Goal: Task Accomplishment & Management: Use online tool/utility

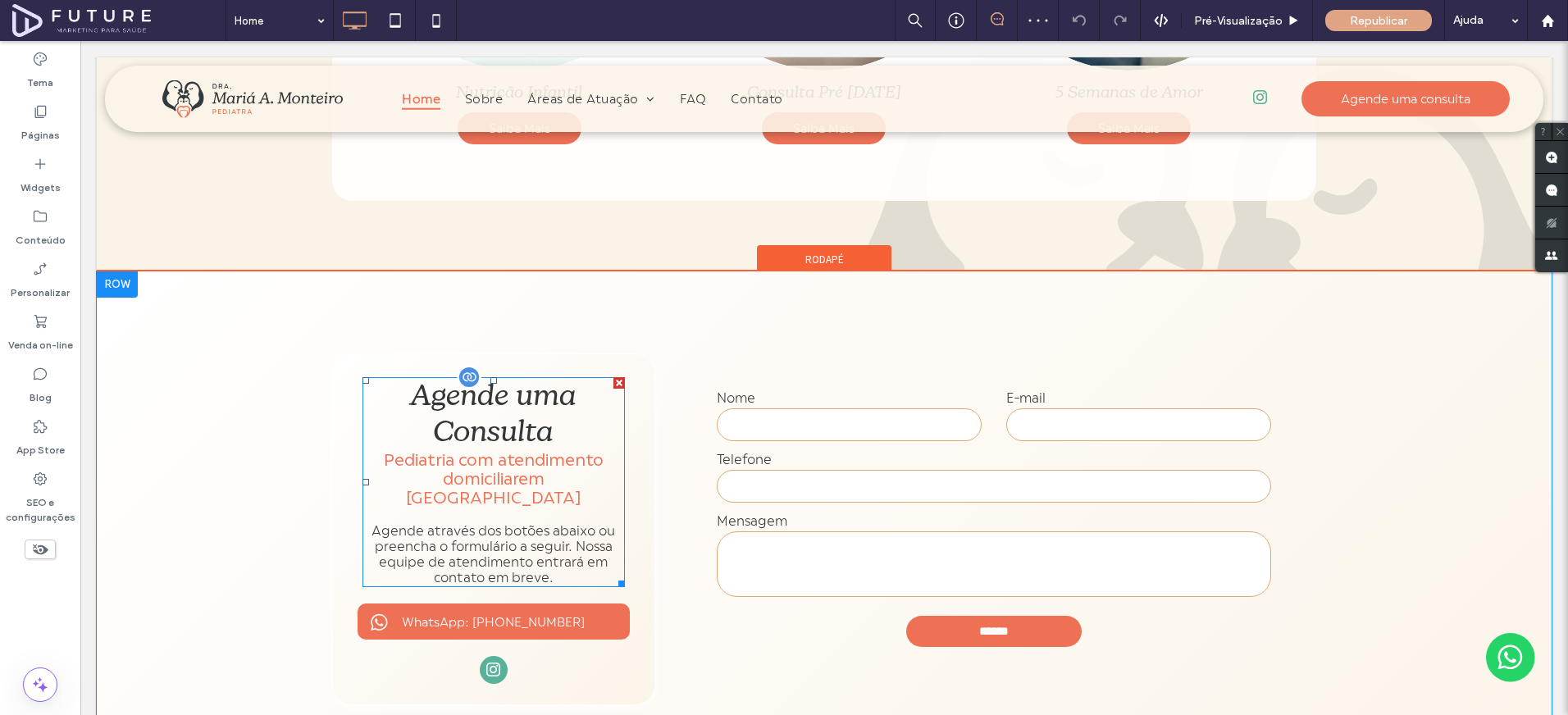
click at [433, 451] on span "Pediatria com atendimento domiciliar" at bounding box center [493, 470] width 219 height 38
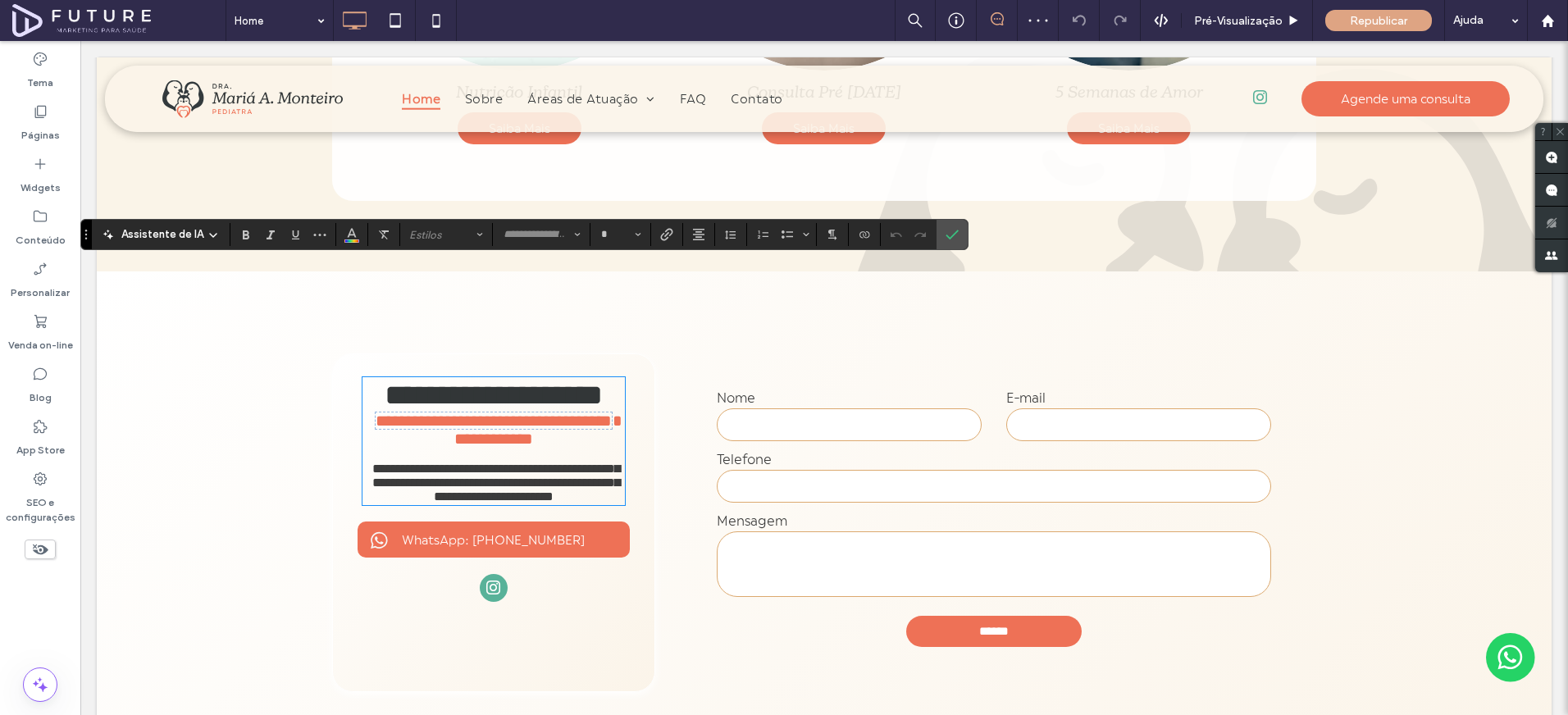
click at [444, 412] on span "**********" at bounding box center [493, 420] width 236 height 17
type input "**********"
type input "**"
click at [870, 232] on label "Conectar-se a dados" at bounding box center [864, 234] width 25 height 23
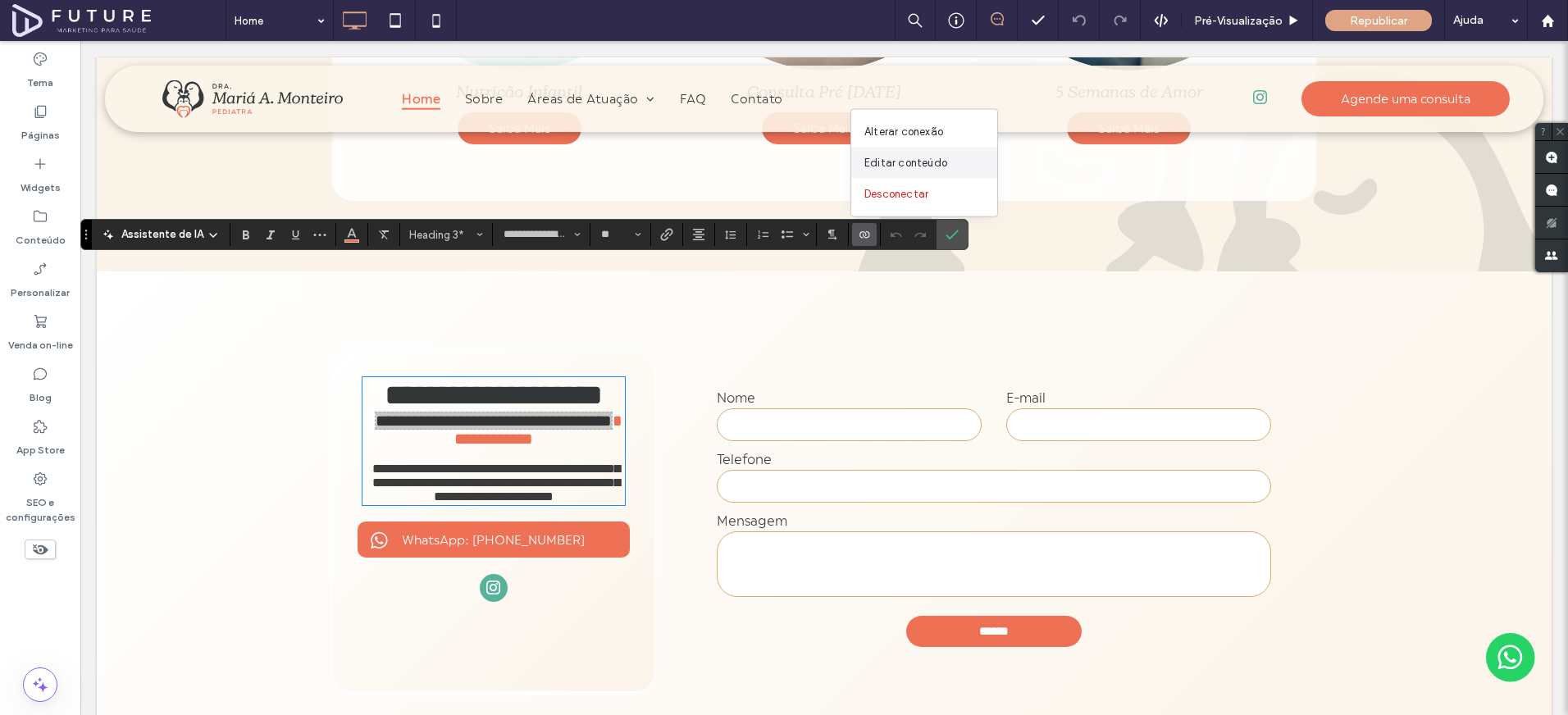
click at [898, 153] on div "Editar conteúdo" at bounding box center [924, 163] width 146 height 32
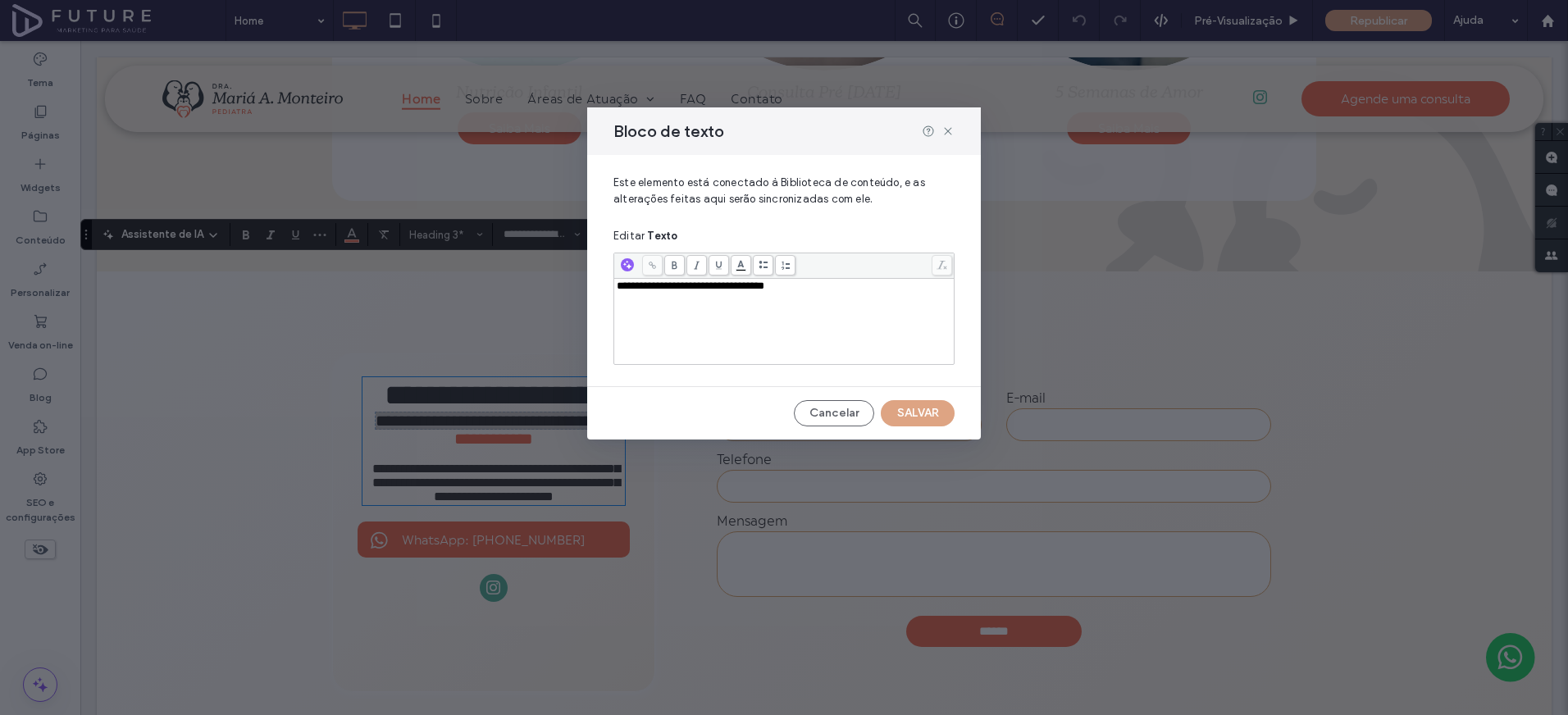
click at [656, 285] on span "**********" at bounding box center [690, 286] width 147 height 11
click at [898, 417] on button "SALVAR" at bounding box center [917, 413] width 74 height 27
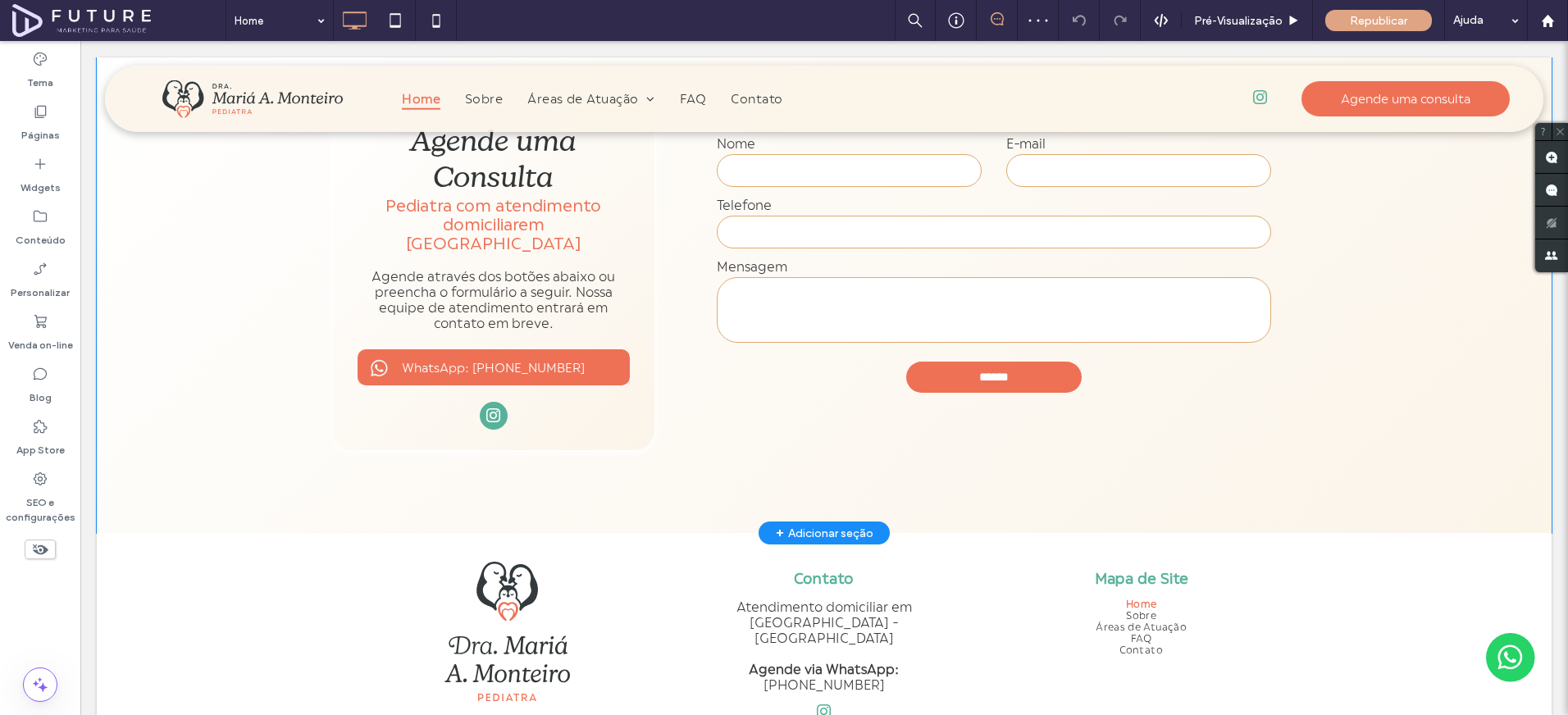
scroll to position [3755, 0]
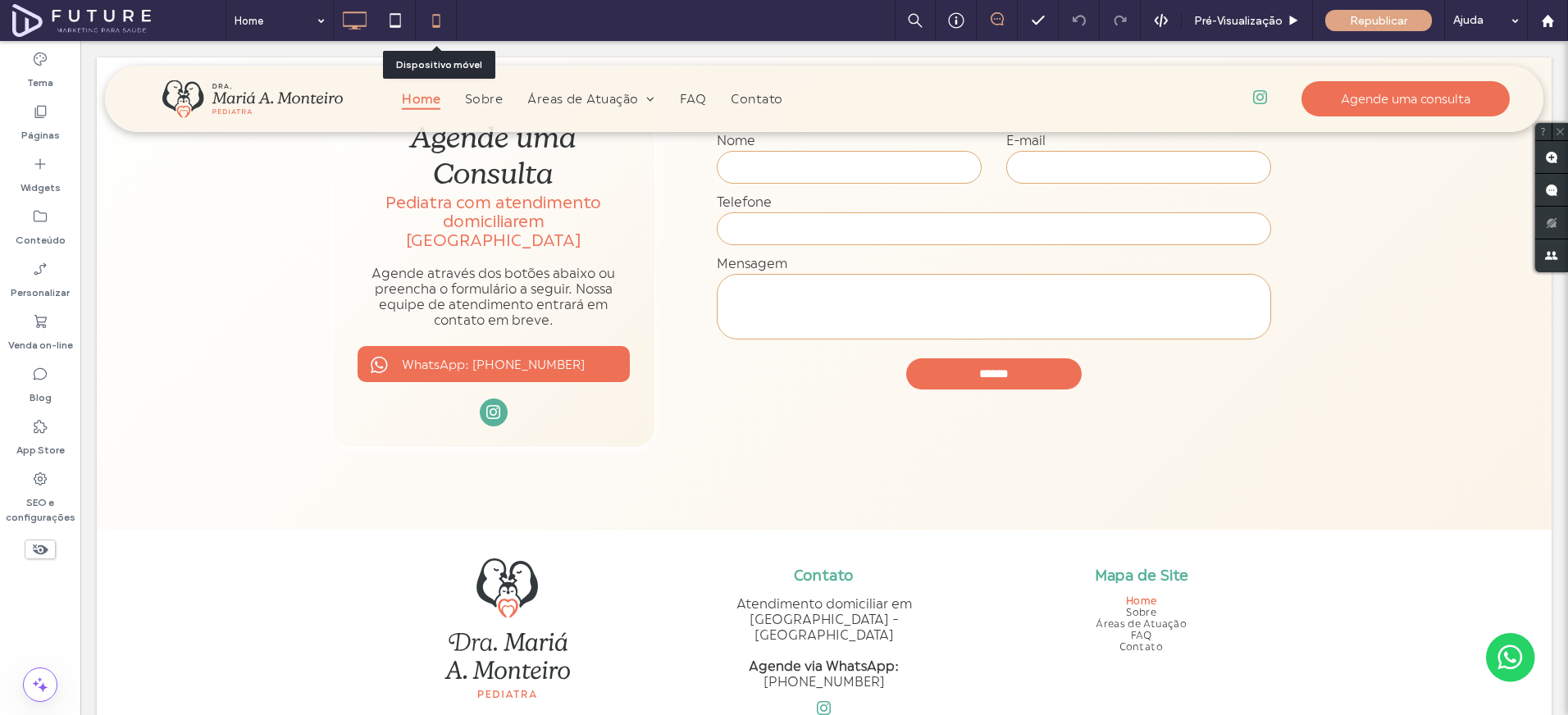
click at [420, 26] on icon at bounding box center [436, 20] width 33 height 33
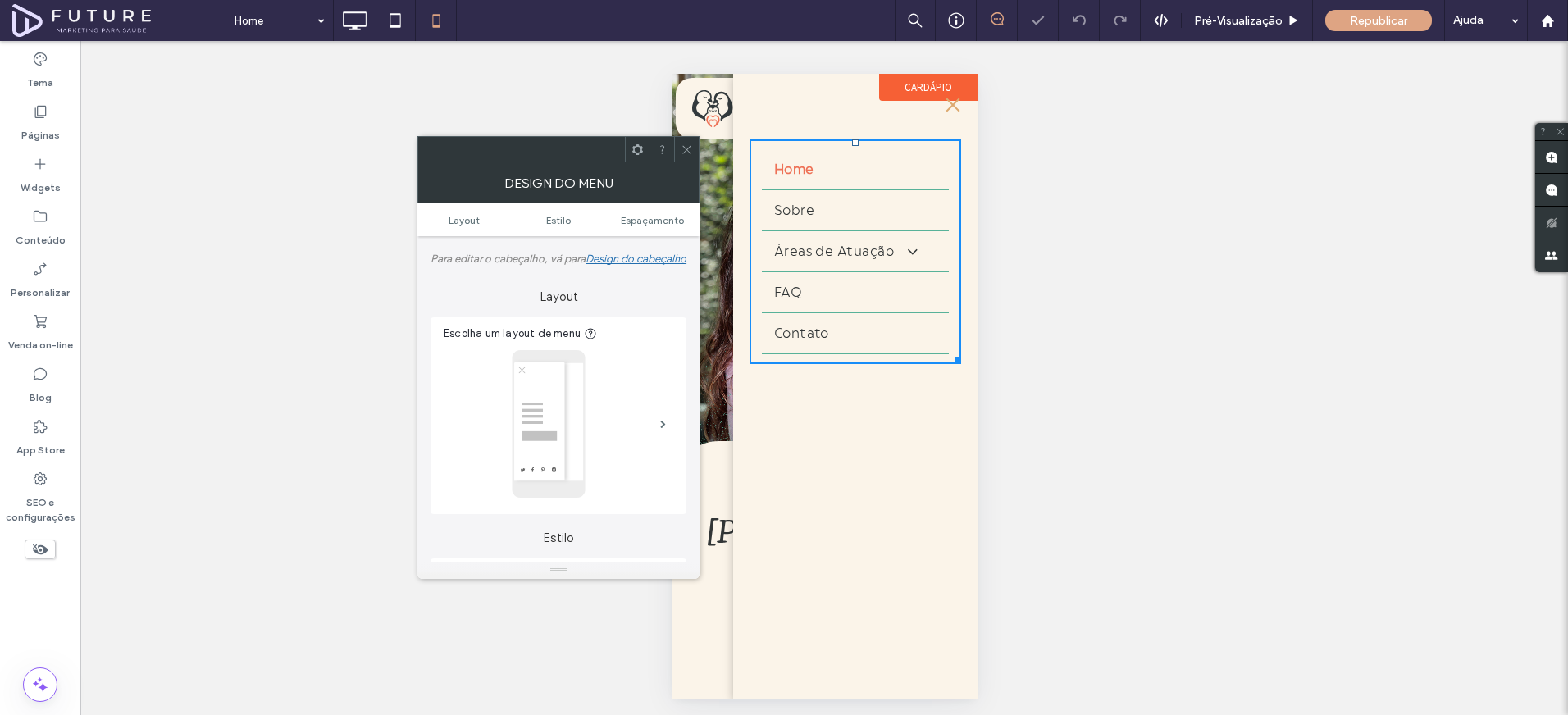
scroll to position [0, 0]
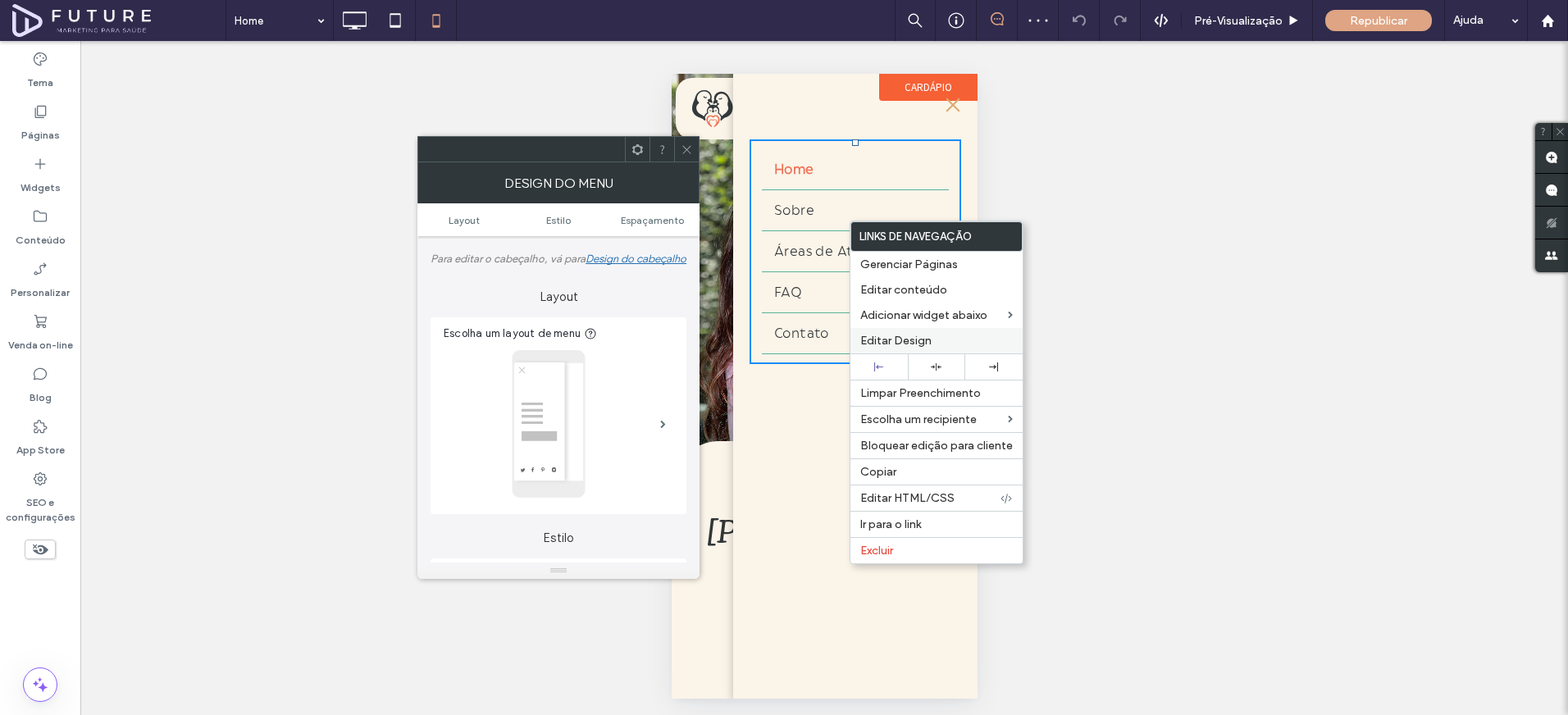
click at [890, 336] on span "Editar Design" at bounding box center [896, 341] width 71 height 14
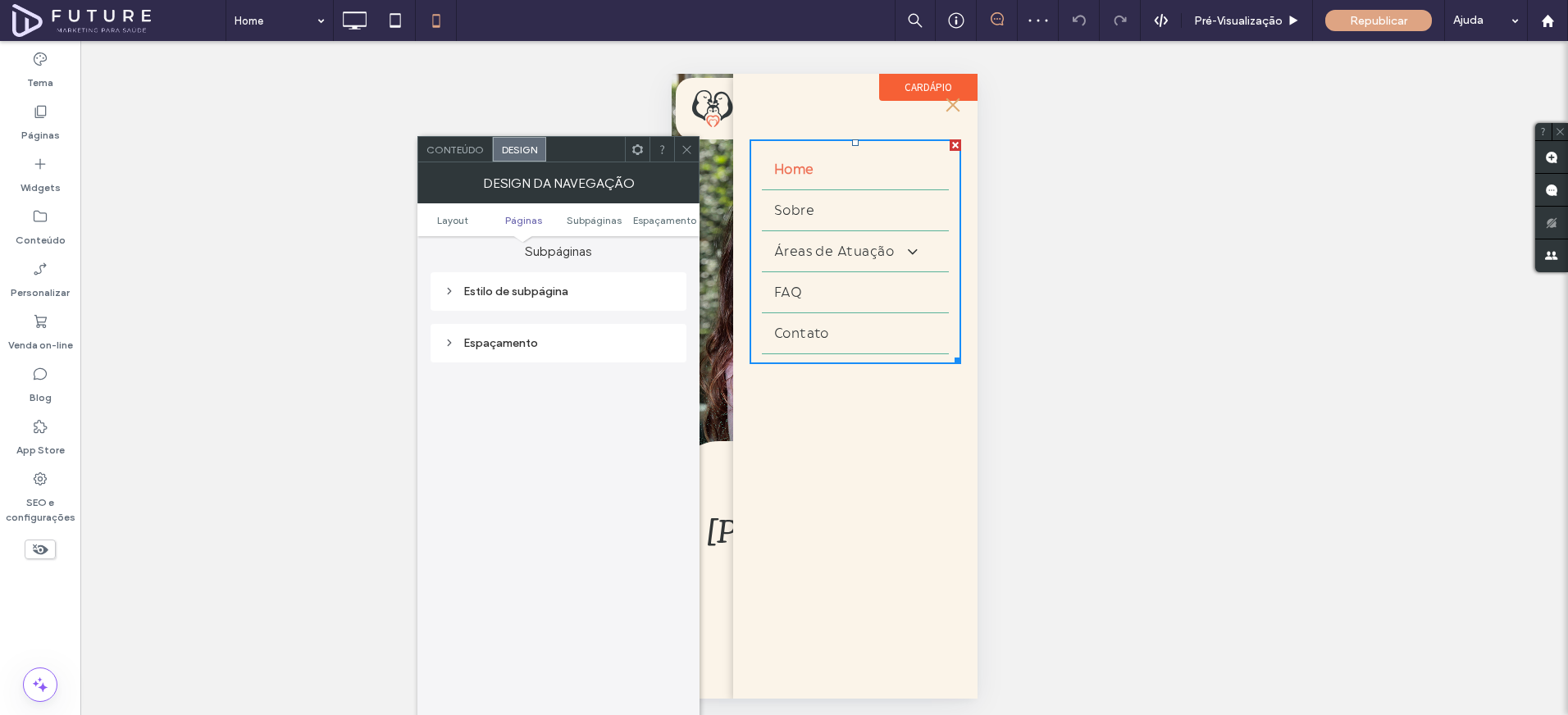
scroll to position [471, 0]
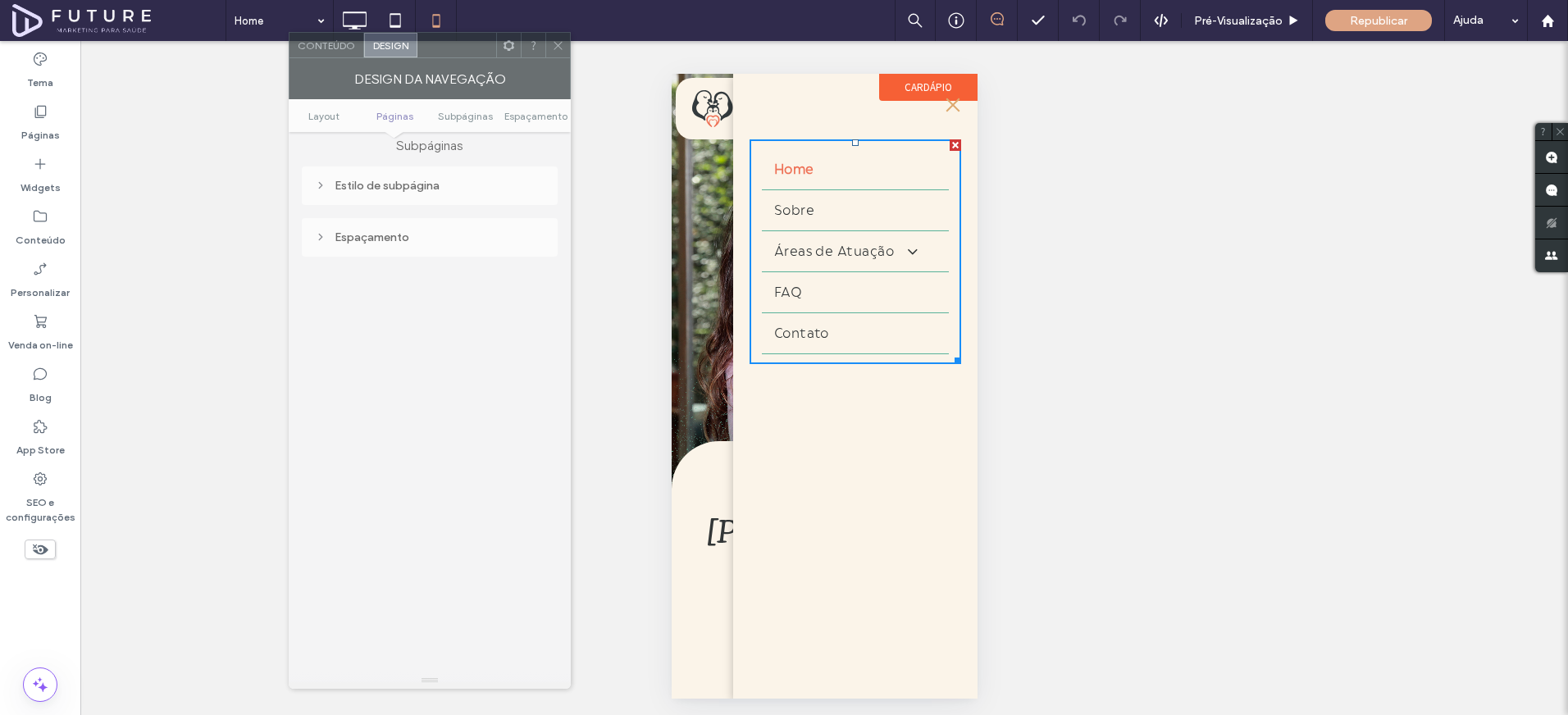
drag, startPoint x: 589, startPoint y: 146, endPoint x: 456, endPoint y: 38, distance: 171.3
click at [456, 38] on div at bounding box center [457, 45] width 79 height 25
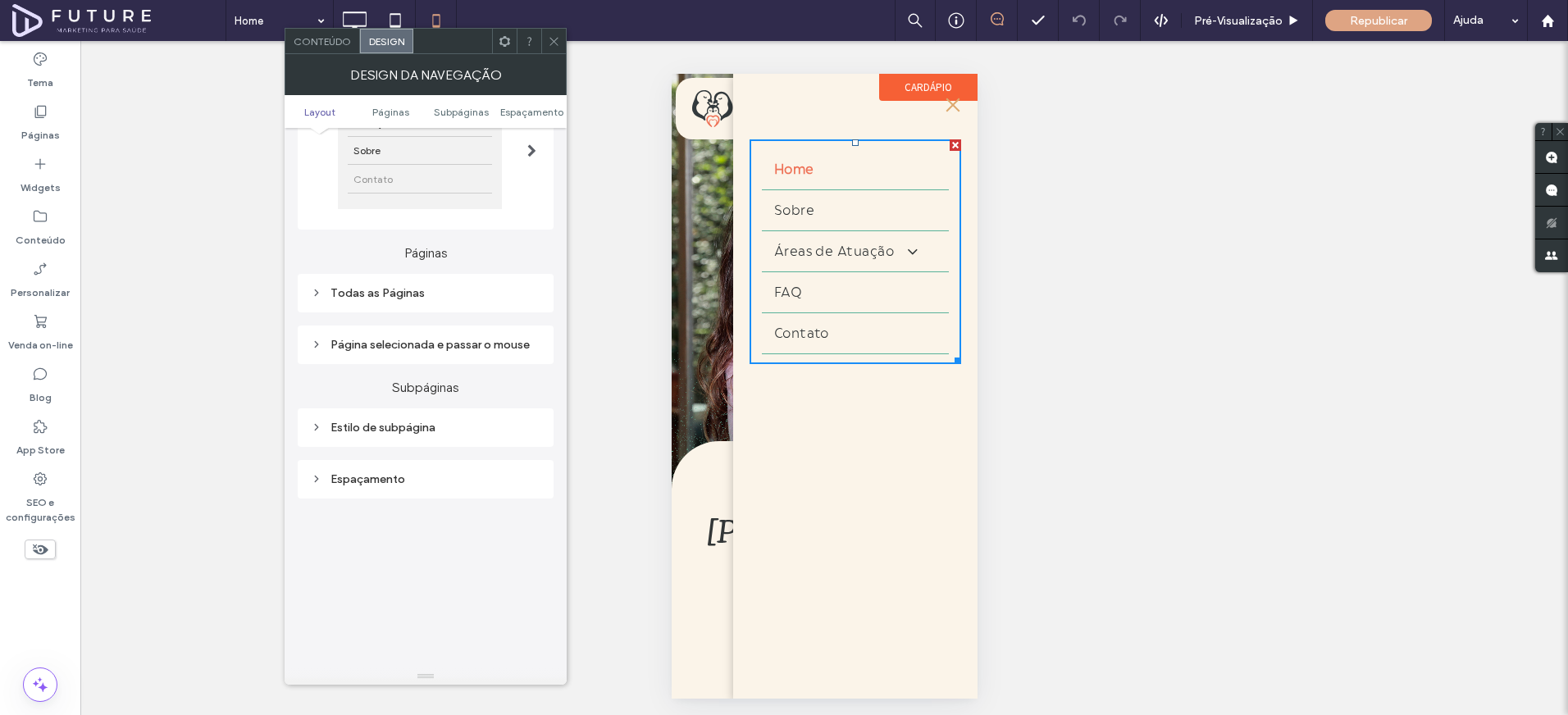
scroll to position [151, 0]
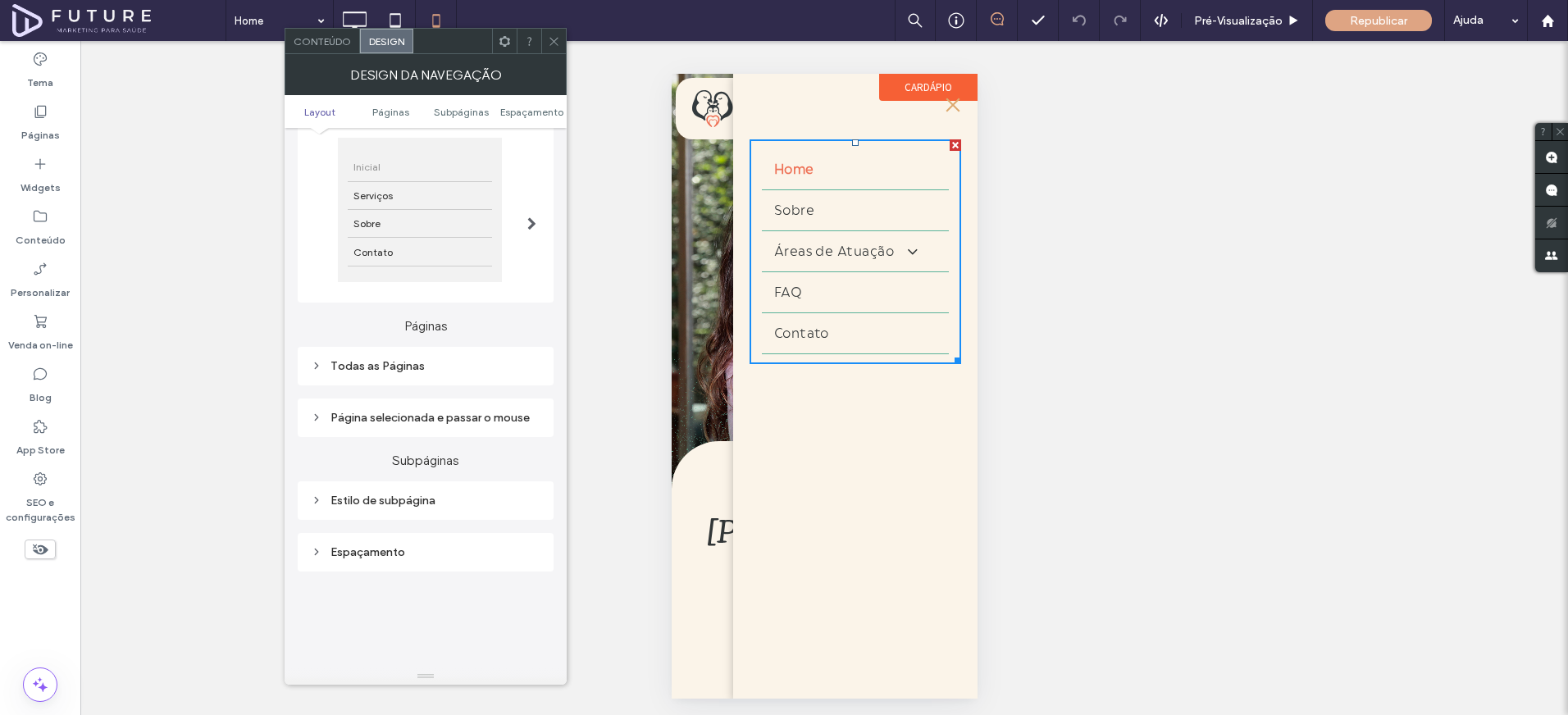
click at [409, 373] on div "Todas as Páginas" at bounding box center [425, 366] width 229 height 14
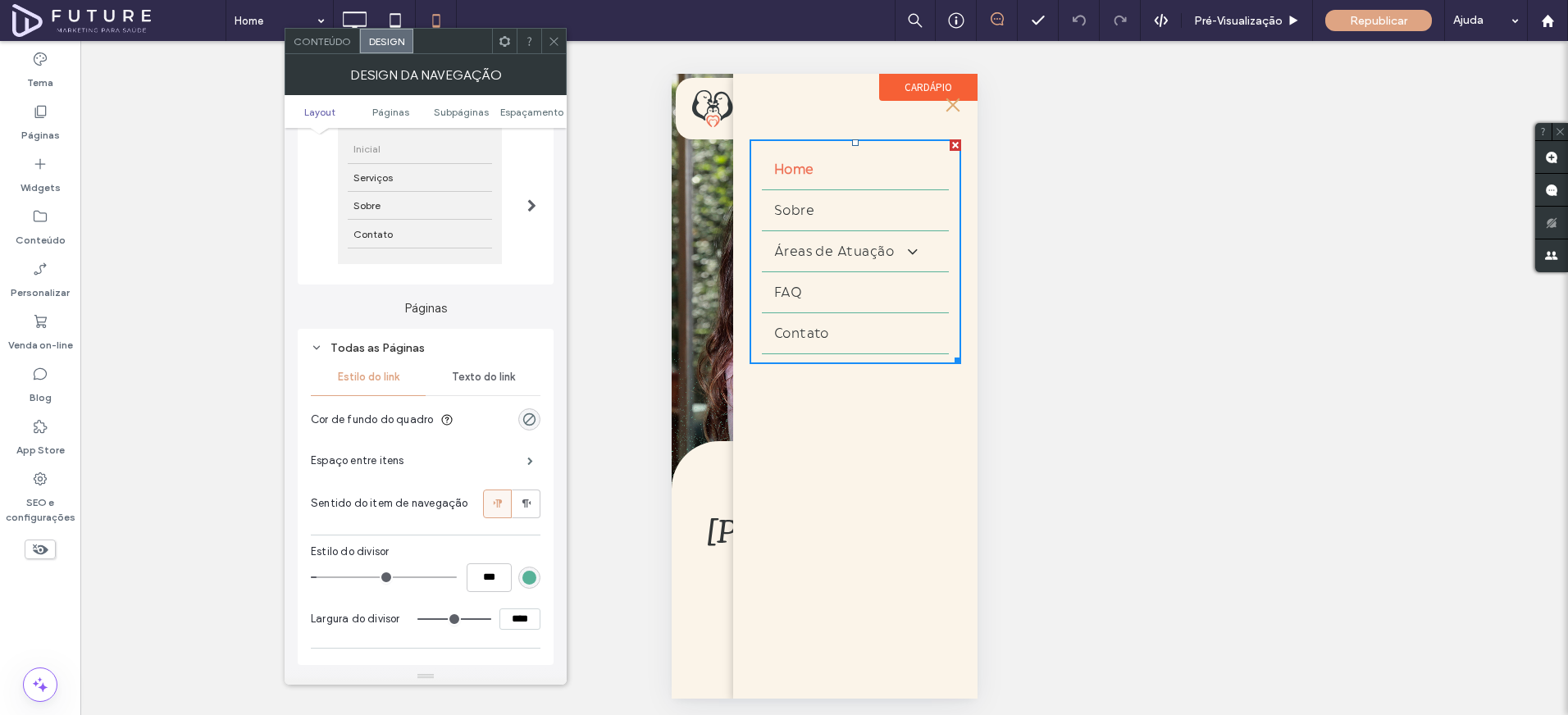
scroll to position [181, 0]
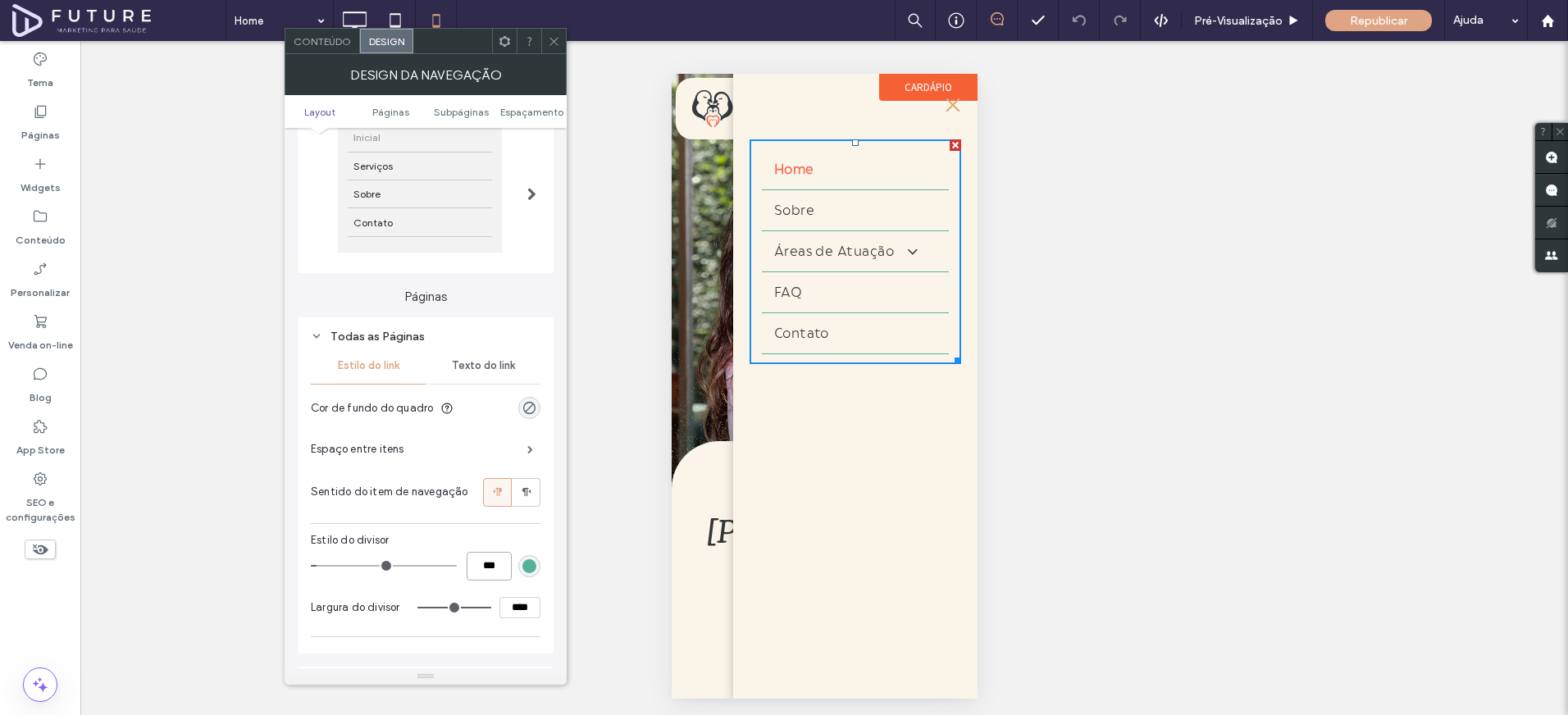
click at [500, 581] on input "***" at bounding box center [489, 566] width 45 height 29
type input "*"
type input "***"
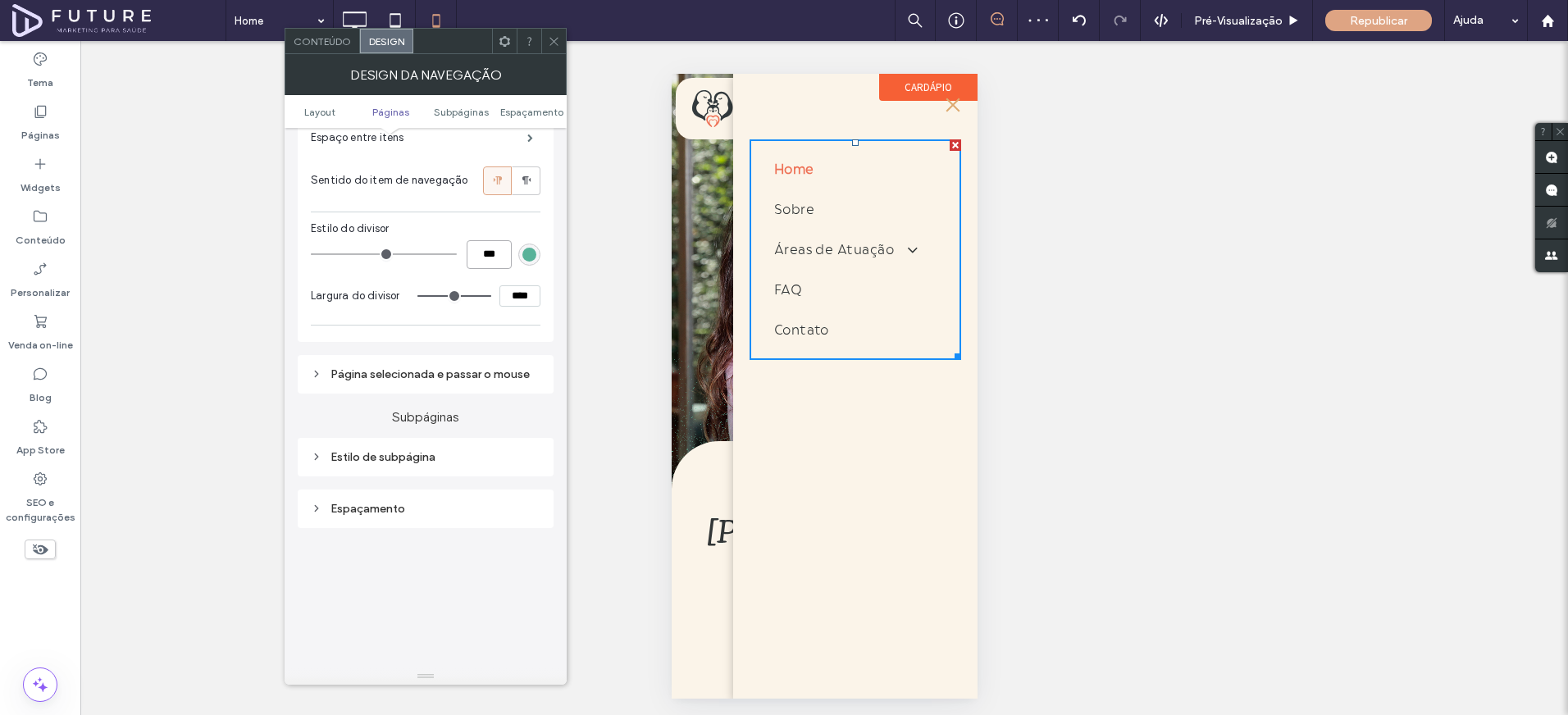
scroll to position [512, 0]
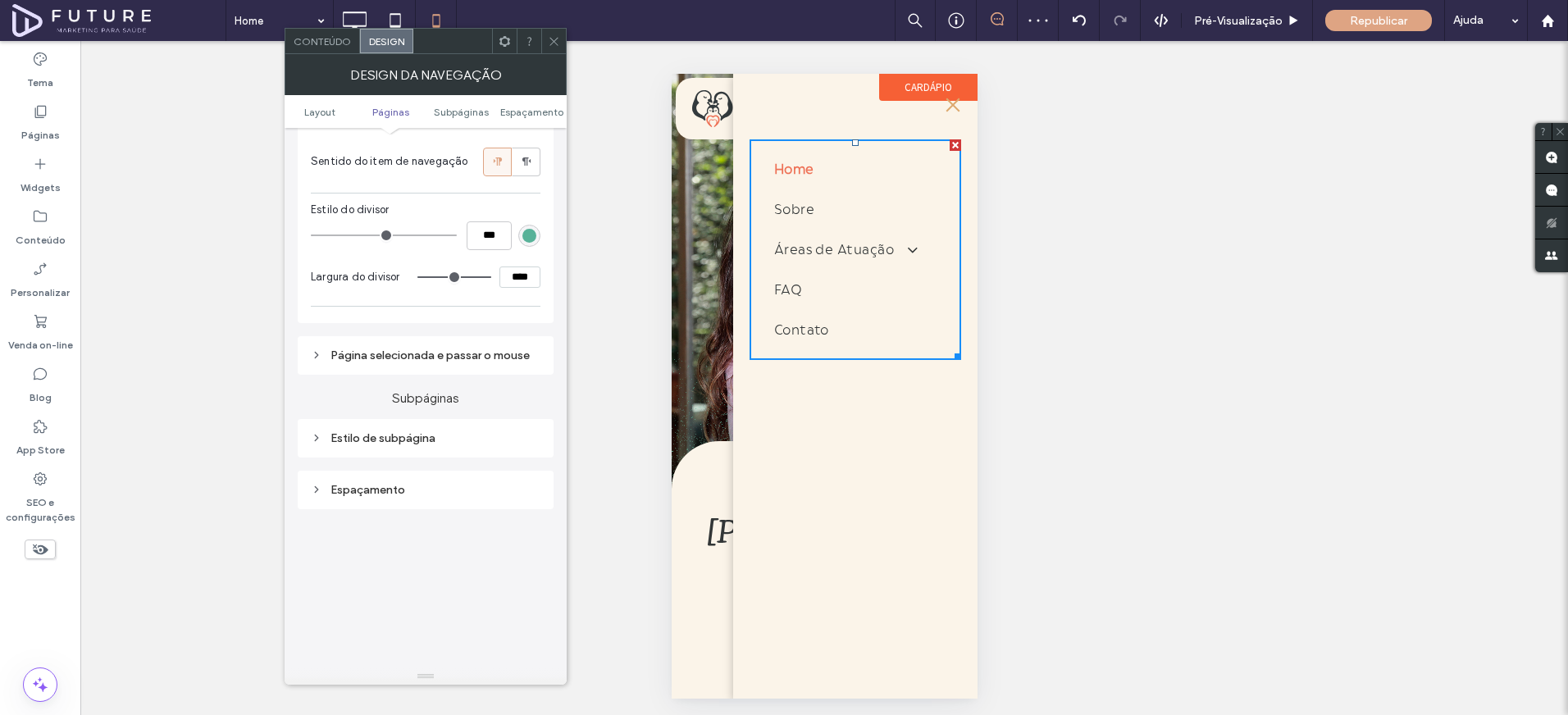
click at [430, 445] on div "Estilo de subpágina" at bounding box center [425, 438] width 229 height 22
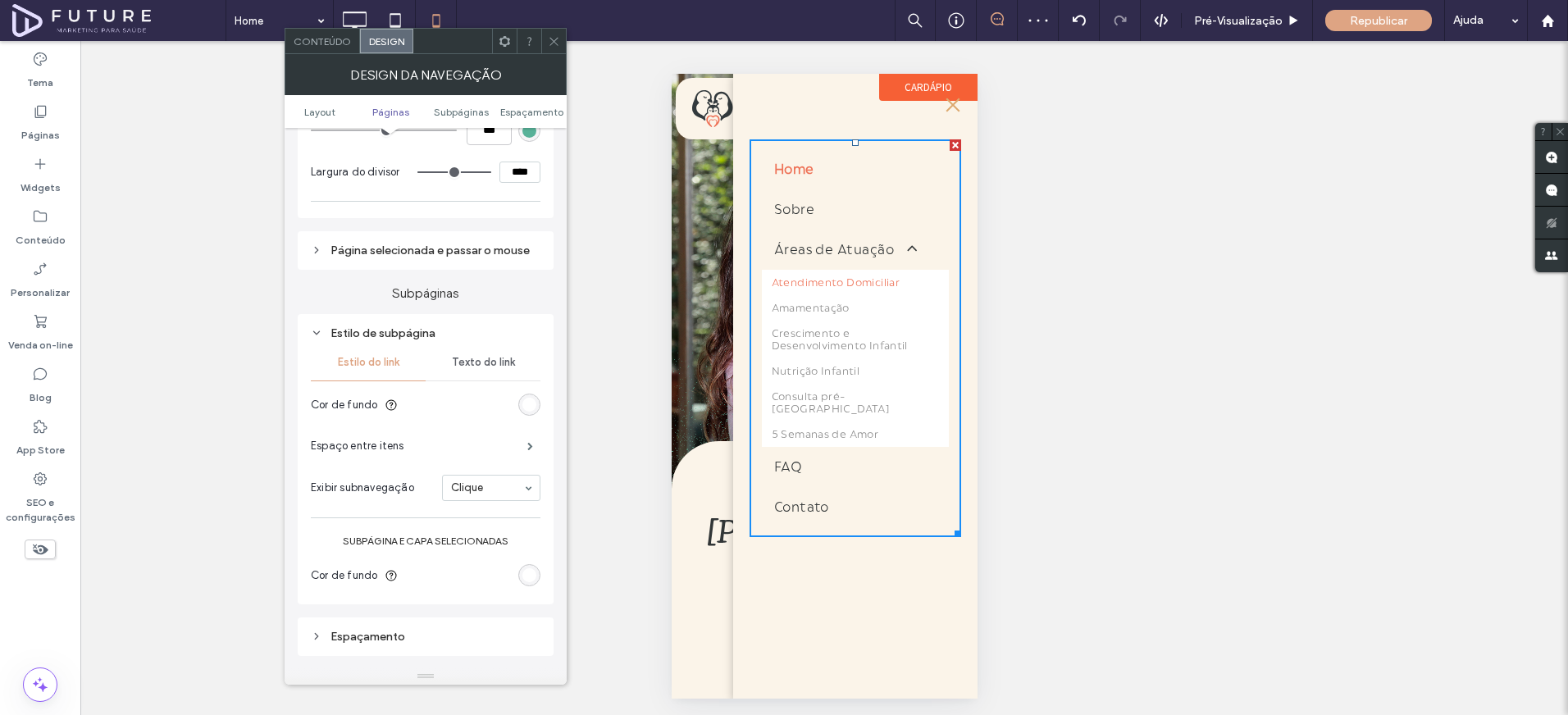
scroll to position [642, 0]
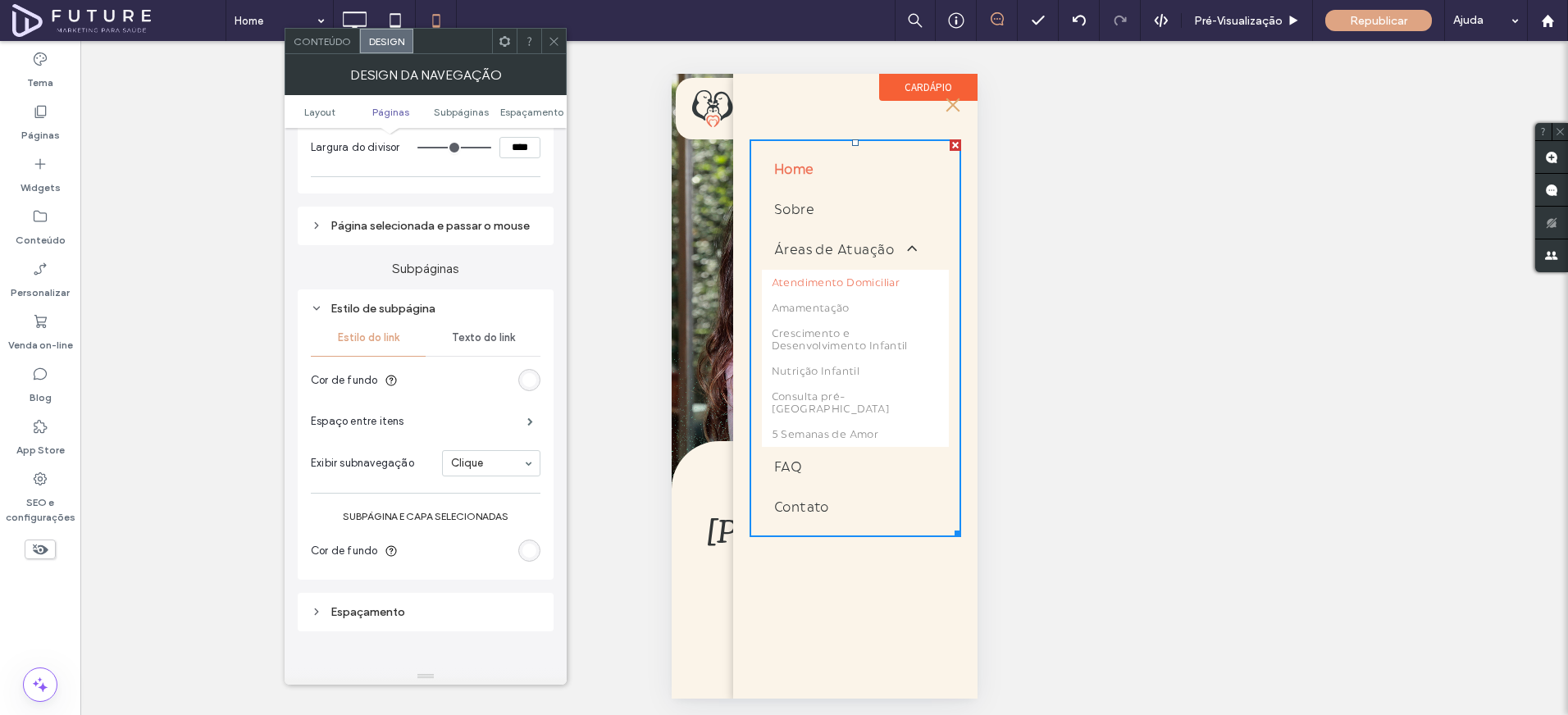
click at [539, 392] on div "rgb(255, 255, 255)" at bounding box center [529, 380] width 22 height 22
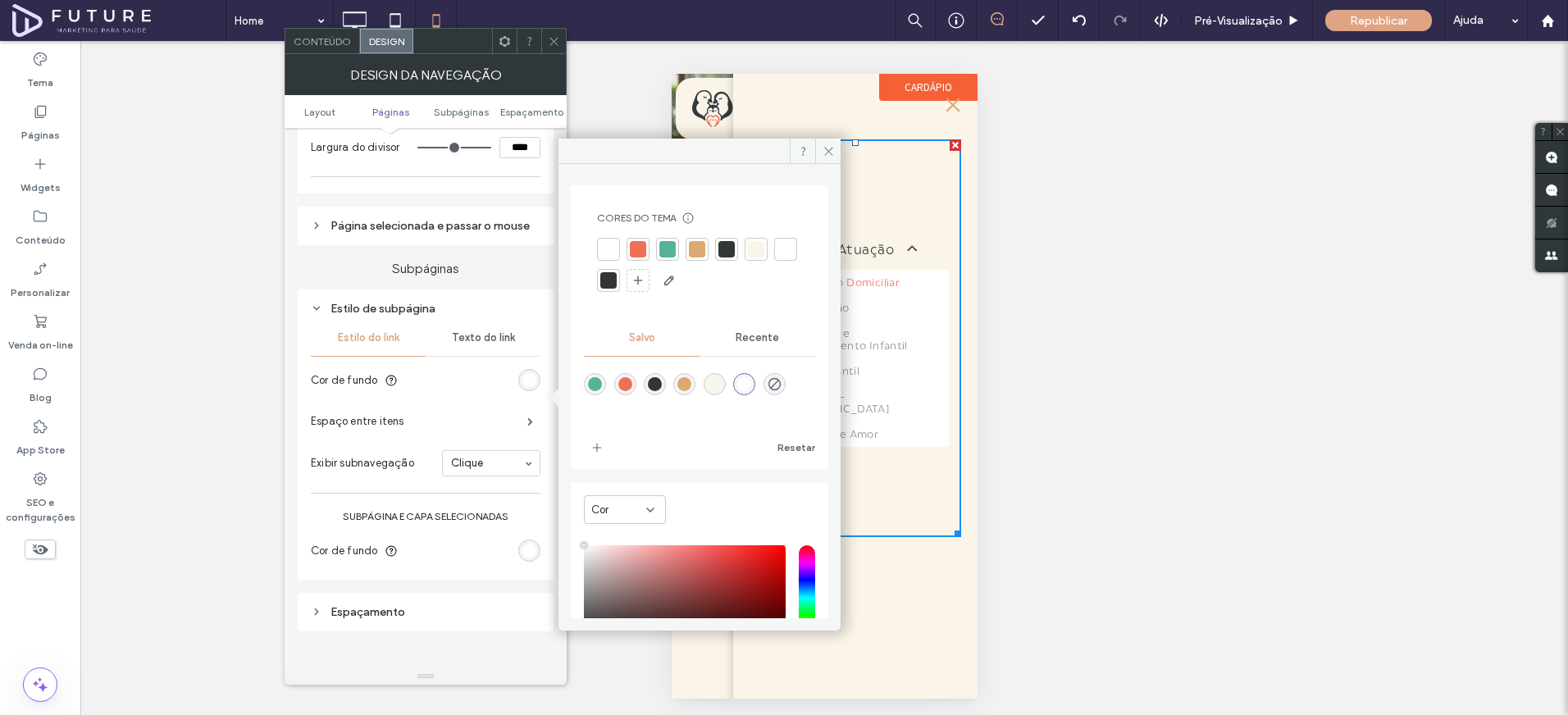
click at [743, 245] on div at bounding box center [699, 266] width 205 height 55
click at [747, 247] on div at bounding box center [755, 249] width 23 height 23
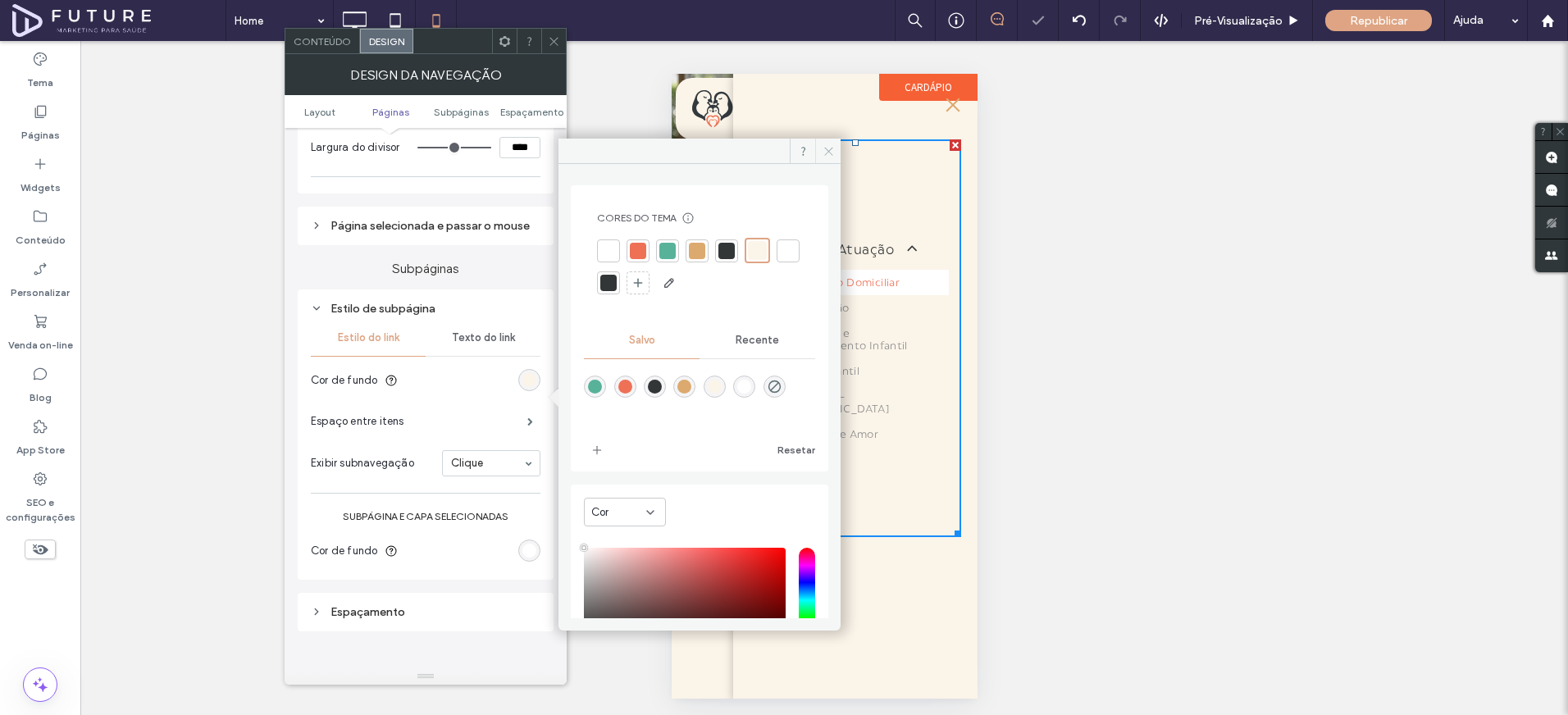
click at [826, 147] on icon at bounding box center [828, 151] width 12 height 12
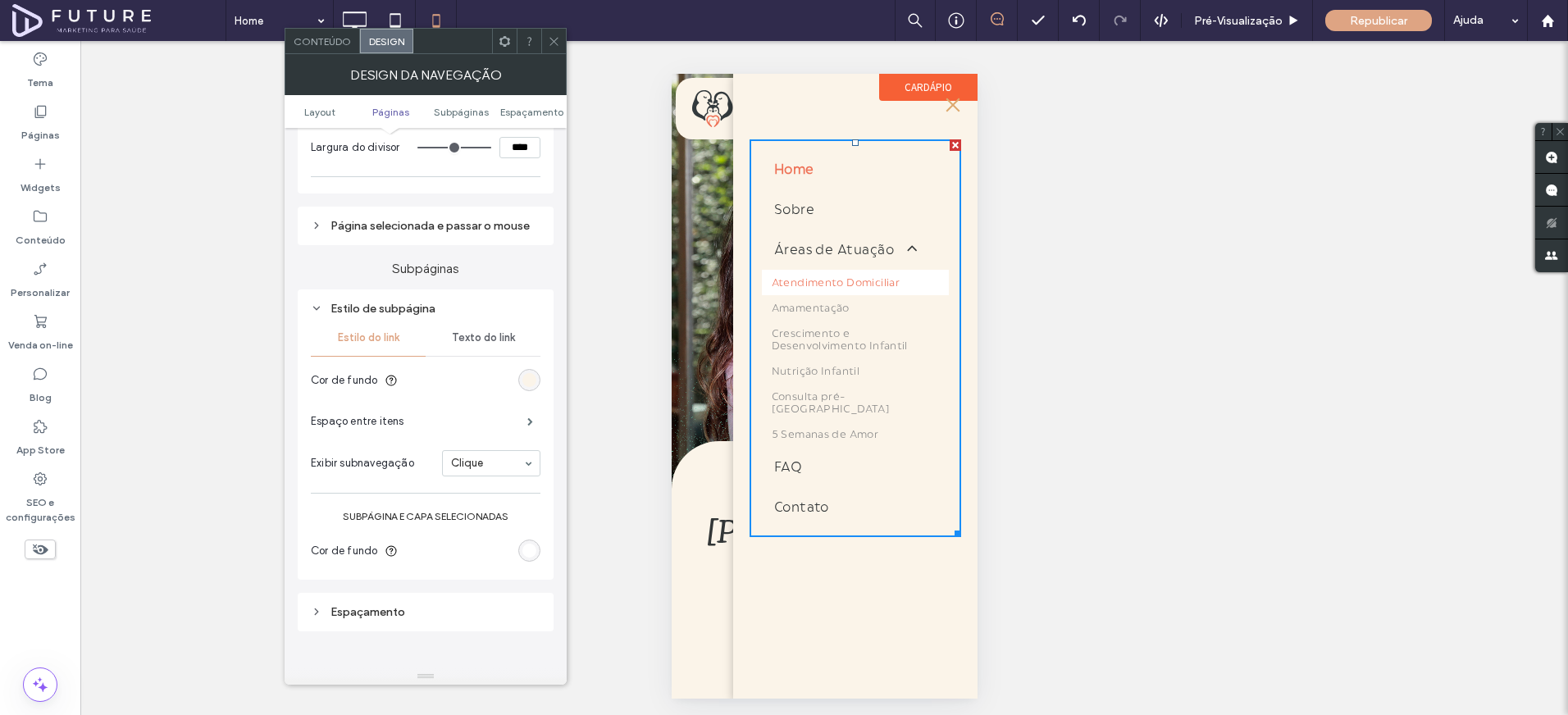
click at [532, 558] on div "rgb(255, 255, 255)" at bounding box center [529, 551] width 14 height 14
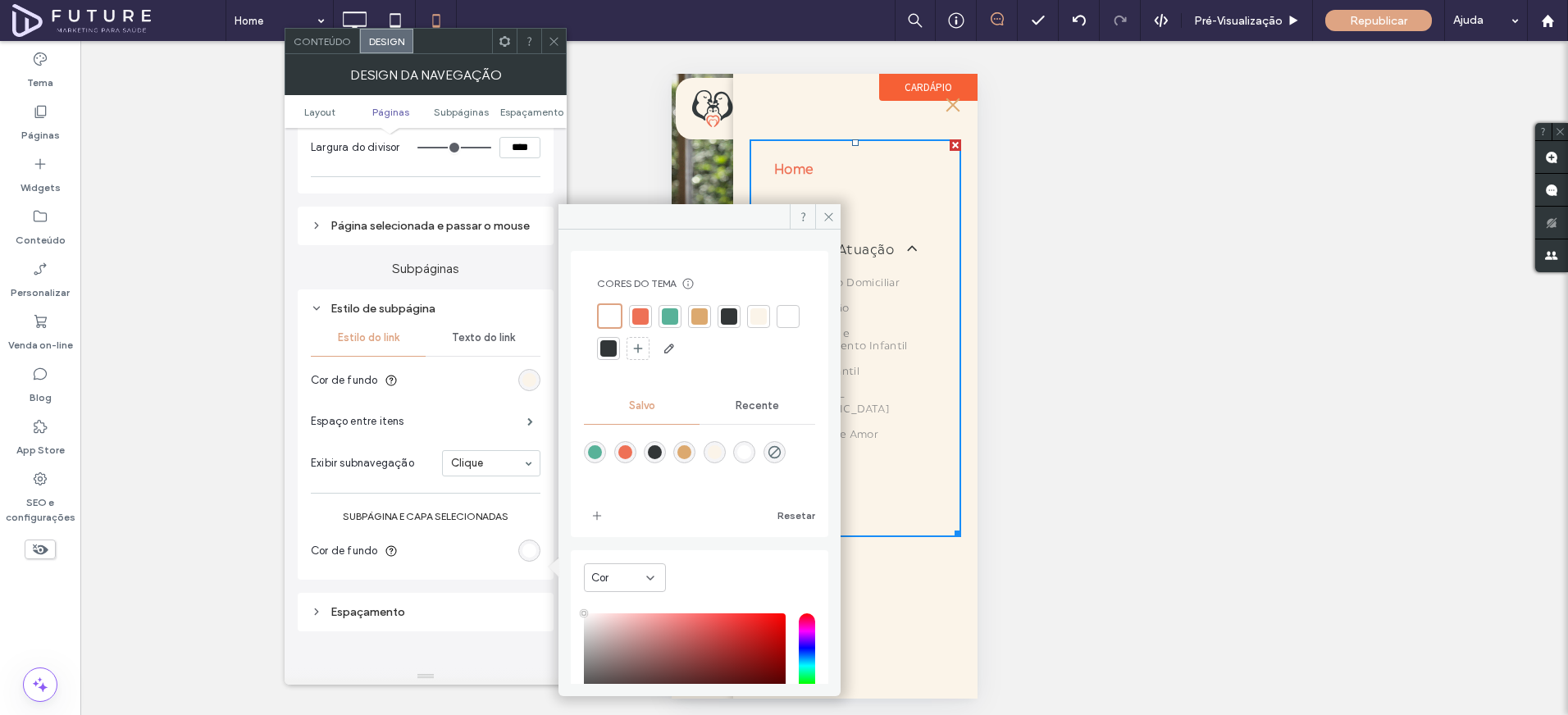
click at [765, 320] on div at bounding box center [758, 316] width 17 height 17
click at [823, 214] on icon at bounding box center [828, 217] width 12 height 12
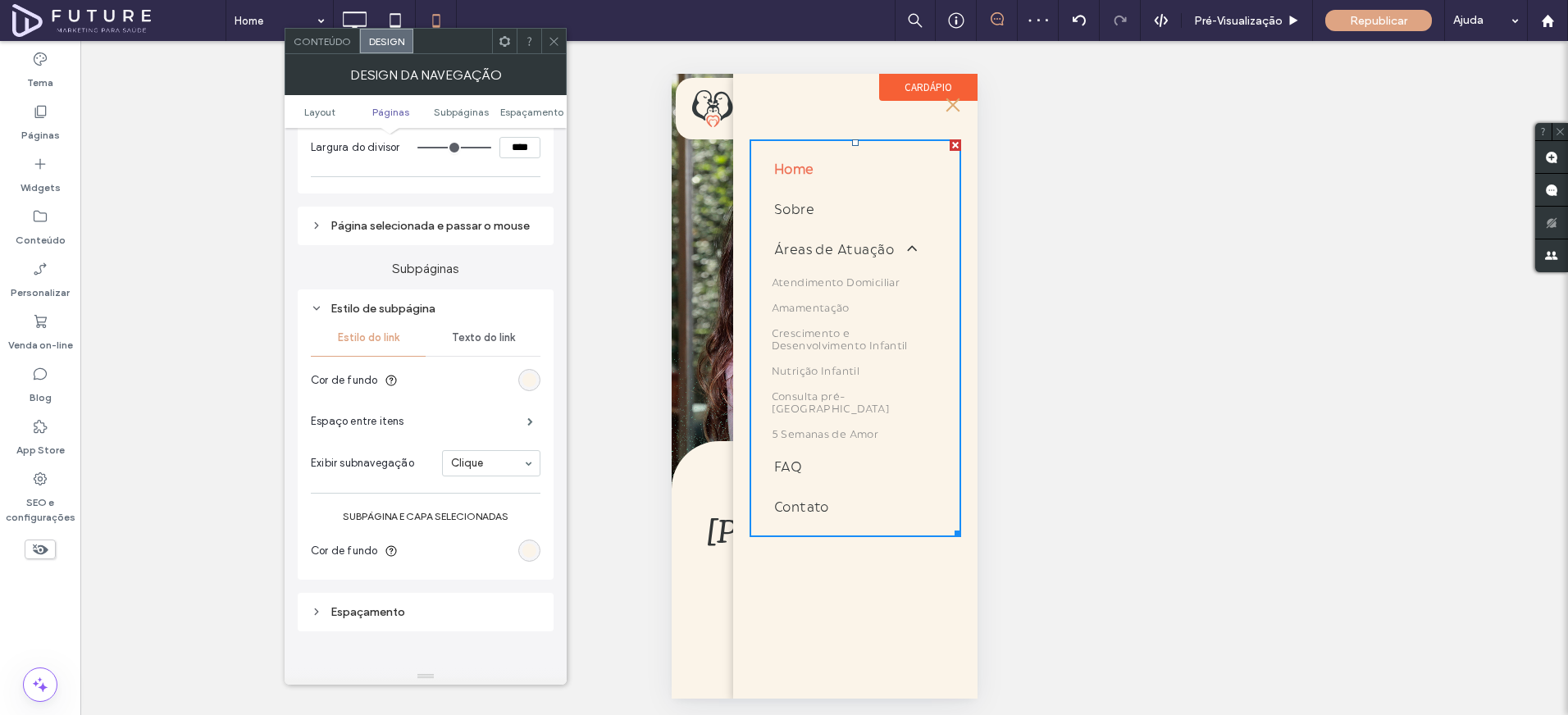
click at [560, 38] on icon at bounding box center [554, 42] width 12 height 12
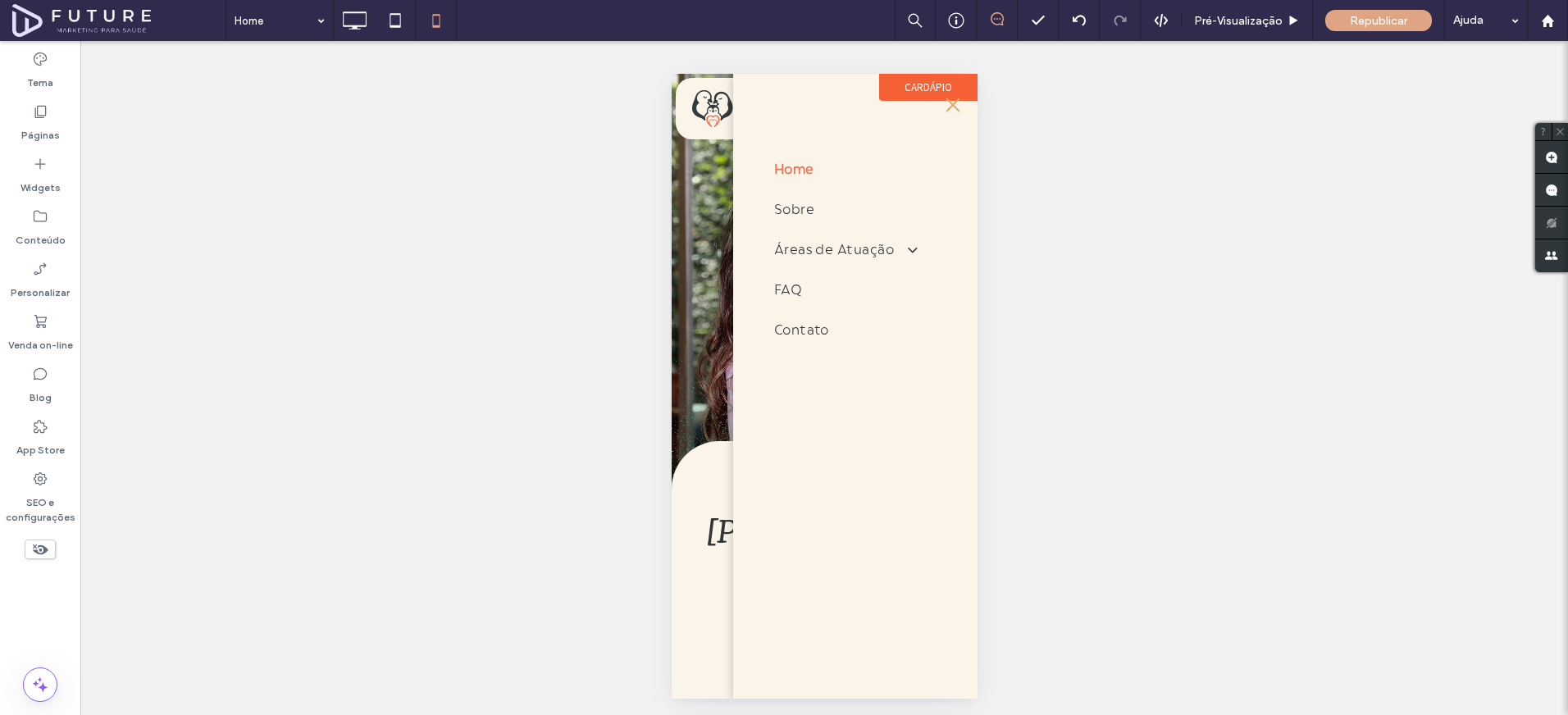
click at [945, 107] on button "menu" at bounding box center [951, 105] width 33 height 33
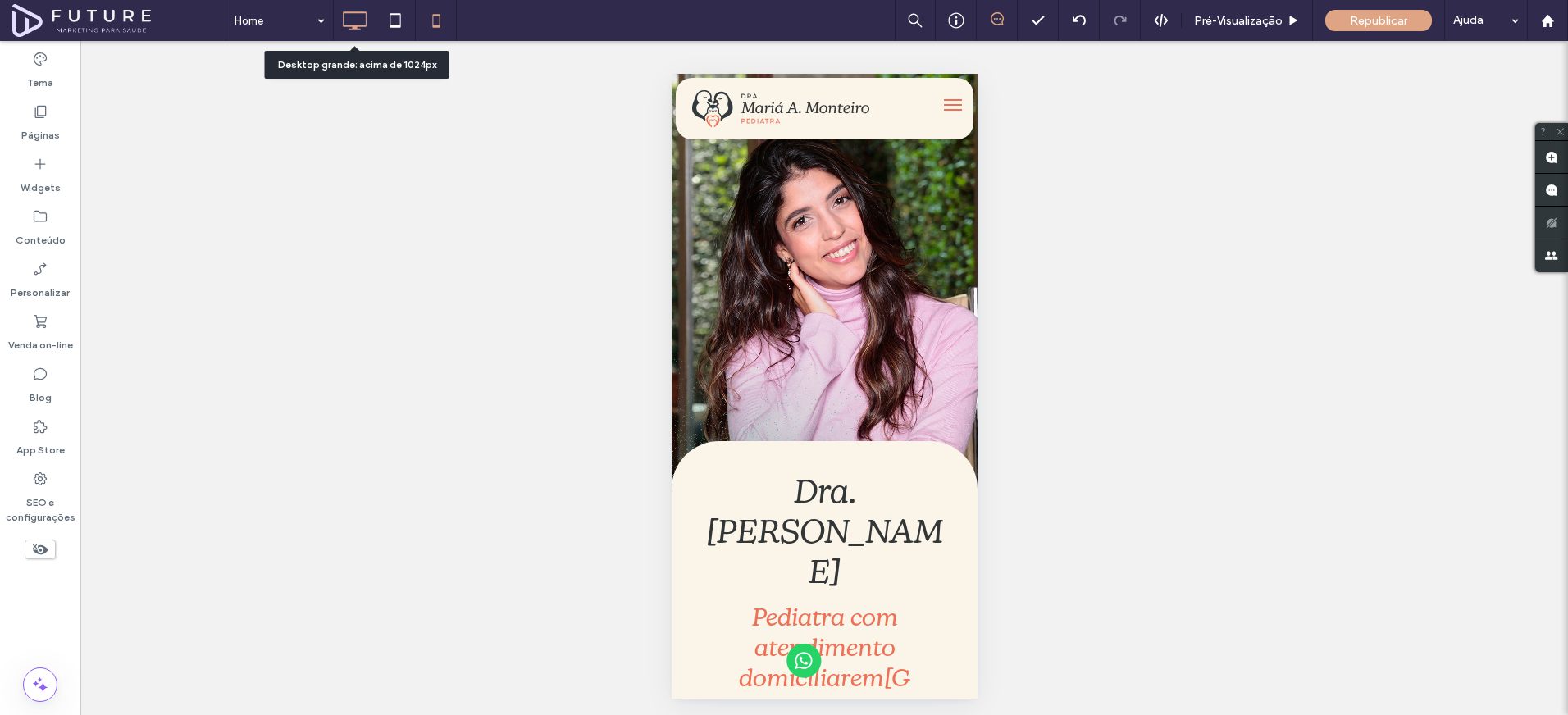
click at [364, 22] on icon at bounding box center [354, 20] width 33 height 33
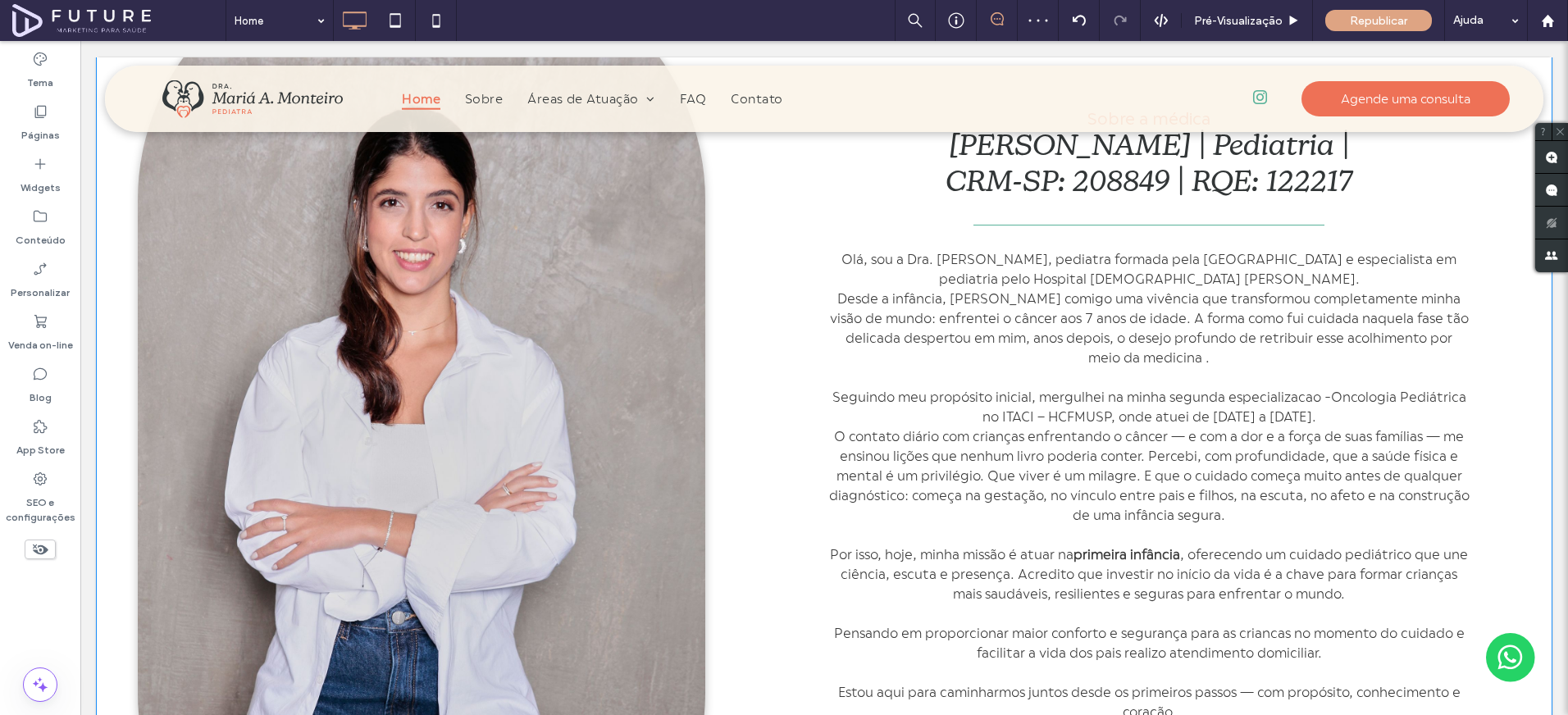
scroll to position [937, 0]
click at [1327, 390] on p "Seguindo meu propósito inicial, mergulhei na minha segunda especializacao -Onco…" at bounding box center [1149, 409] width 642 height 40
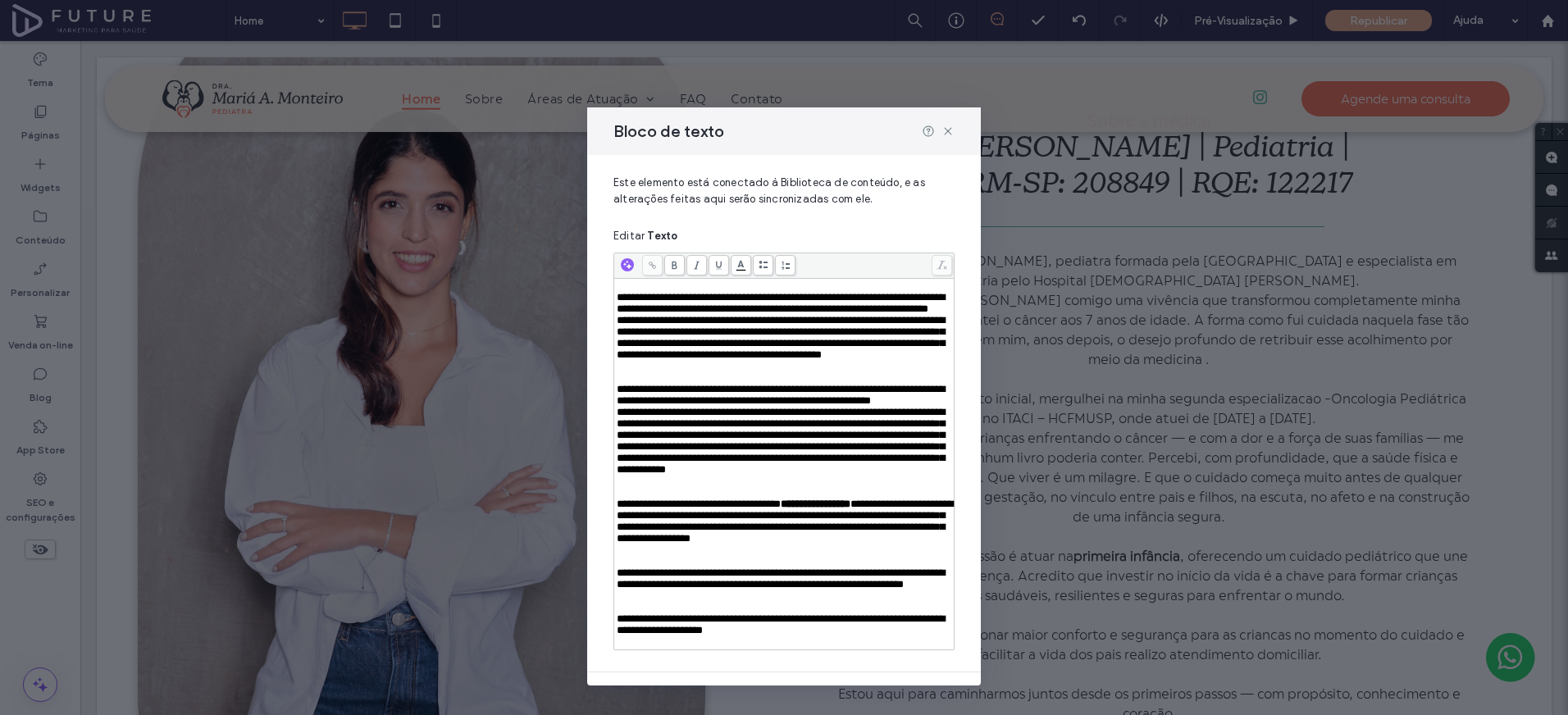
click at [689, 286] on div "Rich Text Editor" at bounding box center [784, 287] width 335 height 12
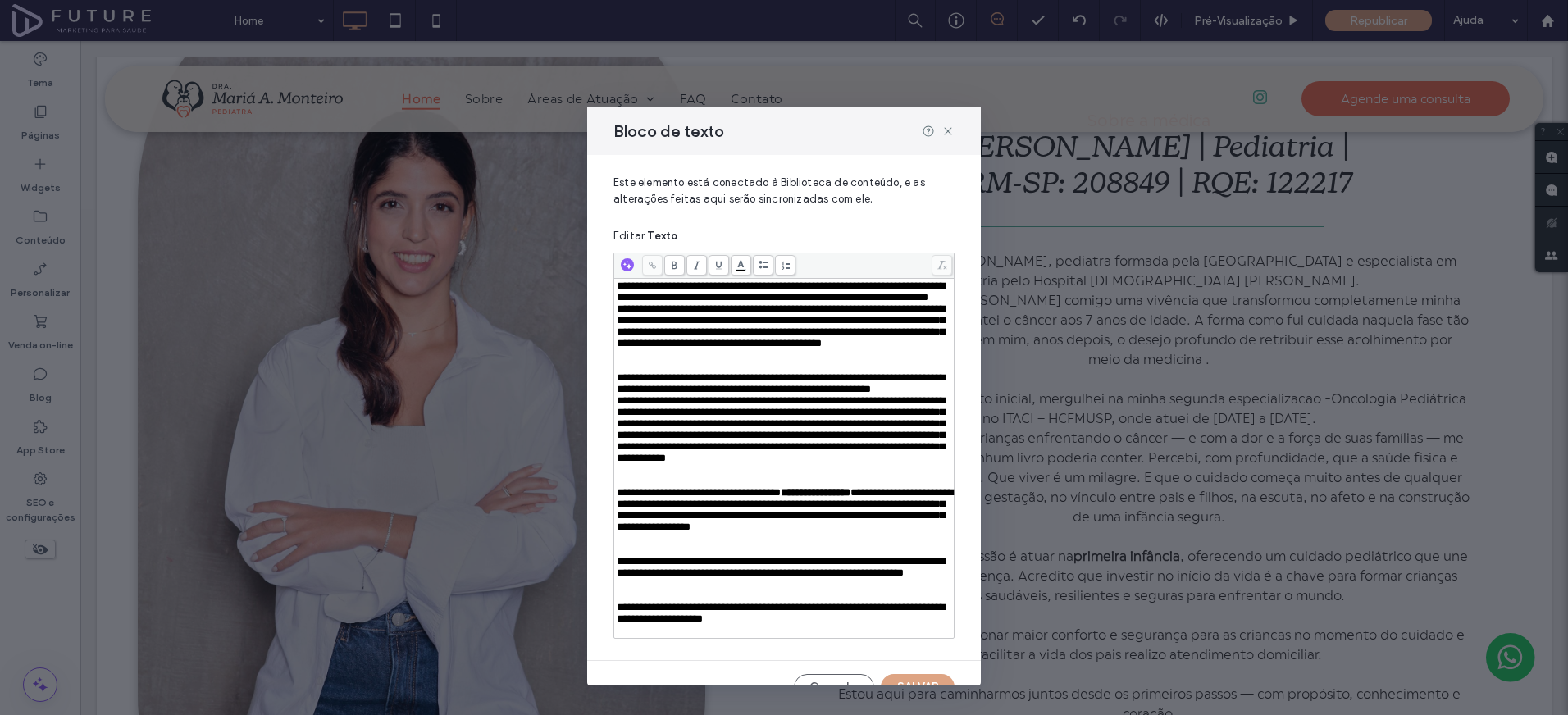
click at [681, 373] on div "Rich Text Editor" at bounding box center [784, 360] width 335 height 23
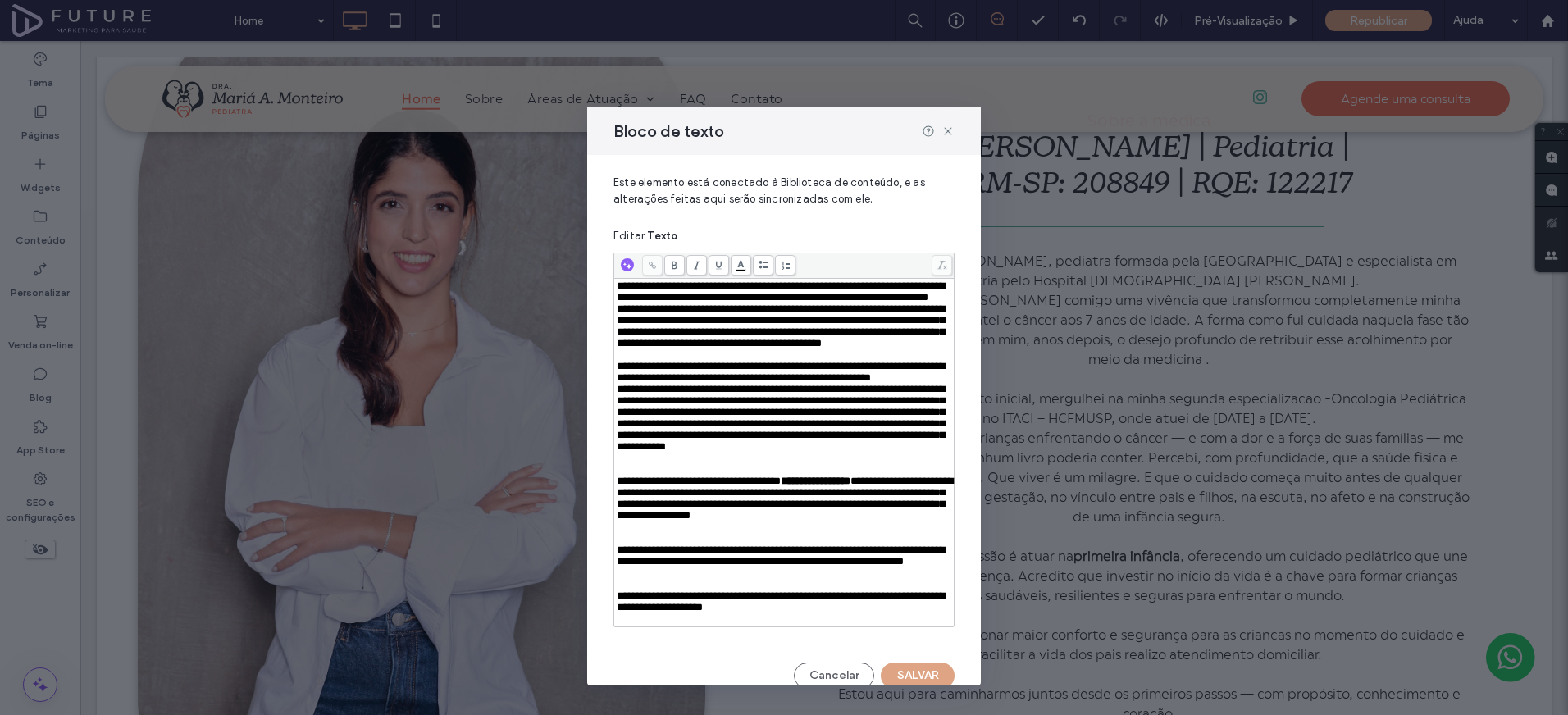
click at [680, 383] on span "**********" at bounding box center [781, 372] width 328 height 22
click at [734, 437] on span "**********" at bounding box center [781, 417] width 328 height 68
click at [733, 384] on div "**********" at bounding box center [784, 372] width 335 height 23
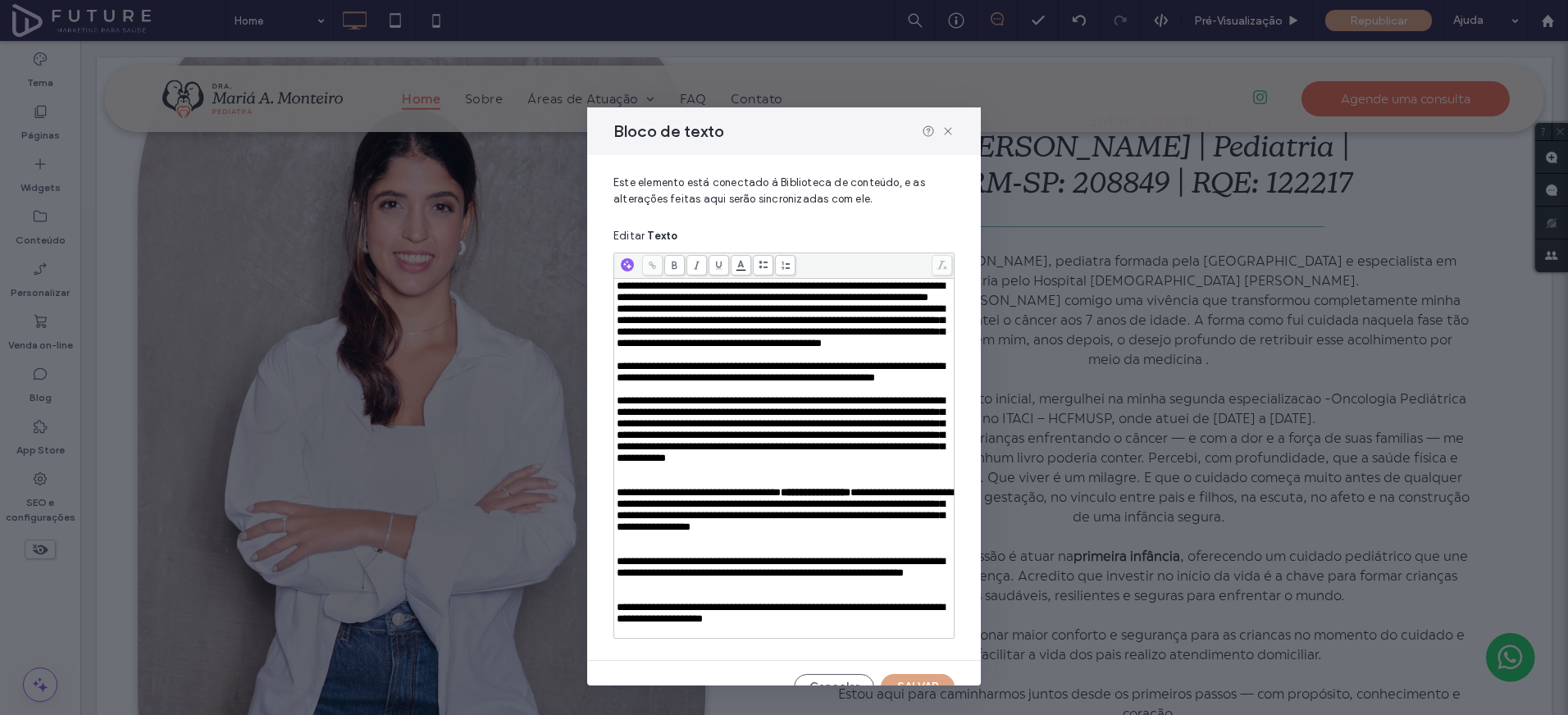
click at [647, 488] on div "Rich Text Editor" at bounding box center [784, 475] width 335 height 23
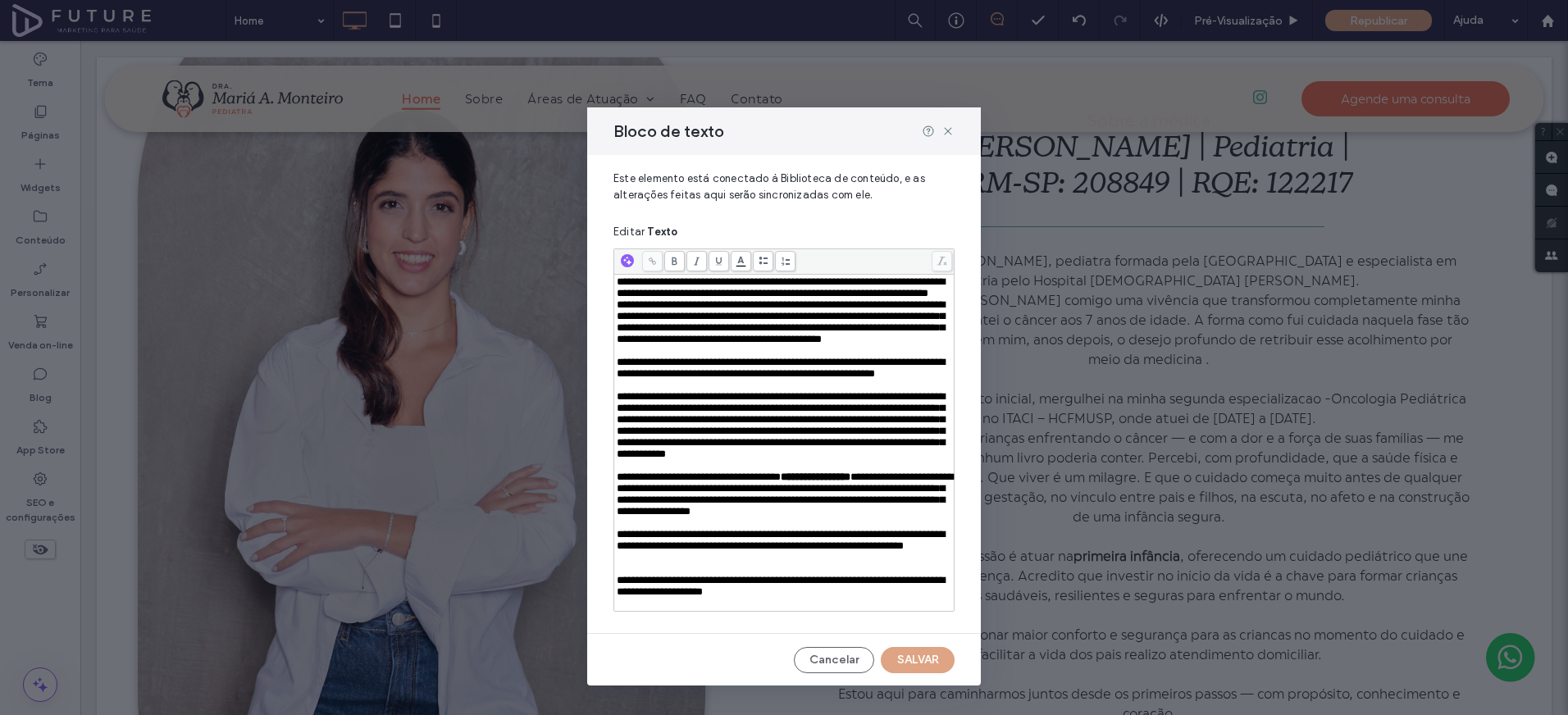
scroll to position [41, 0]
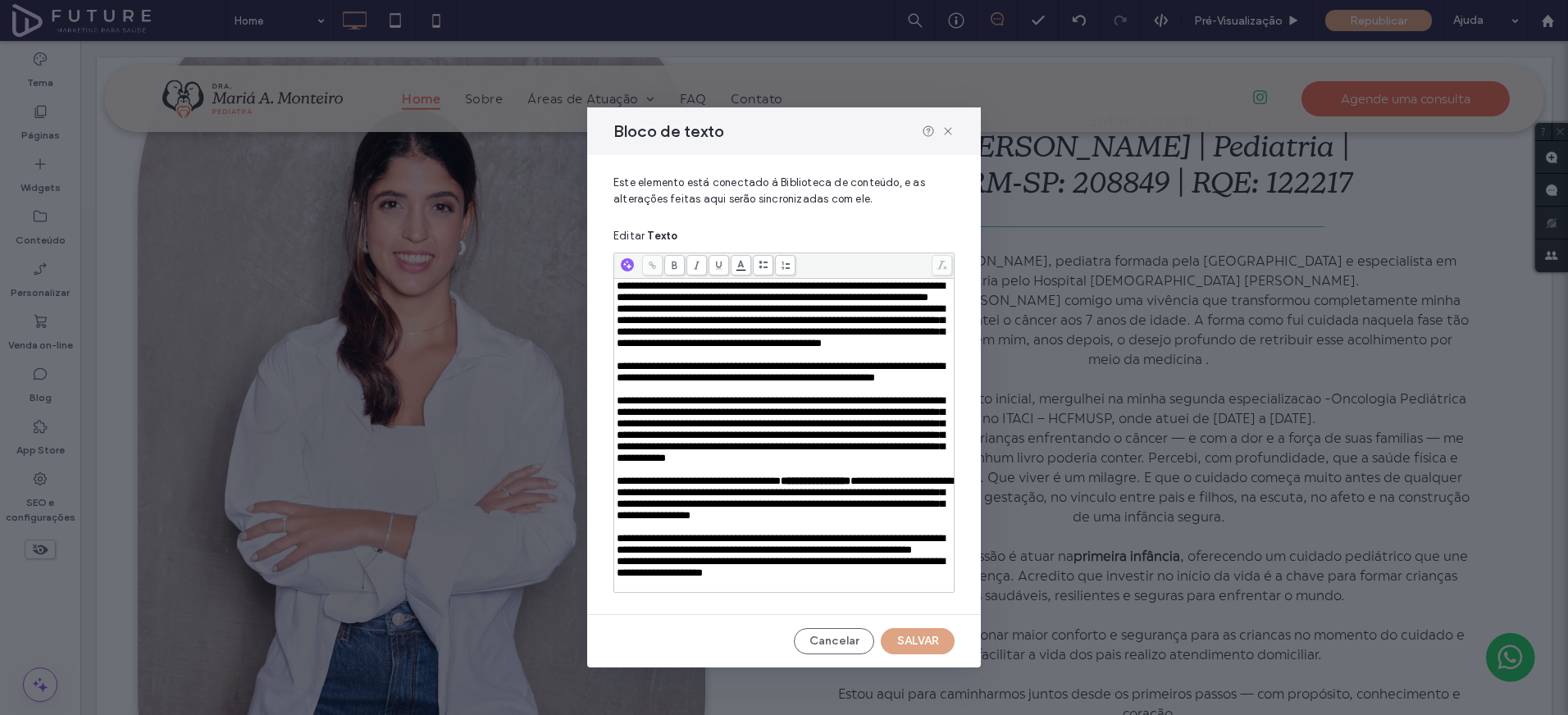
click at [825, 175] on span "Este elemento está conectado à Biblioteca de conteúdo, e as alterações feitas a…" at bounding box center [783, 198] width 341 height 45
click at [941, 131] on icon at bounding box center [947, 131] width 13 height 13
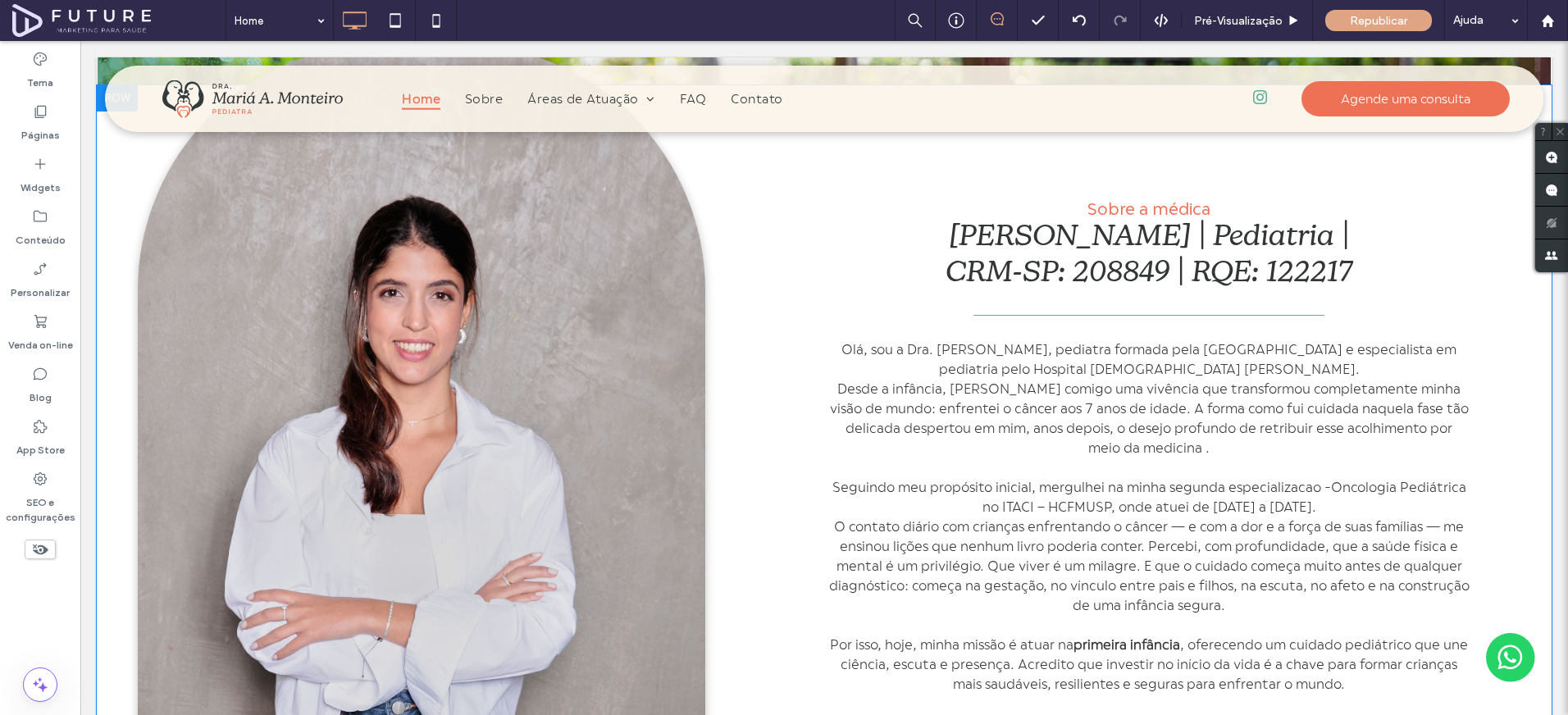
scroll to position [853, 0]
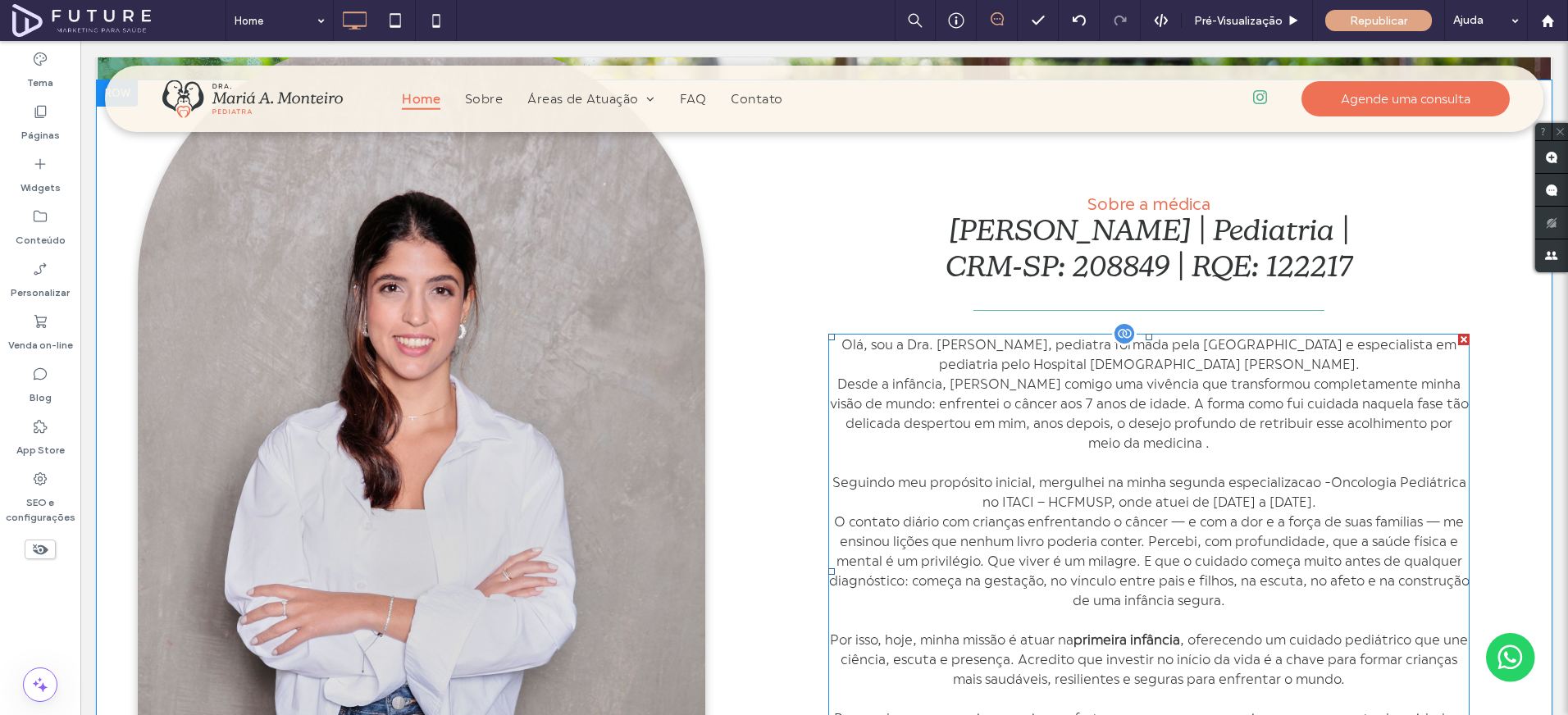
click at [1018, 512] on p "O contato diário com crianças enfrentando o câncer — e com a dor e a força de s…" at bounding box center [1149, 562] width 642 height 99
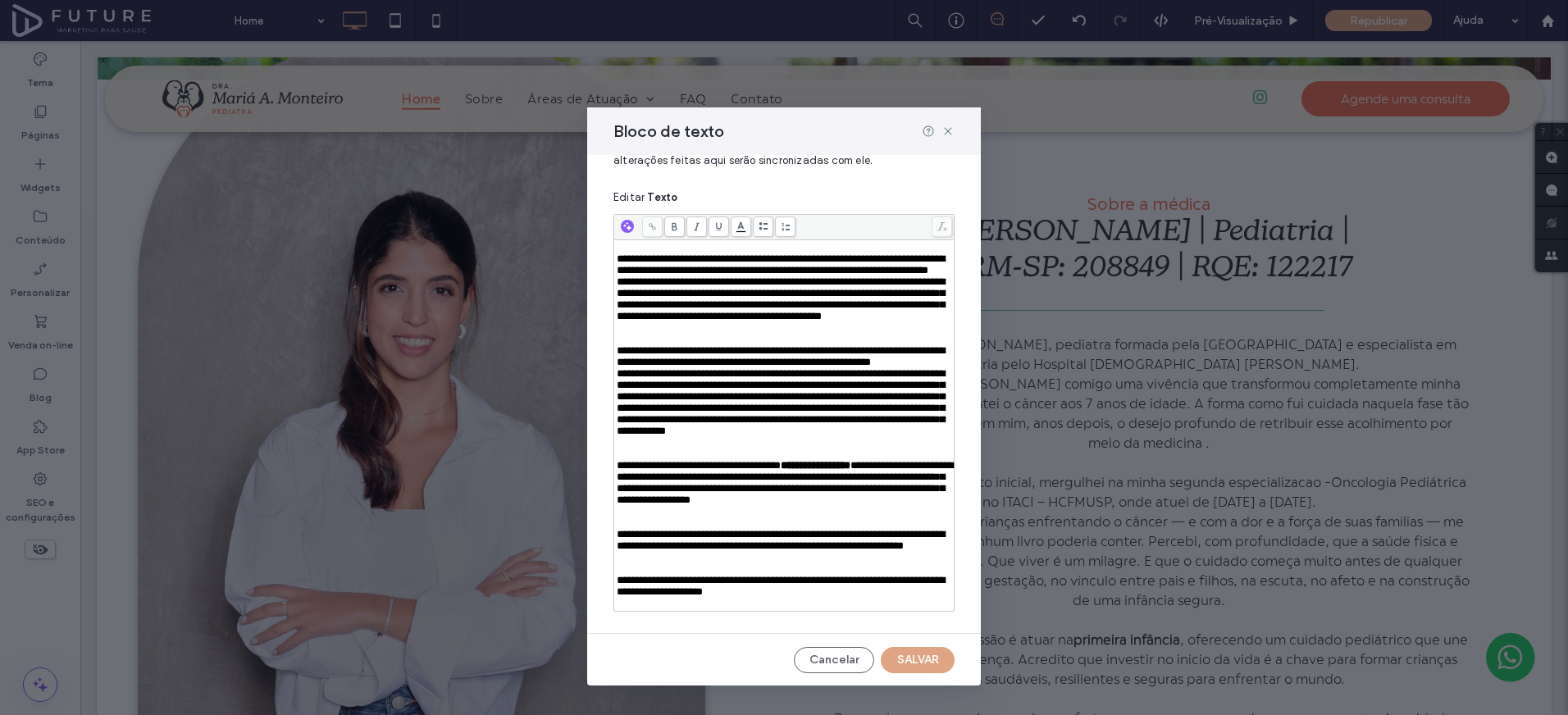
scroll to position [0, 0]
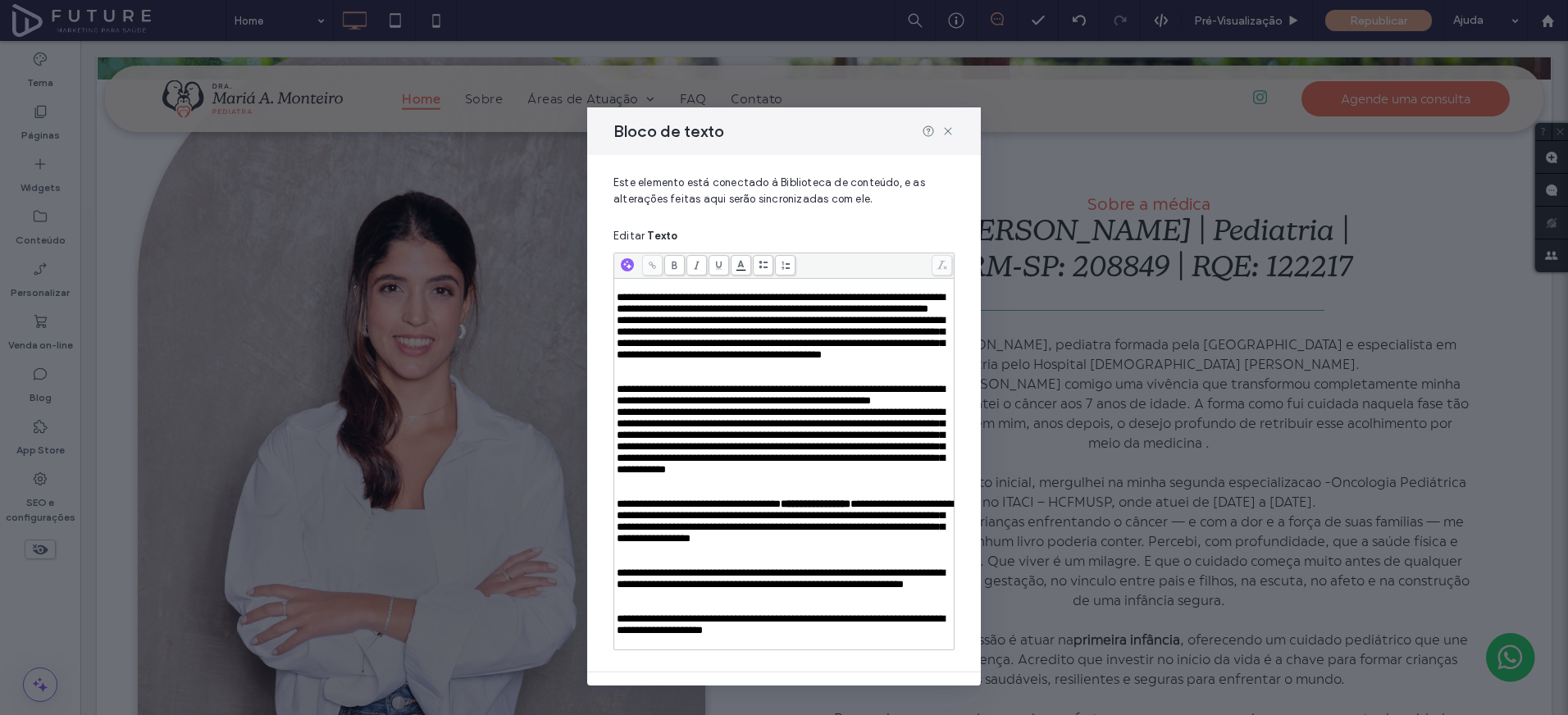
click at [668, 282] on div "Rich Text Editor" at bounding box center [784, 287] width 335 height 12
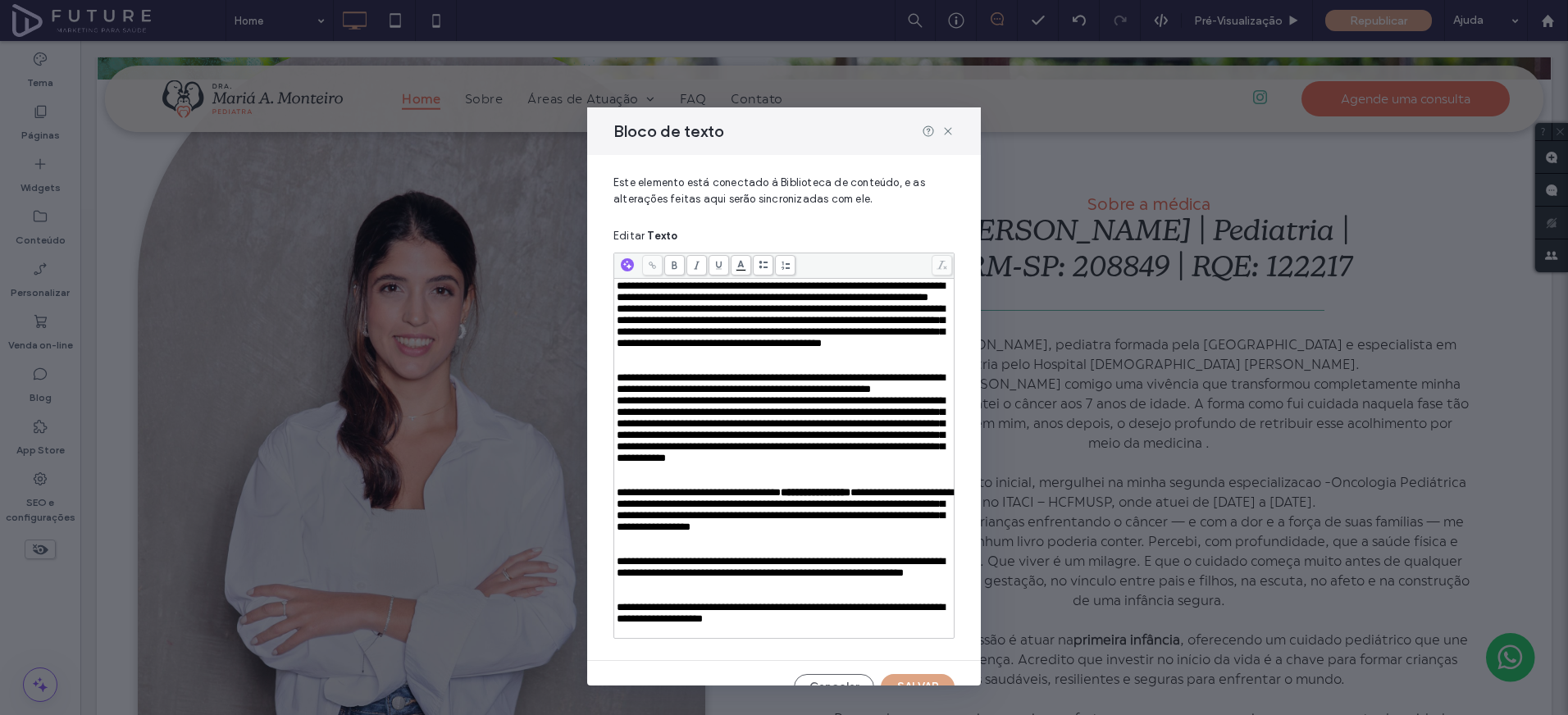
click at [742, 304] on div "**********" at bounding box center [784, 292] width 335 height 23
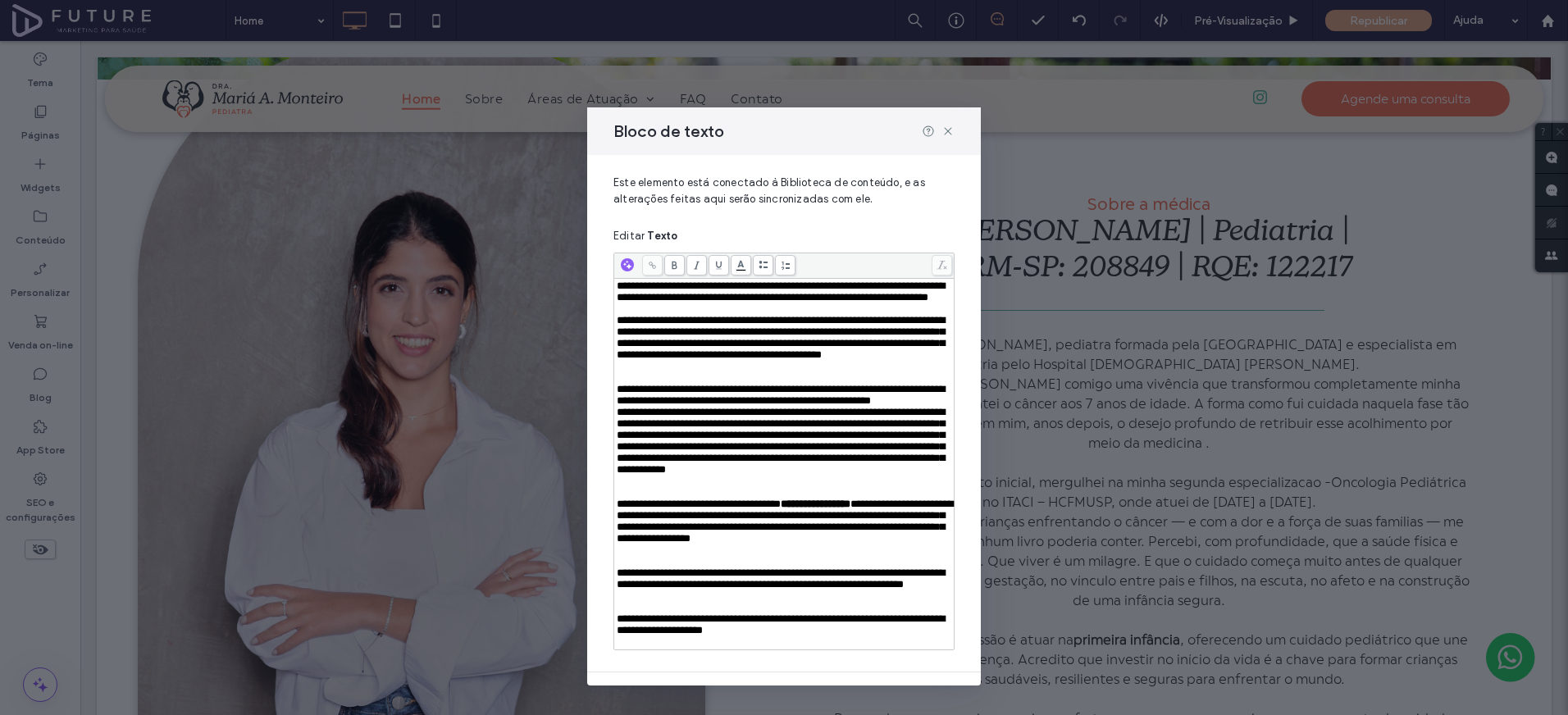
click at [678, 384] on div "Rich Text Editor" at bounding box center [784, 372] width 335 height 23
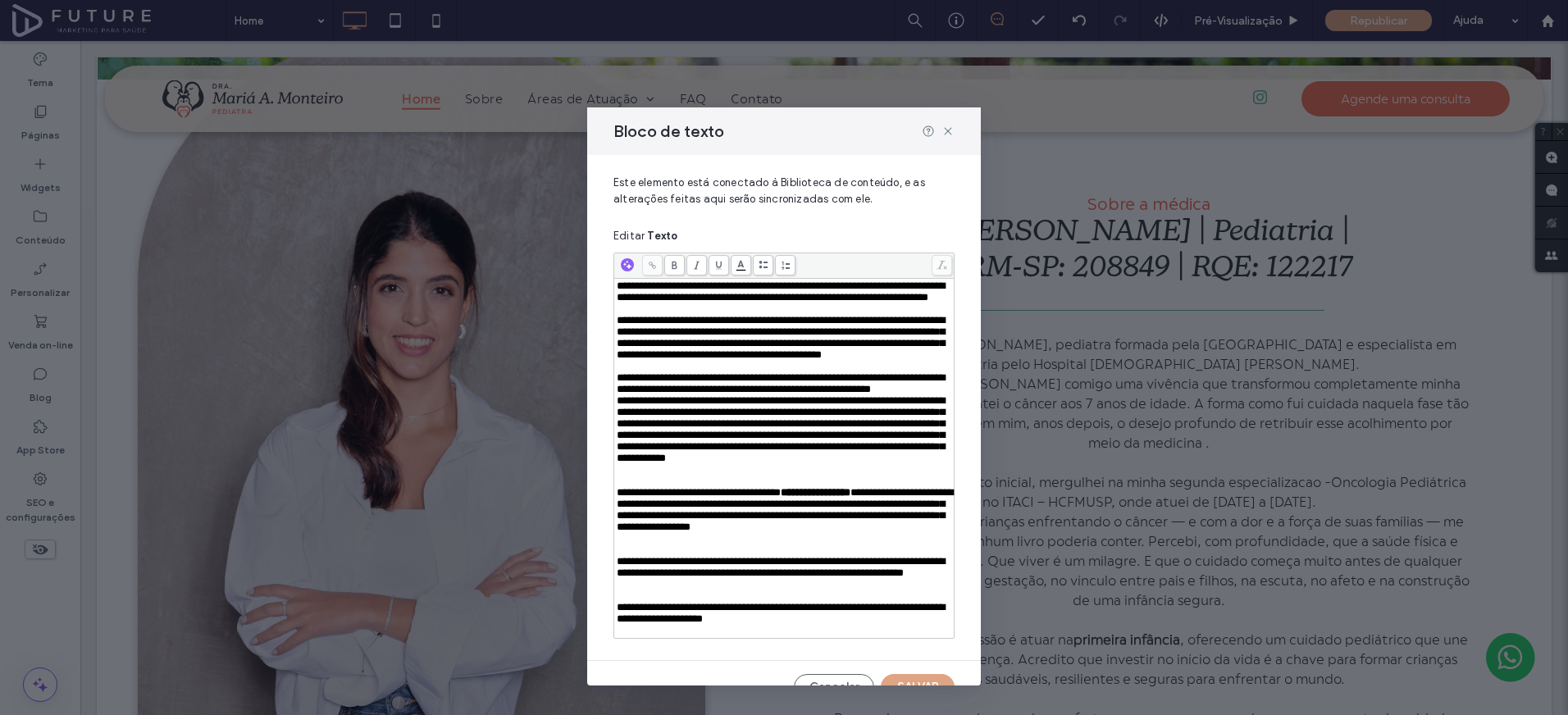
click at [738, 396] on div "**********" at bounding box center [784, 384] width 335 height 23
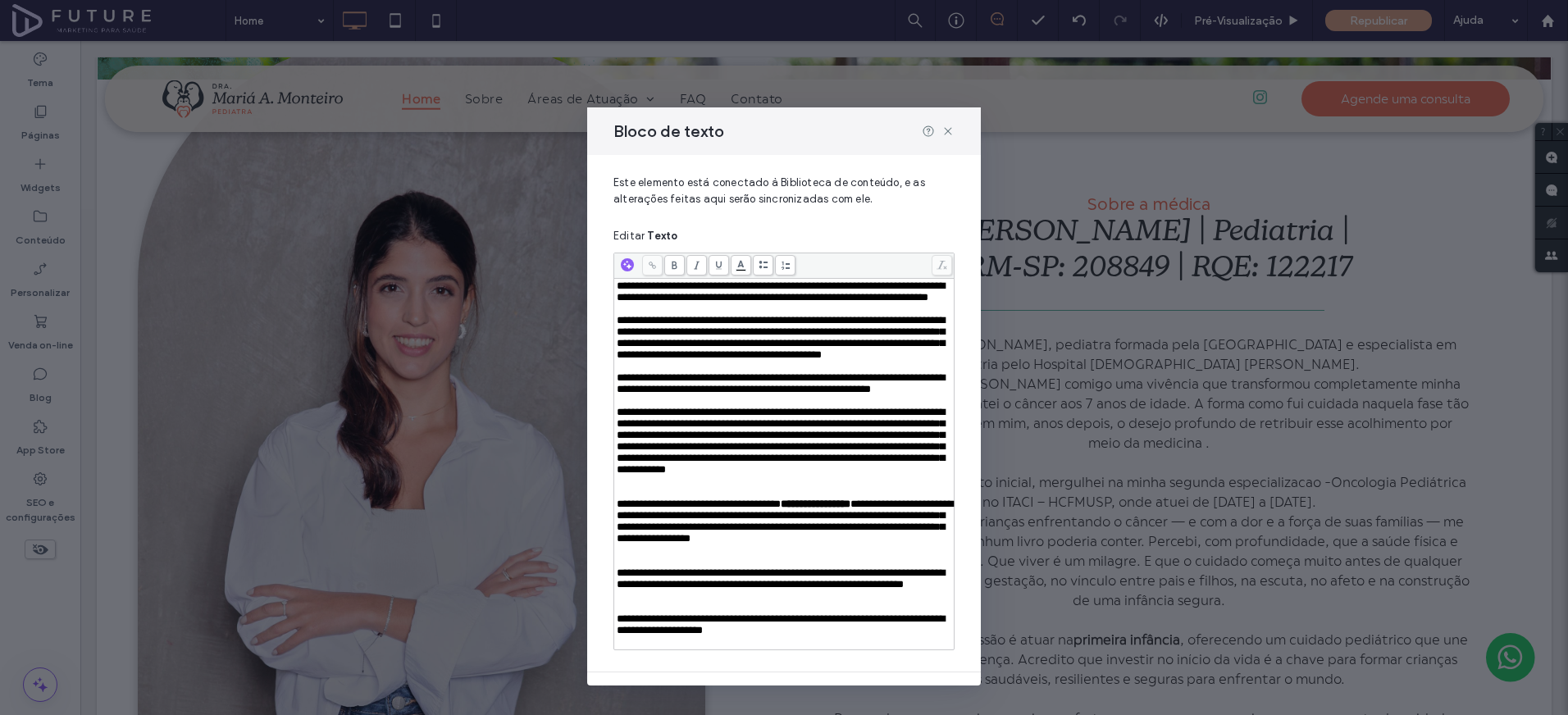
click at [698, 395] on span "**********" at bounding box center [781, 384] width 328 height 22
click at [682, 395] on span "**********" at bounding box center [781, 384] width 328 height 22
click at [692, 498] on div "Rich Text Editor" at bounding box center [784, 487] width 335 height 23
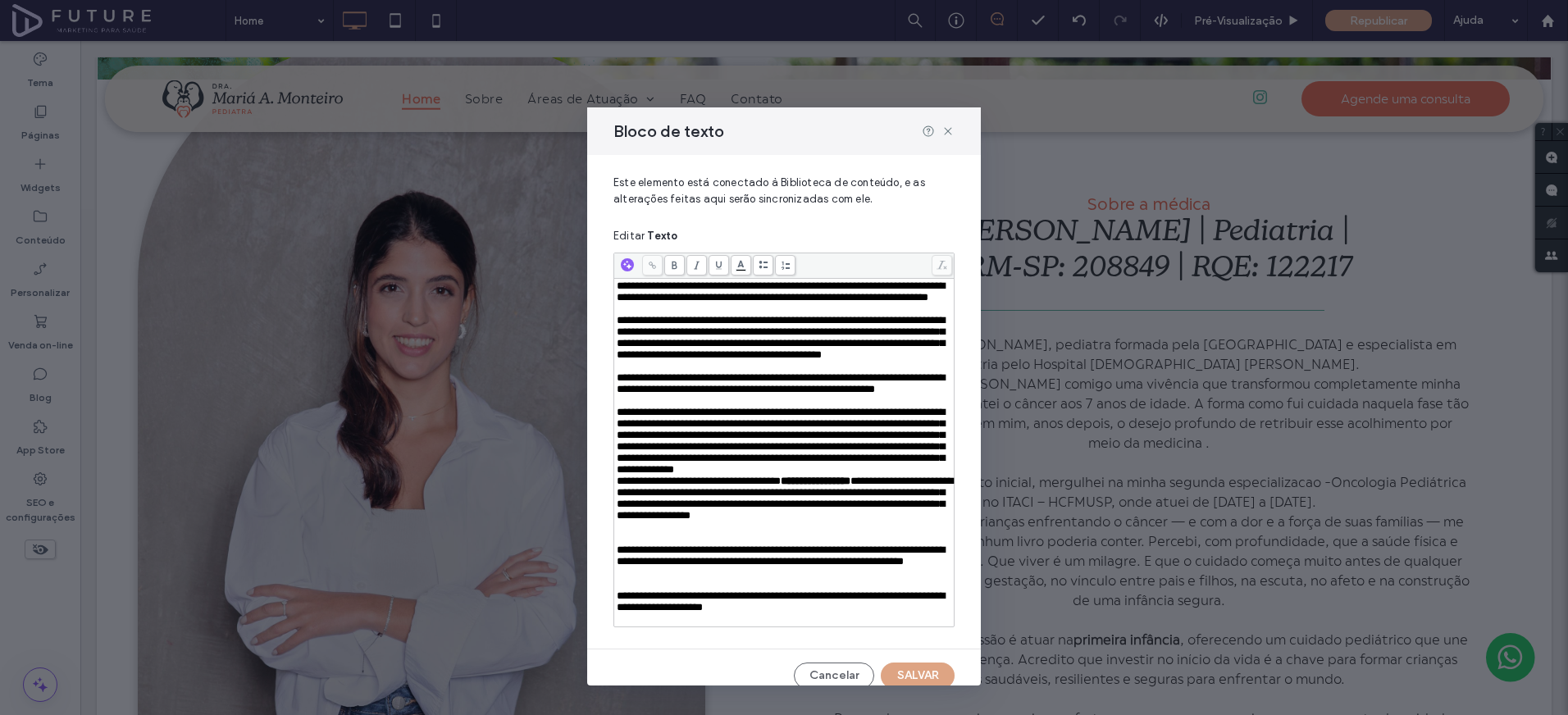
click at [682, 545] on div "Rich Text Editor" at bounding box center [784, 533] width 335 height 23
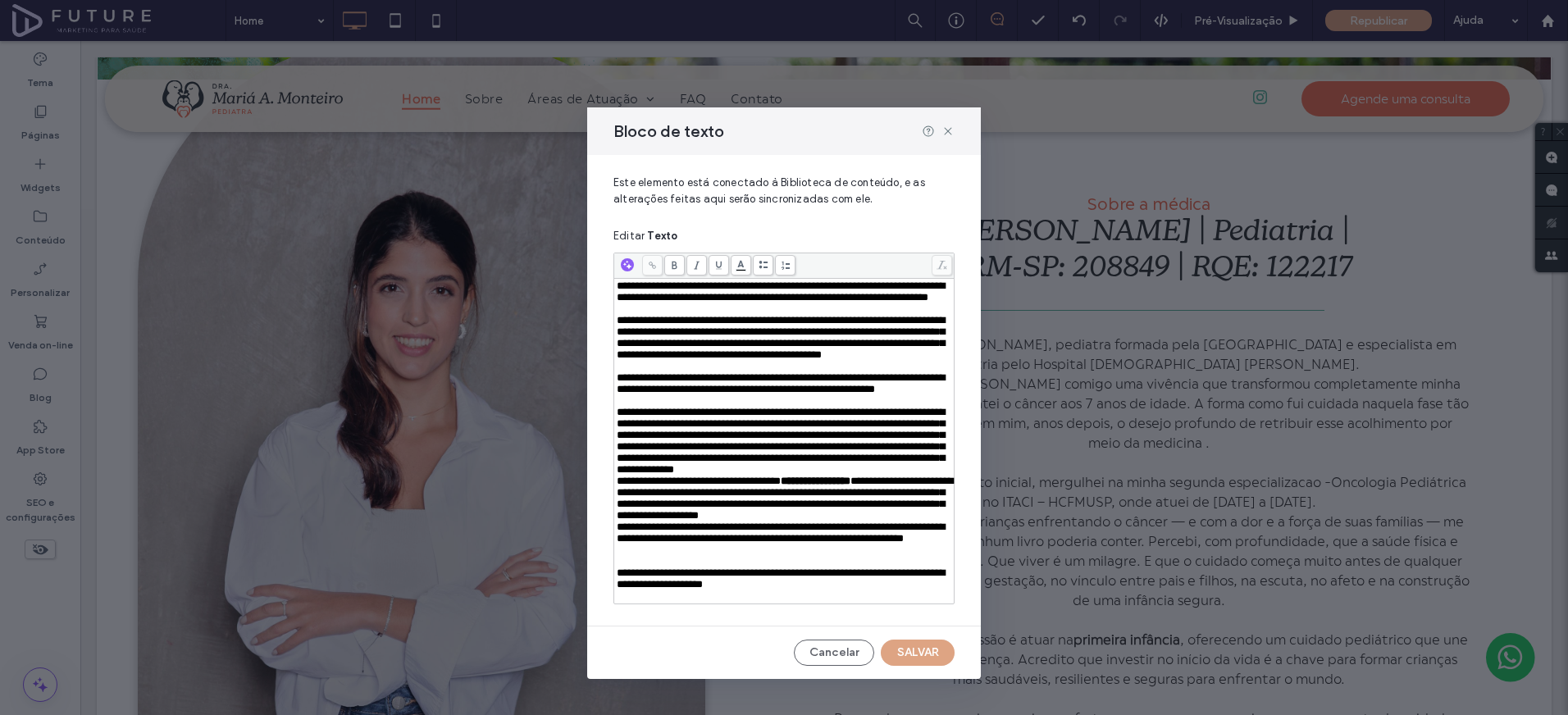
click at [683, 556] on div "Rich Text Editor" at bounding box center [784, 556] width 335 height 23
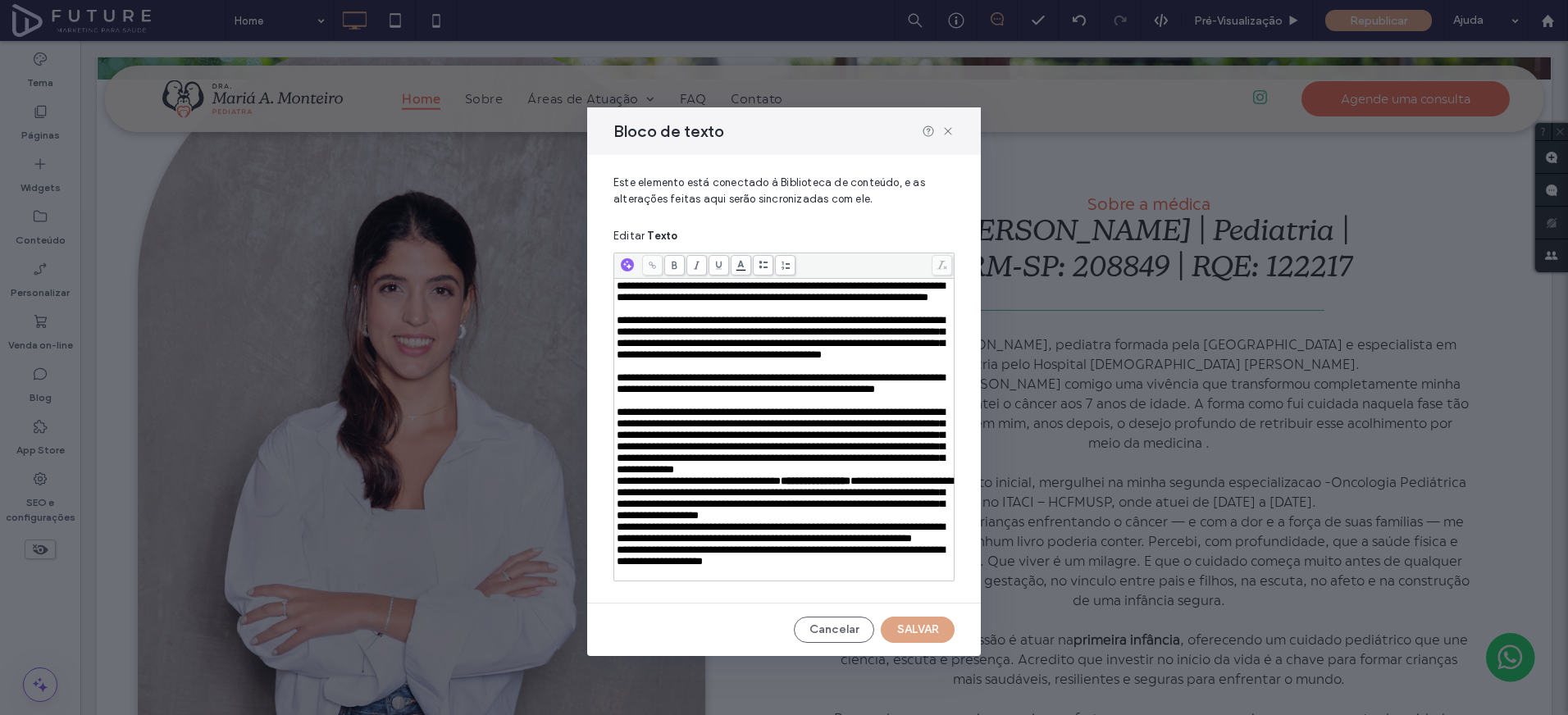
scroll to position [46, 0]
drag, startPoint x: 814, startPoint y: 306, endPoint x: 688, endPoint y: 322, distance: 127.0
click at [688, 322] on span "**********" at bounding box center [781, 338] width 328 height 45
click at [791, 406] on div "Rich Text Editor" at bounding box center [784, 402] width 335 height 12
click at [734, 476] on div "**********" at bounding box center [784, 441] width 335 height 69
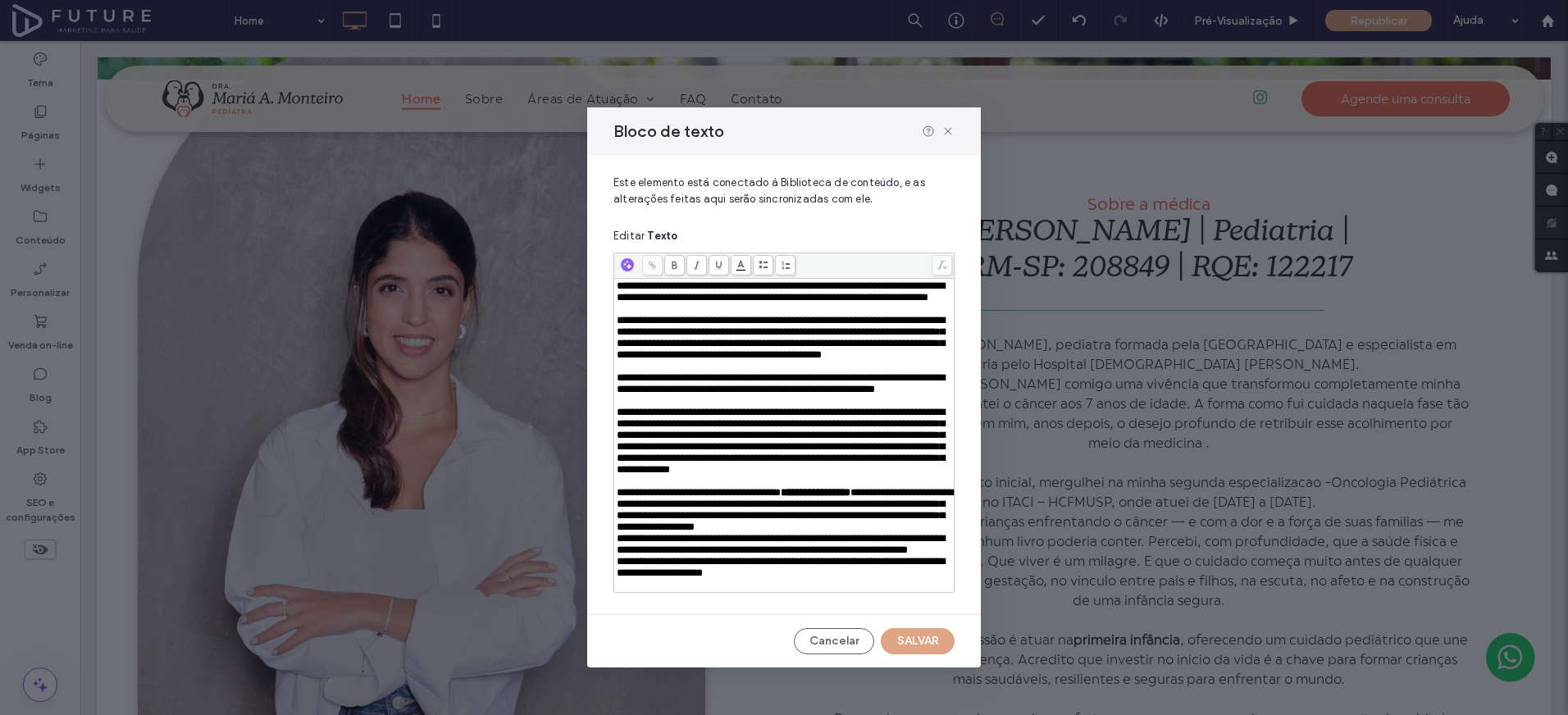
click at [749, 556] on div "**********" at bounding box center [784, 544] width 335 height 23
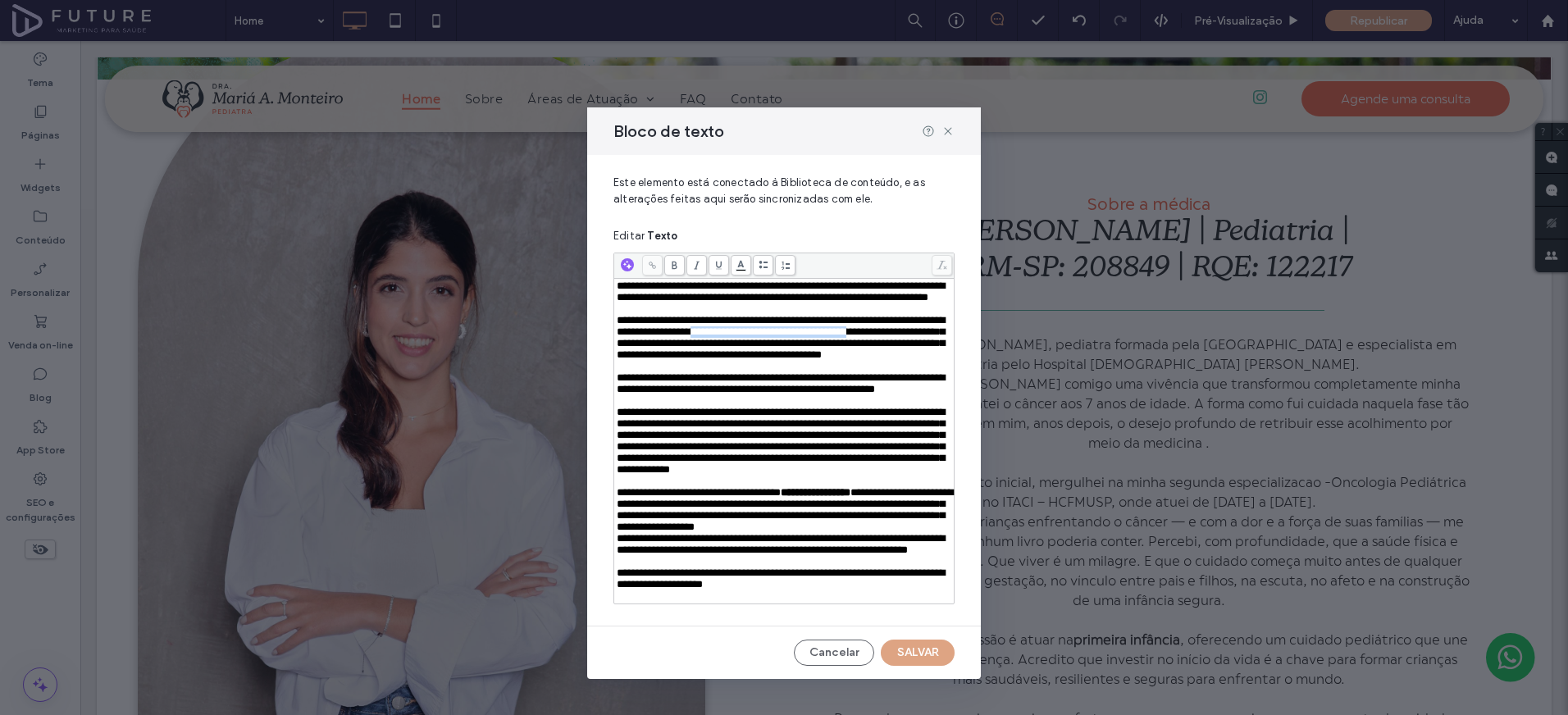
drag, startPoint x: 814, startPoint y: 306, endPoint x: 682, endPoint y: 316, distance: 132.4
click at [682, 316] on span "**********" at bounding box center [781, 338] width 328 height 45
drag, startPoint x: 813, startPoint y: 307, endPoint x: 687, endPoint y: 316, distance: 126.3
click at [687, 316] on span "**********" at bounding box center [781, 338] width 328 height 45
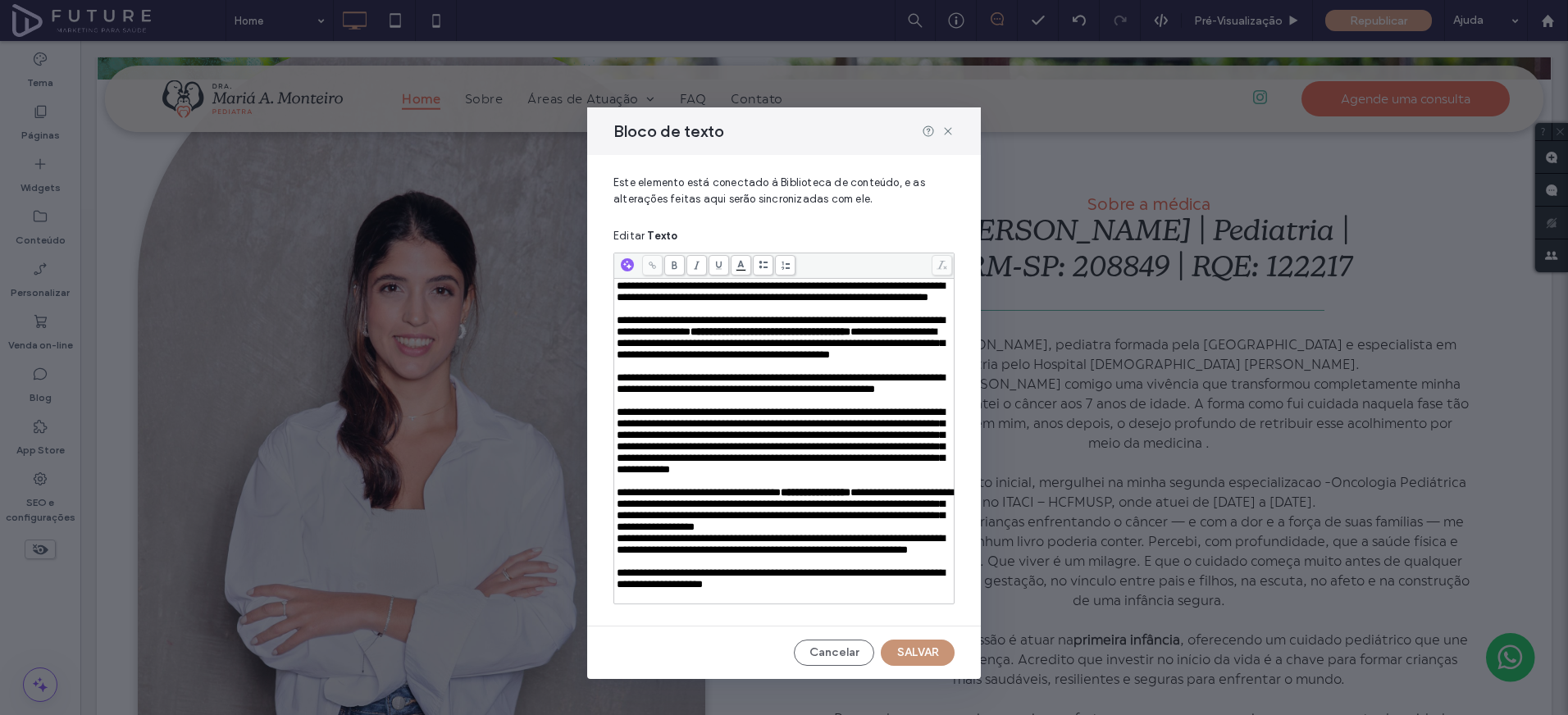
click at [907, 654] on button "SALVAR" at bounding box center [917, 653] width 74 height 27
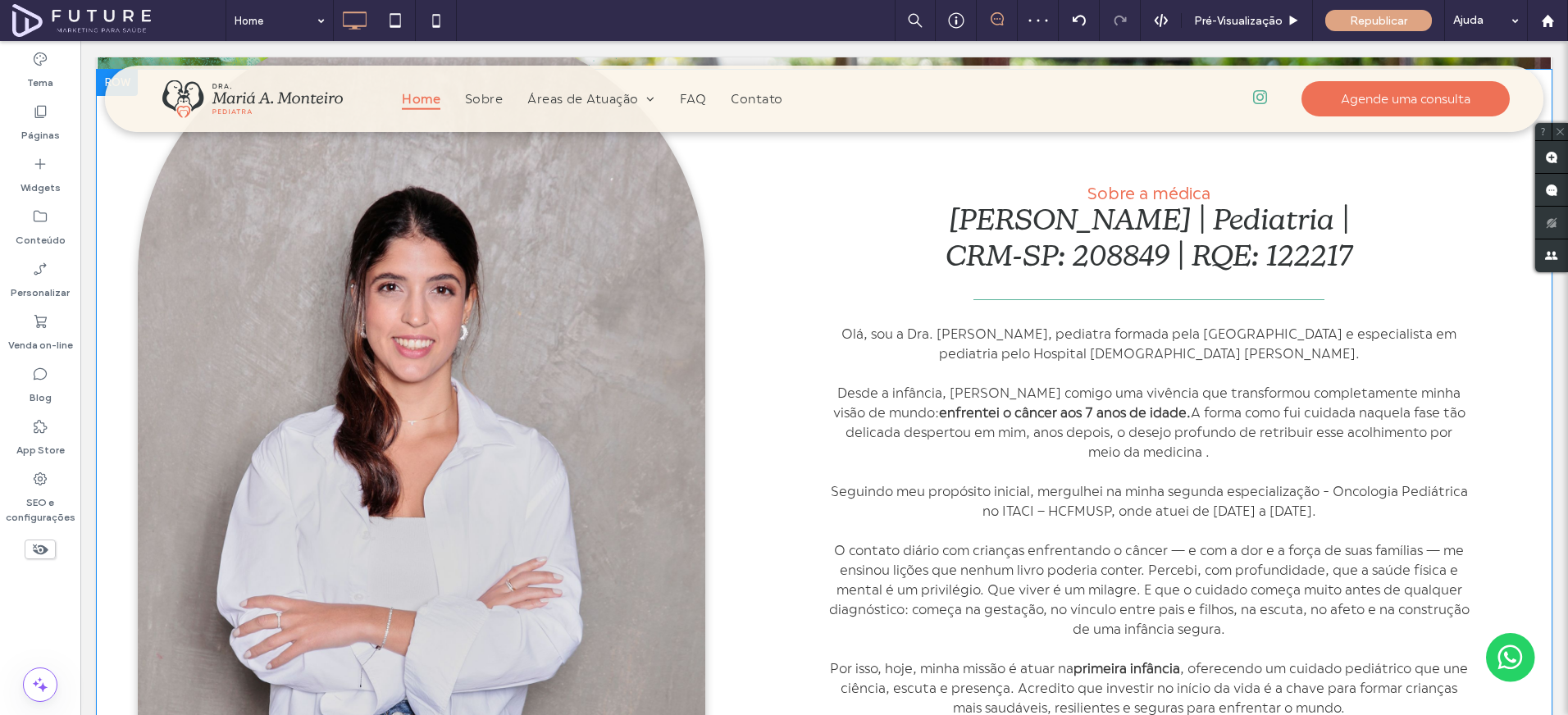
scroll to position [868, 0]
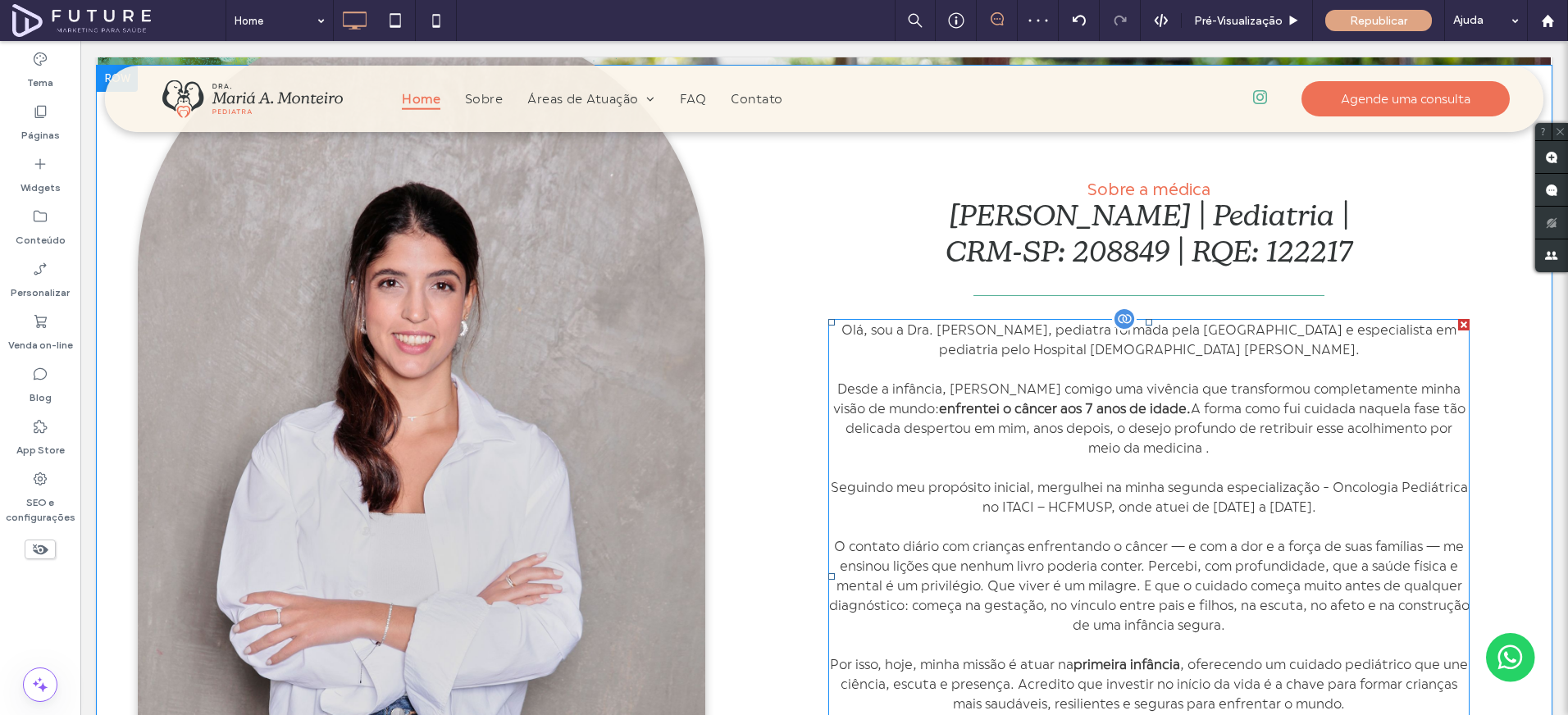
click at [1061, 351] on div "Olá, sou a Dra. [PERSON_NAME], pediatra formada pela [GEOGRAPHIC_DATA] e especi…" at bounding box center [1149, 577] width 642 height 515
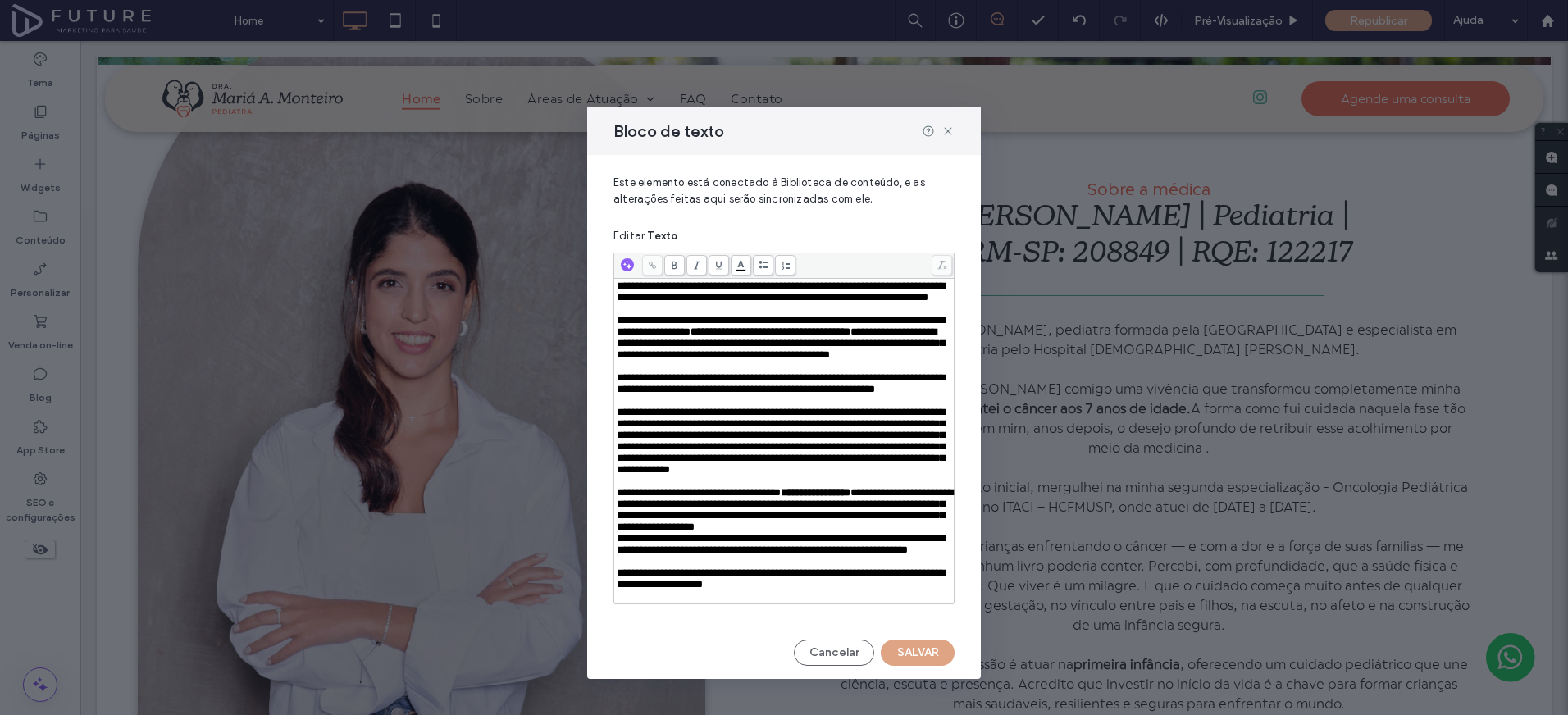
click at [787, 360] on span "**********" at bounding box center [781, 343] width 328 height 34
click at [902, 662] on button "SALVAR" at bounding box center [917, 653] width 74 height 27
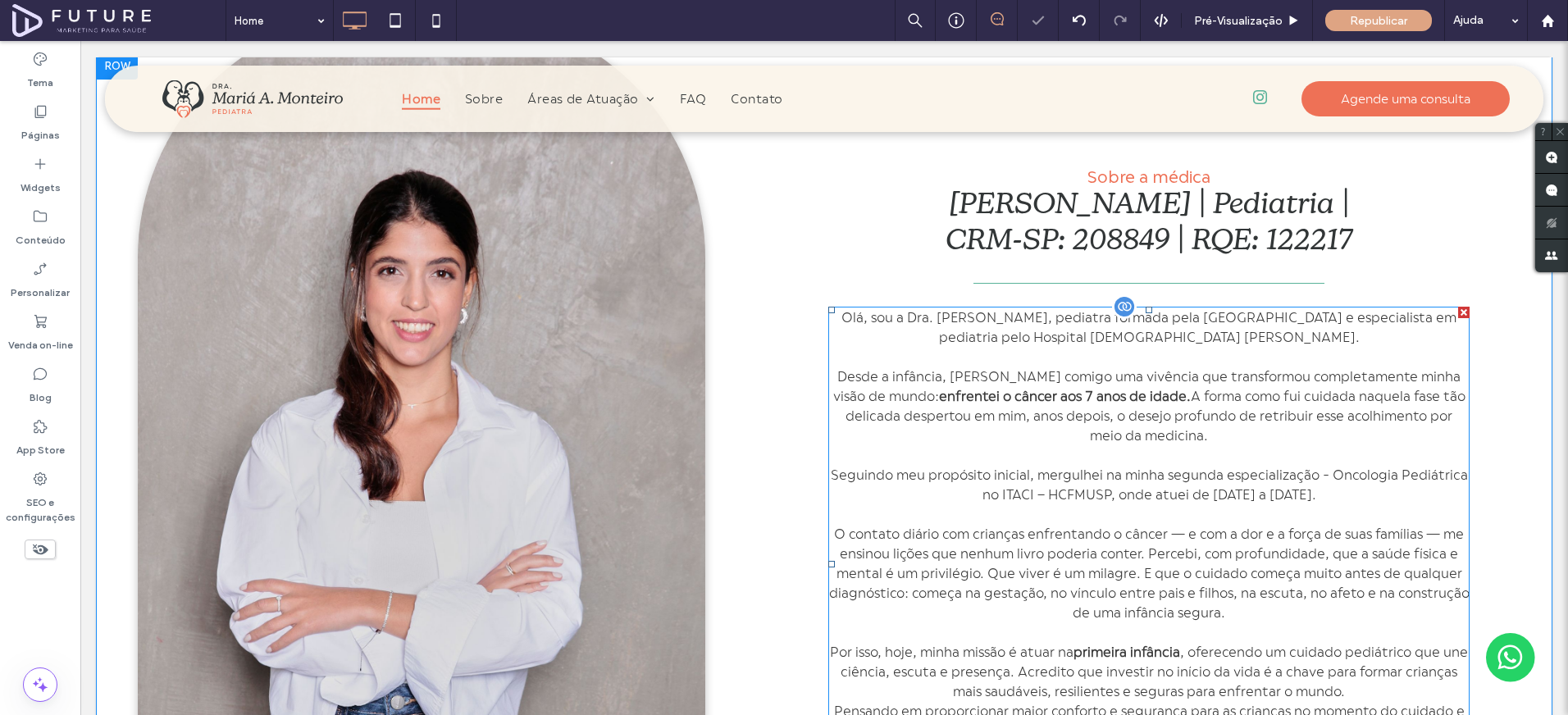
scroll to position [907, 0]
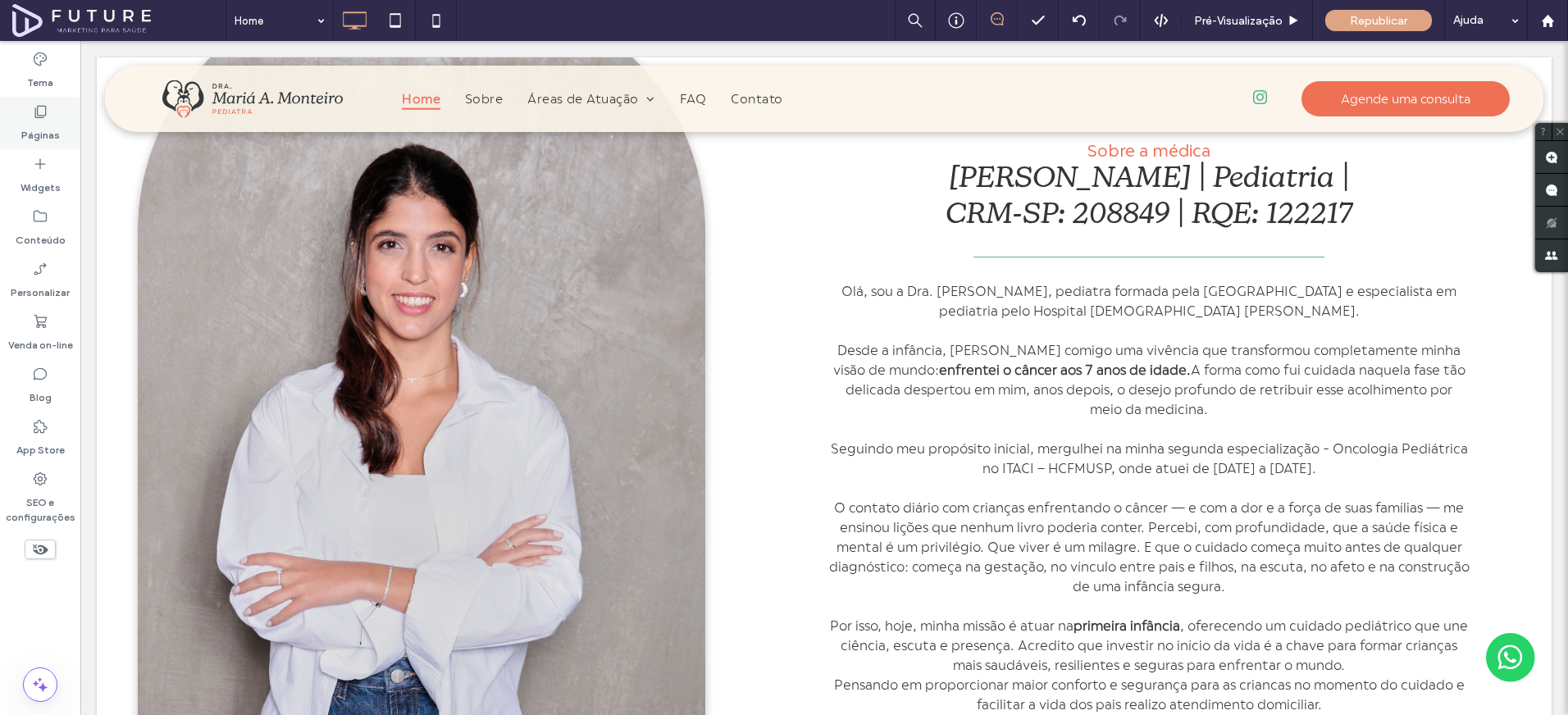
click at [30, 128] on label "Páginas" at bounding box center [41, 131] width 39 height 23
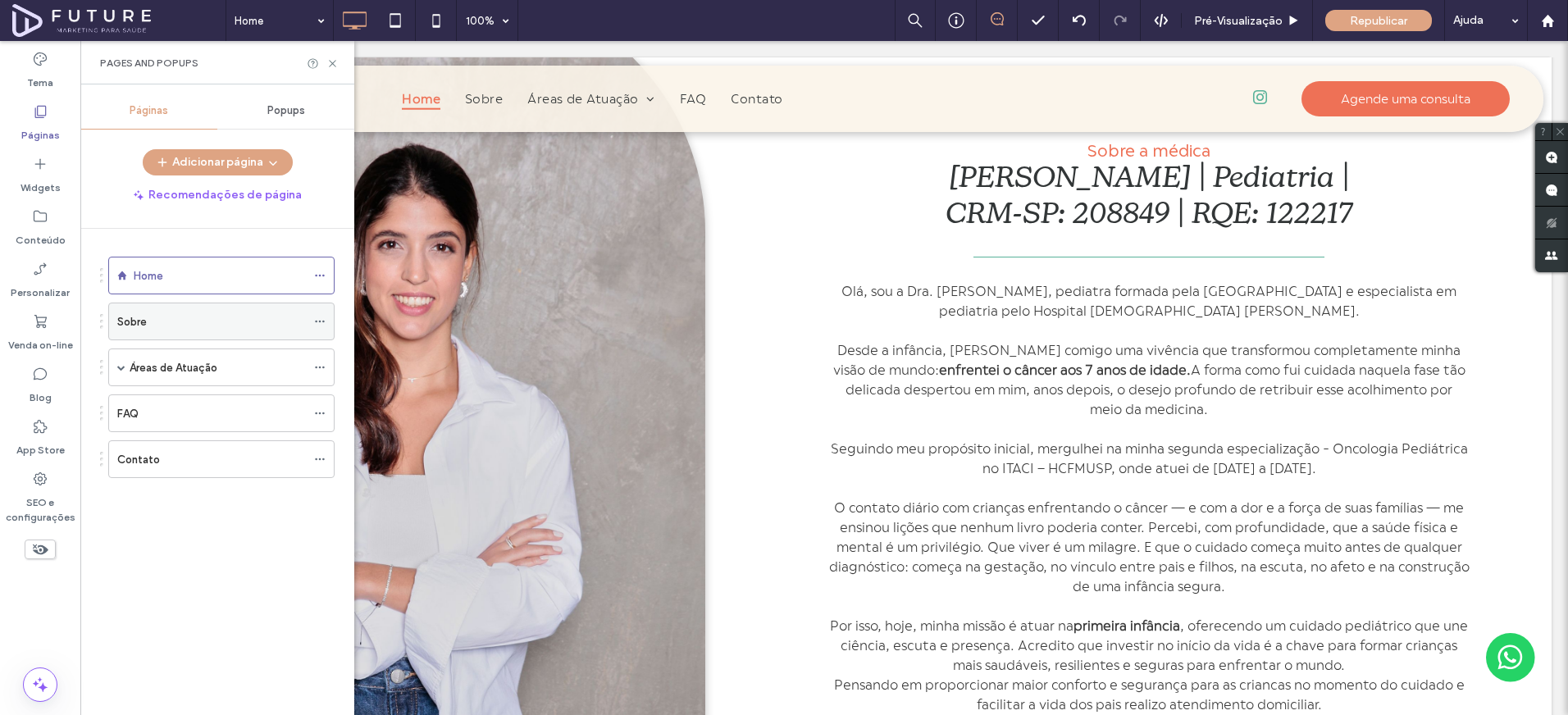
click at [138, 327] on label "Sobre" at bounding box center [132, 321] width 30 height 29
click at [331, 64] on use at bounding box center [332, 63] width 7 height 7
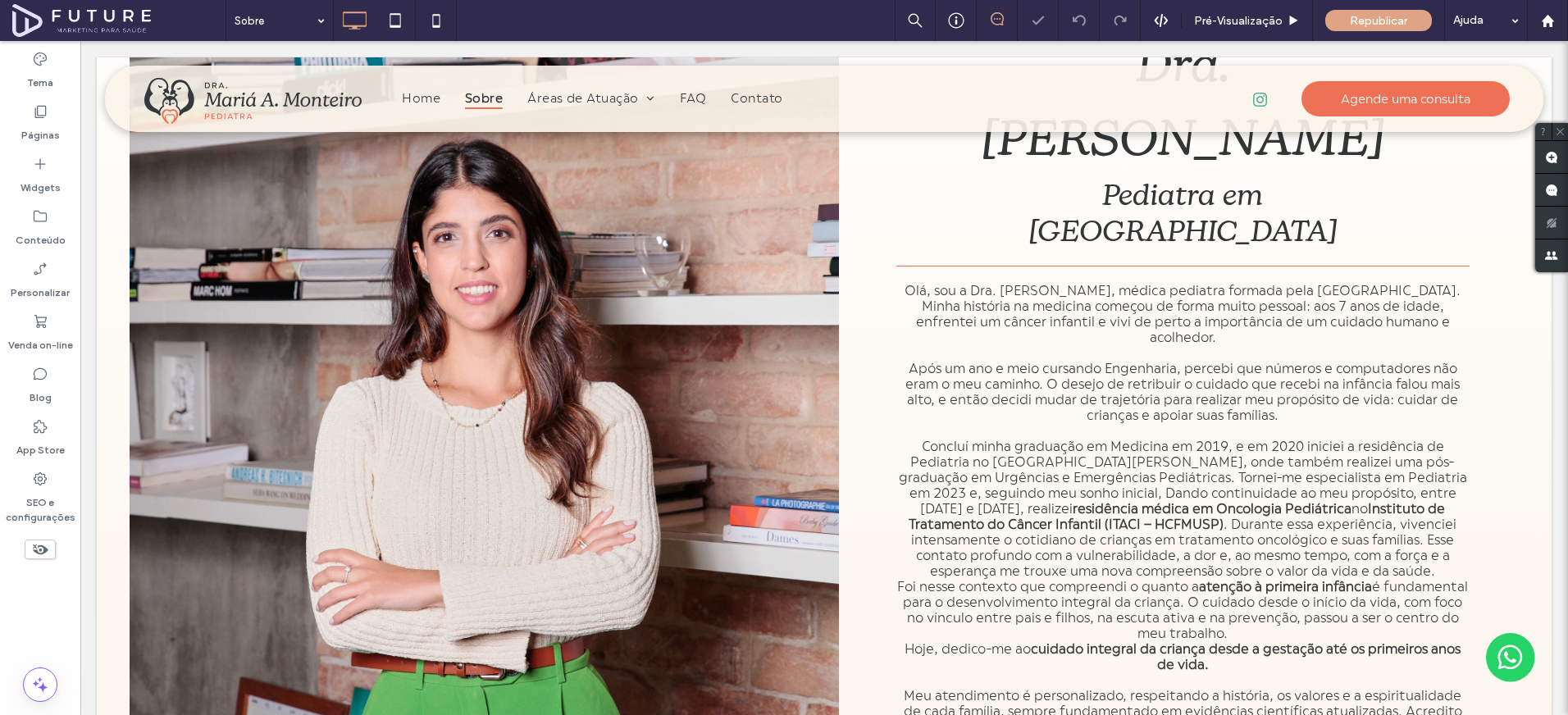
scroll to position [279, 0]
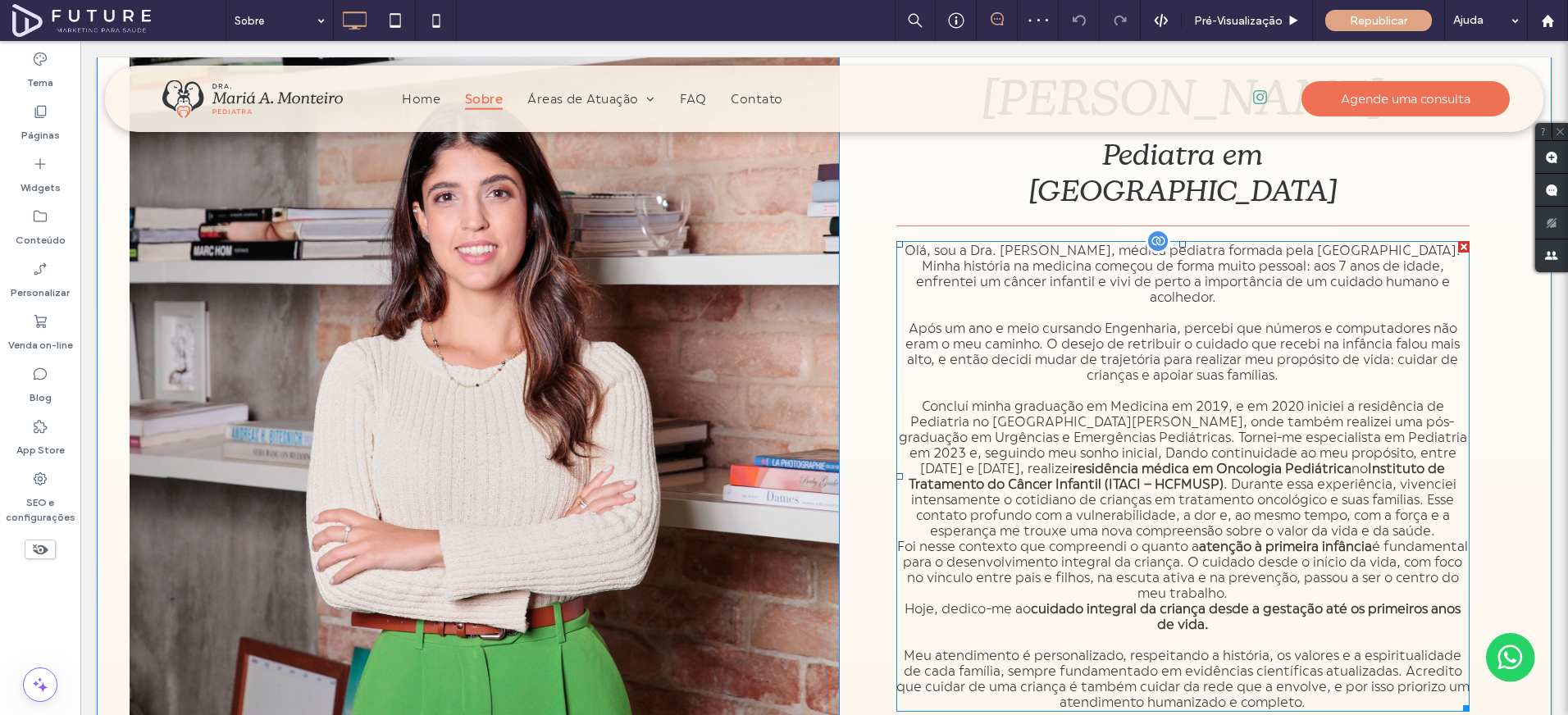
click at [1103, 407] on p "Concluí minha graduação em Medicina em 2019, e em 2020 iniciei a residência de …" at bounding box center [1183, 469] width 573 height 140
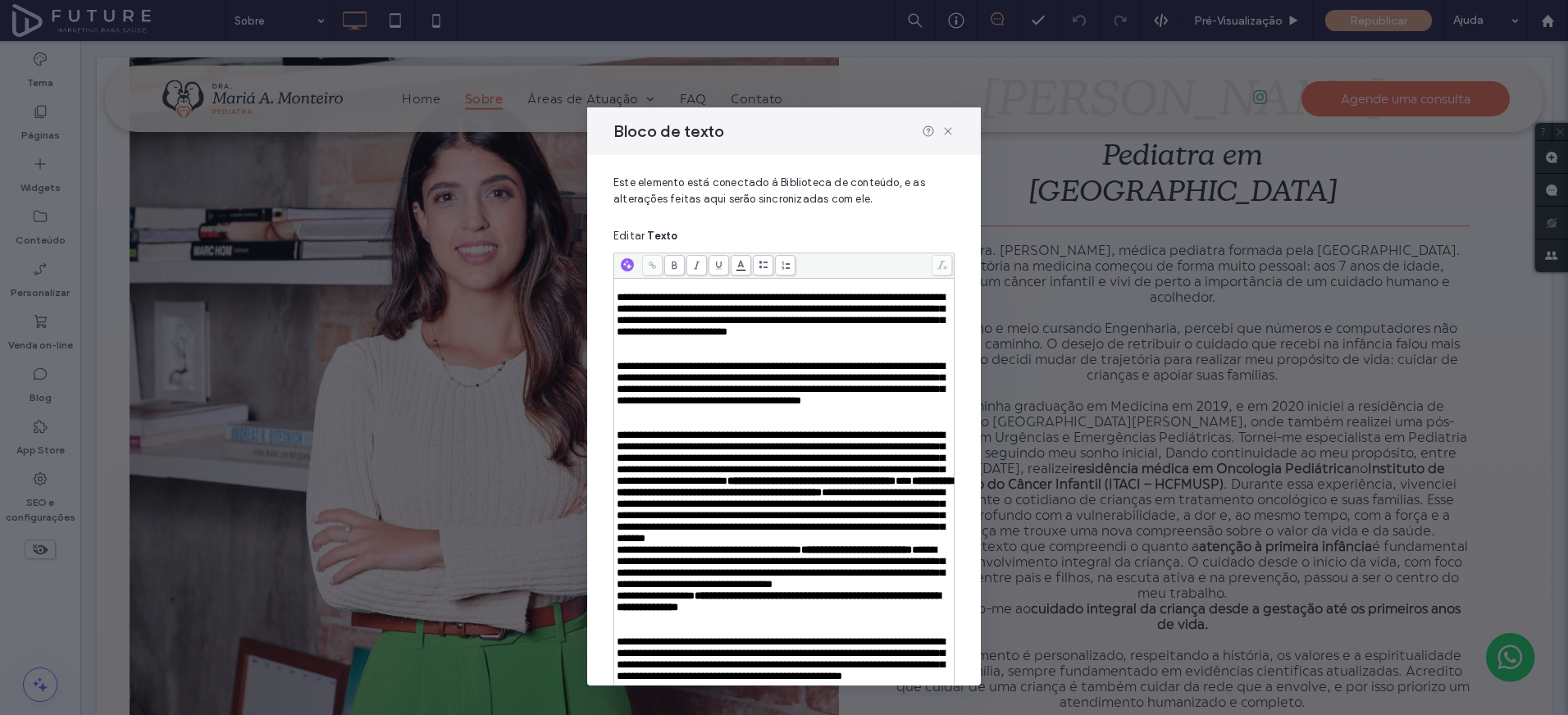
click at [739, 361] on div "Rich Text Editor" at bounding box center [784, 349] width 335 height 23
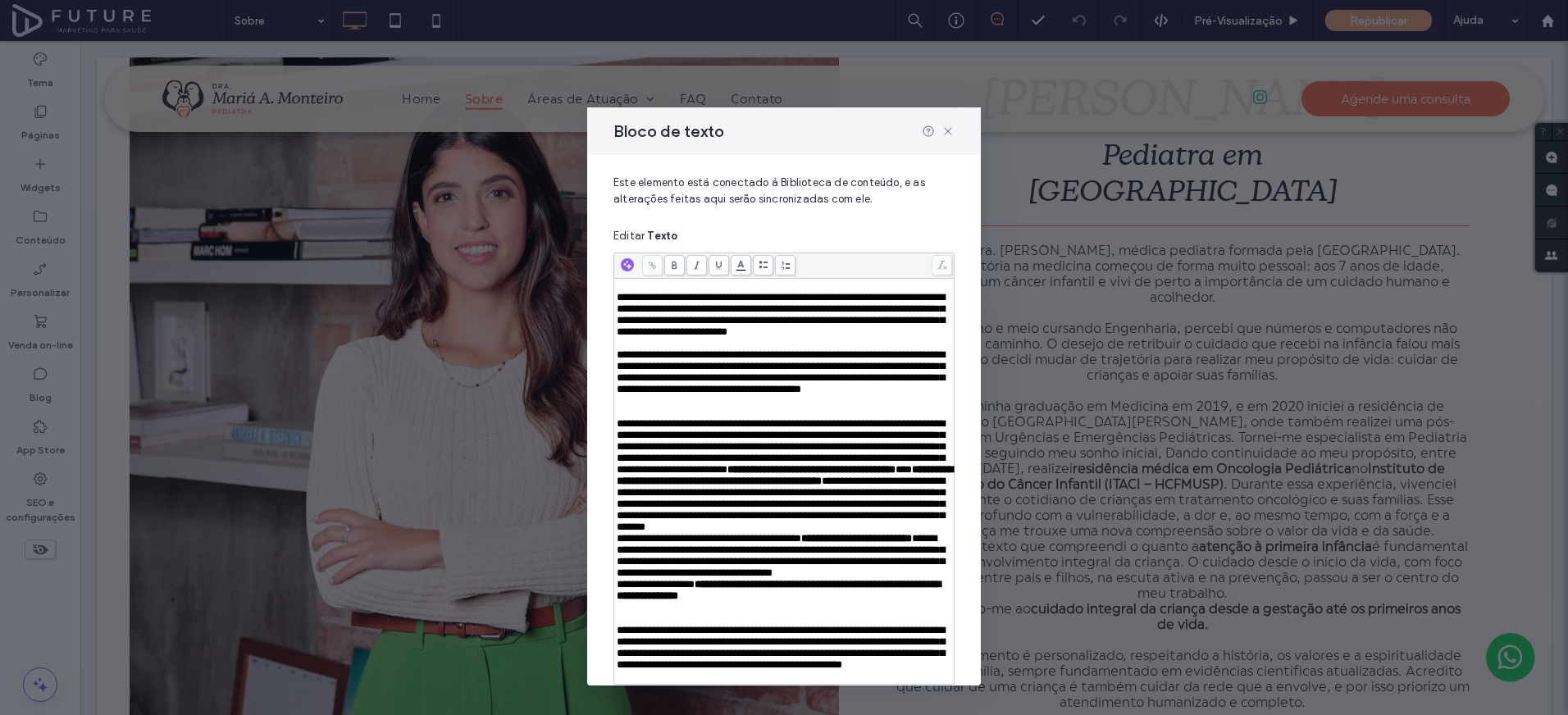
click at [685, 418] on div "Rich Text Editor" at bounding box center [784, 406] width 335 height 23
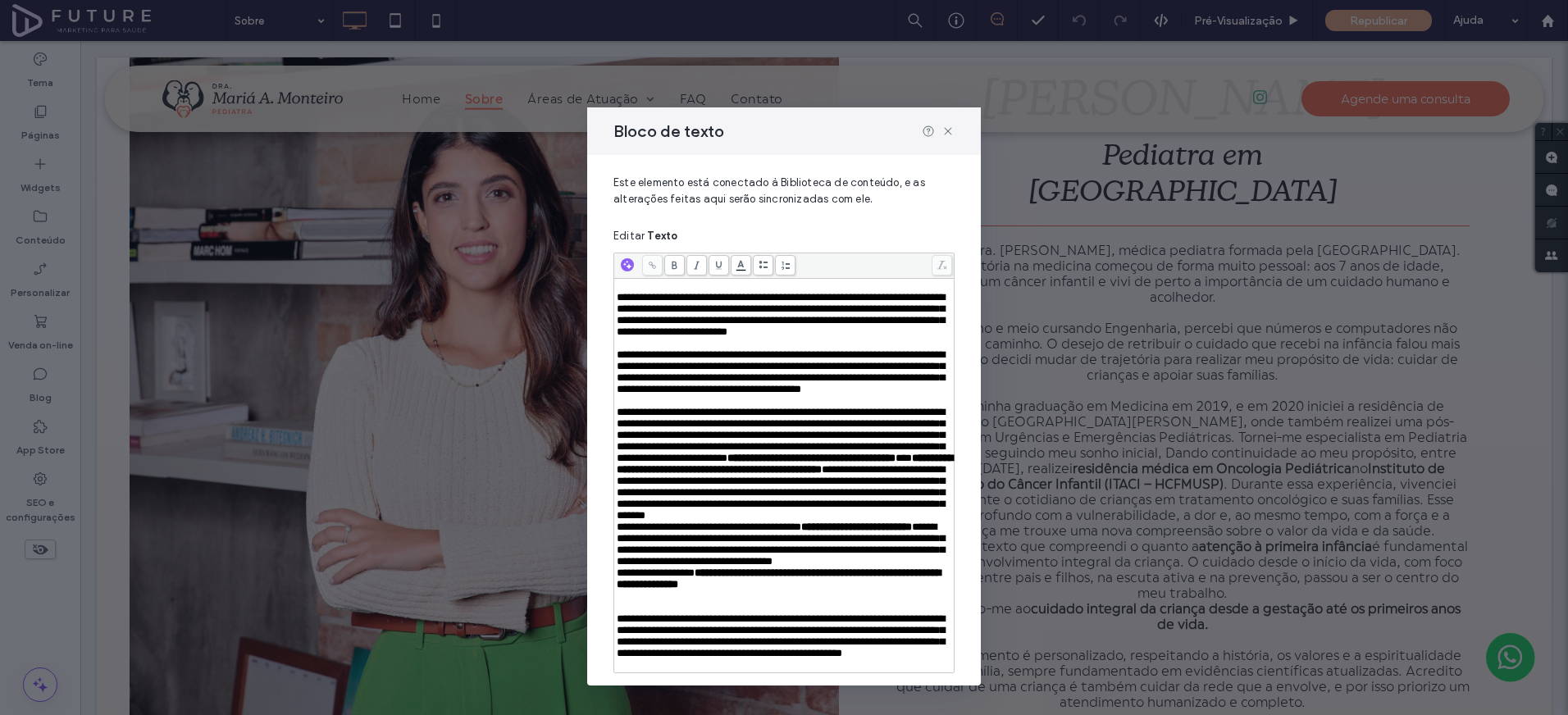
click at [752, 464] on span "**********" at bounding box center [781, 434] width 328 height 56
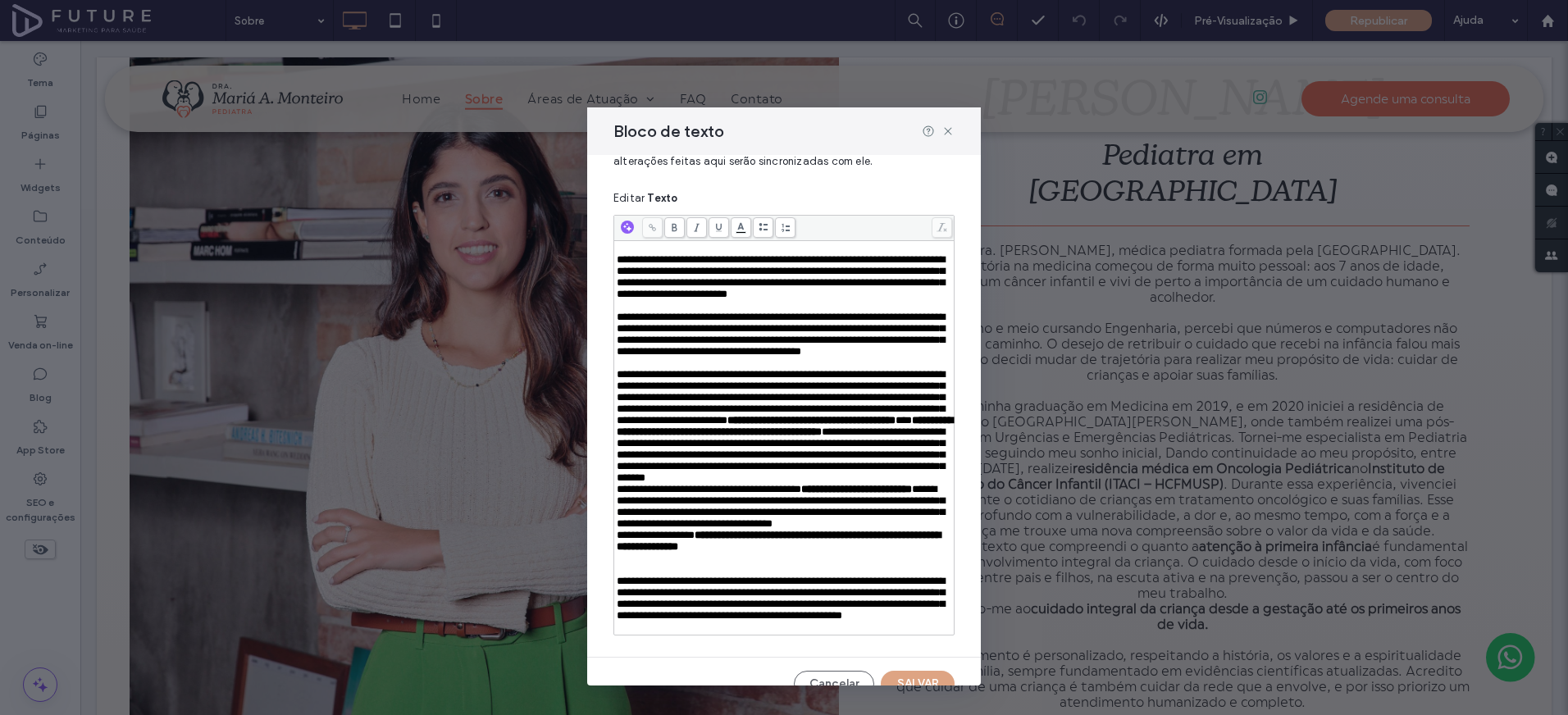
scroll to position [48, 0]
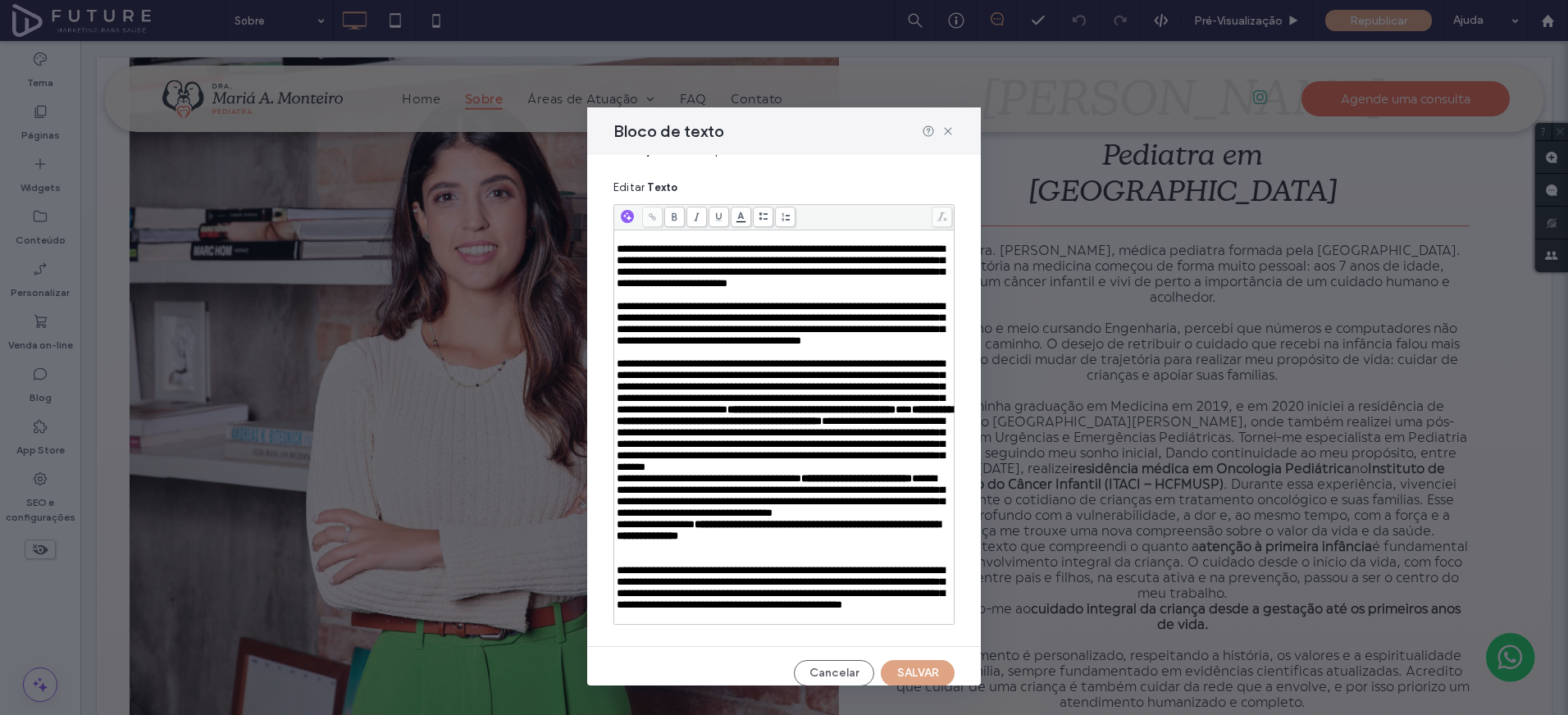
click at [755, 415] on span "**********" at bounding box center [781, 386] width 328 height 56
click at [750, 415] on span "**********" at bounding box center [781, 386] width 328 height 56
click at [813, 474] on div "**********" at bounding box center [784, 415] width 335 height 115
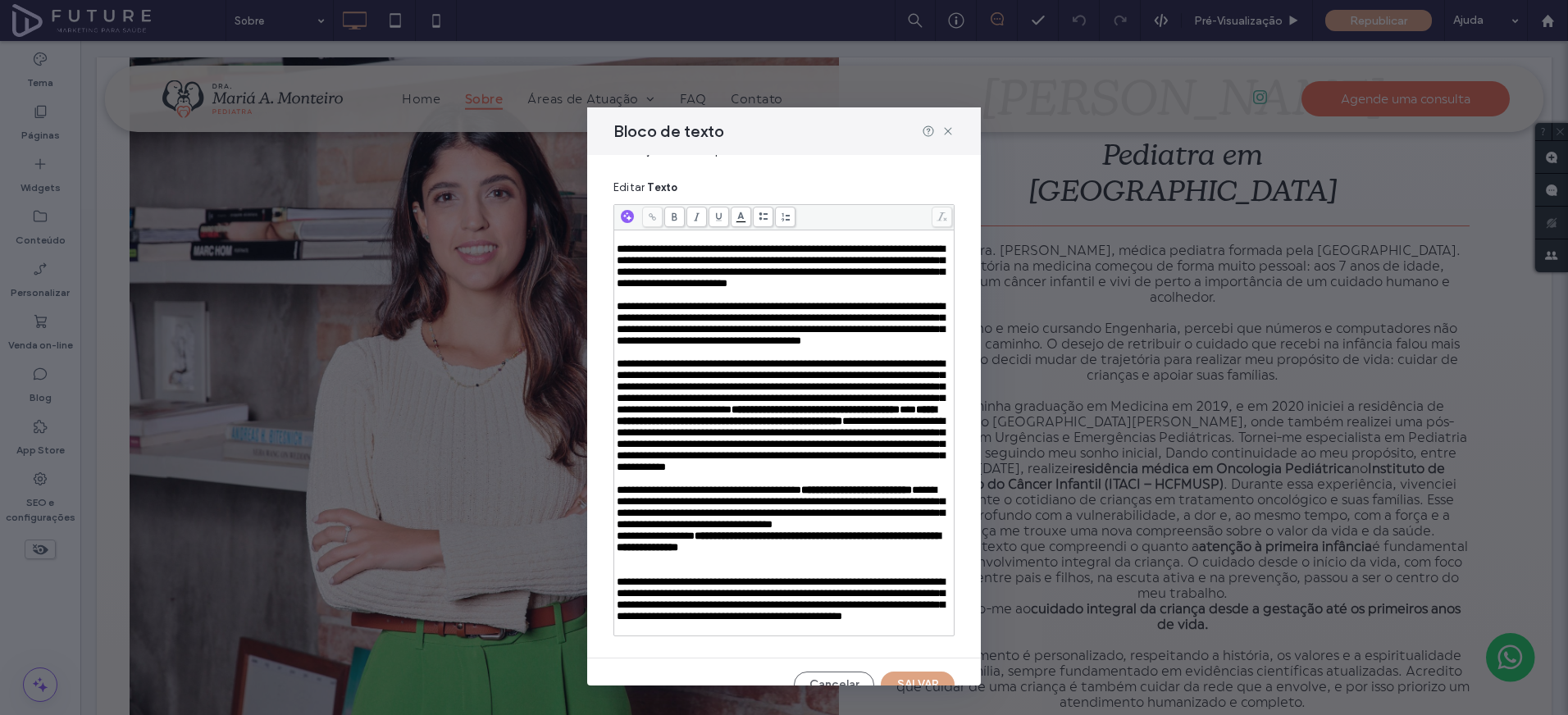
click at [723, 531] on div "**********" at bounding box center [784, 507] width 335 height 45
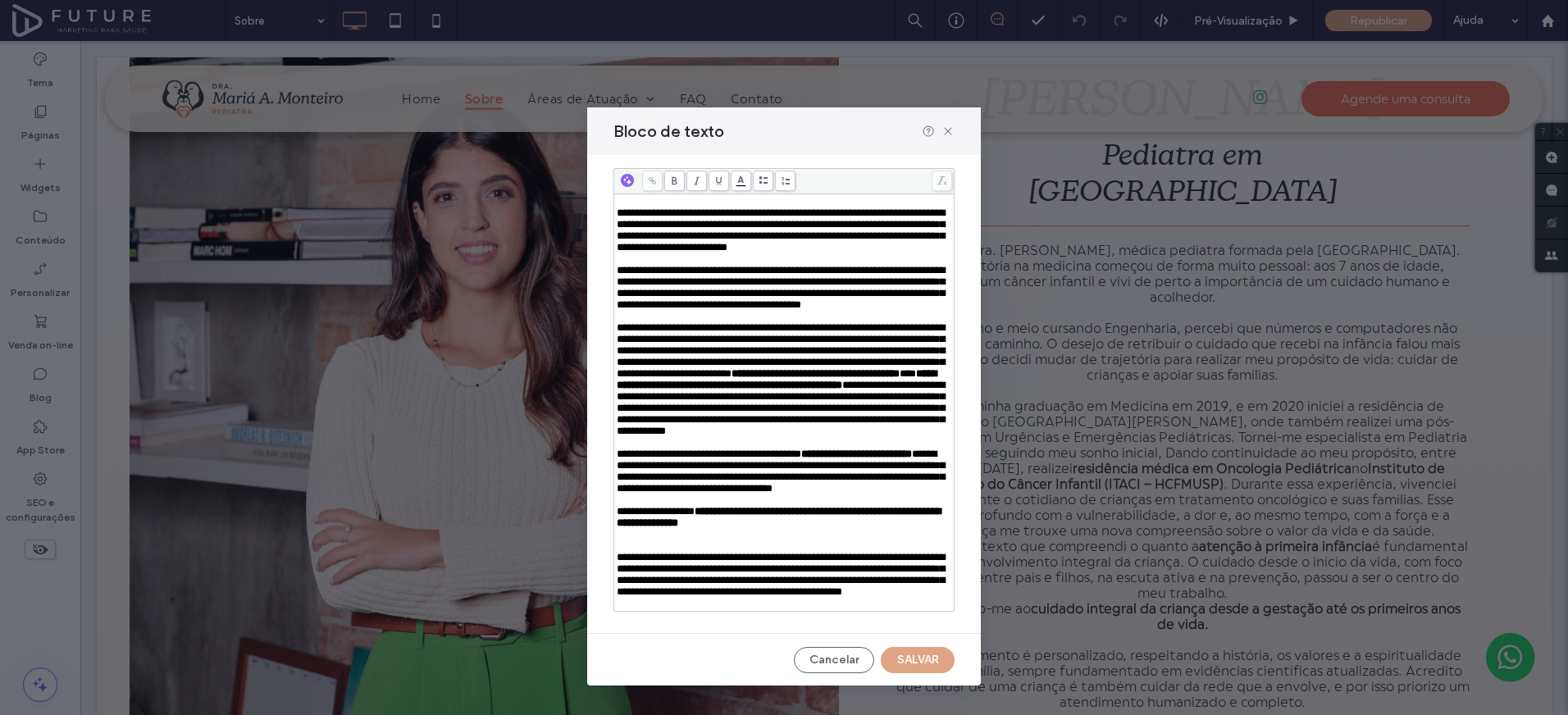
scroll to position [165, 0]
click at [721, 552] on div "Rich Text Editor" at bounding box center [784, 540] width 335 height 23
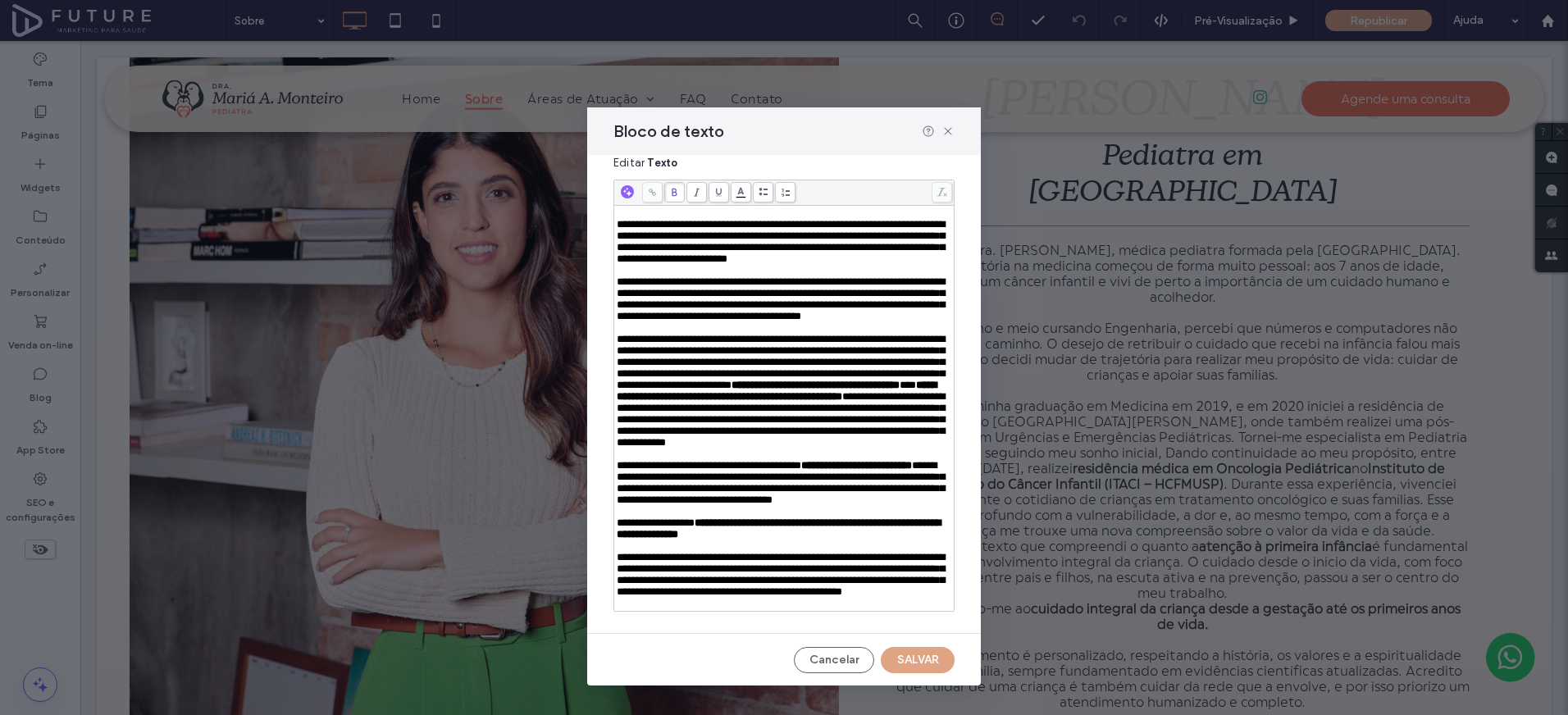
scroll to position [210, 0]
click at [903, 655] on button "SALVAR" at bounding box center [917, 660] width 74 height 27
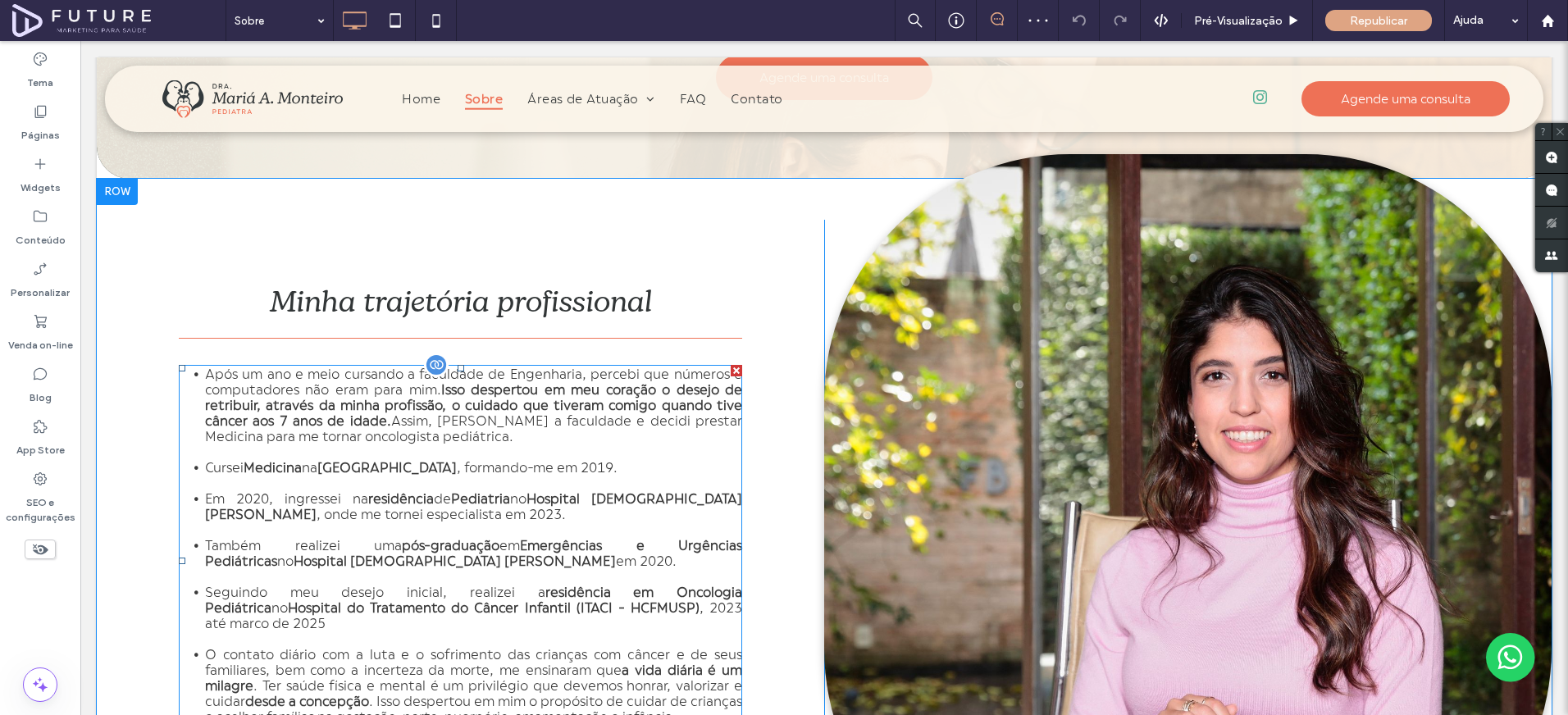
scroll to position [1516, 0]
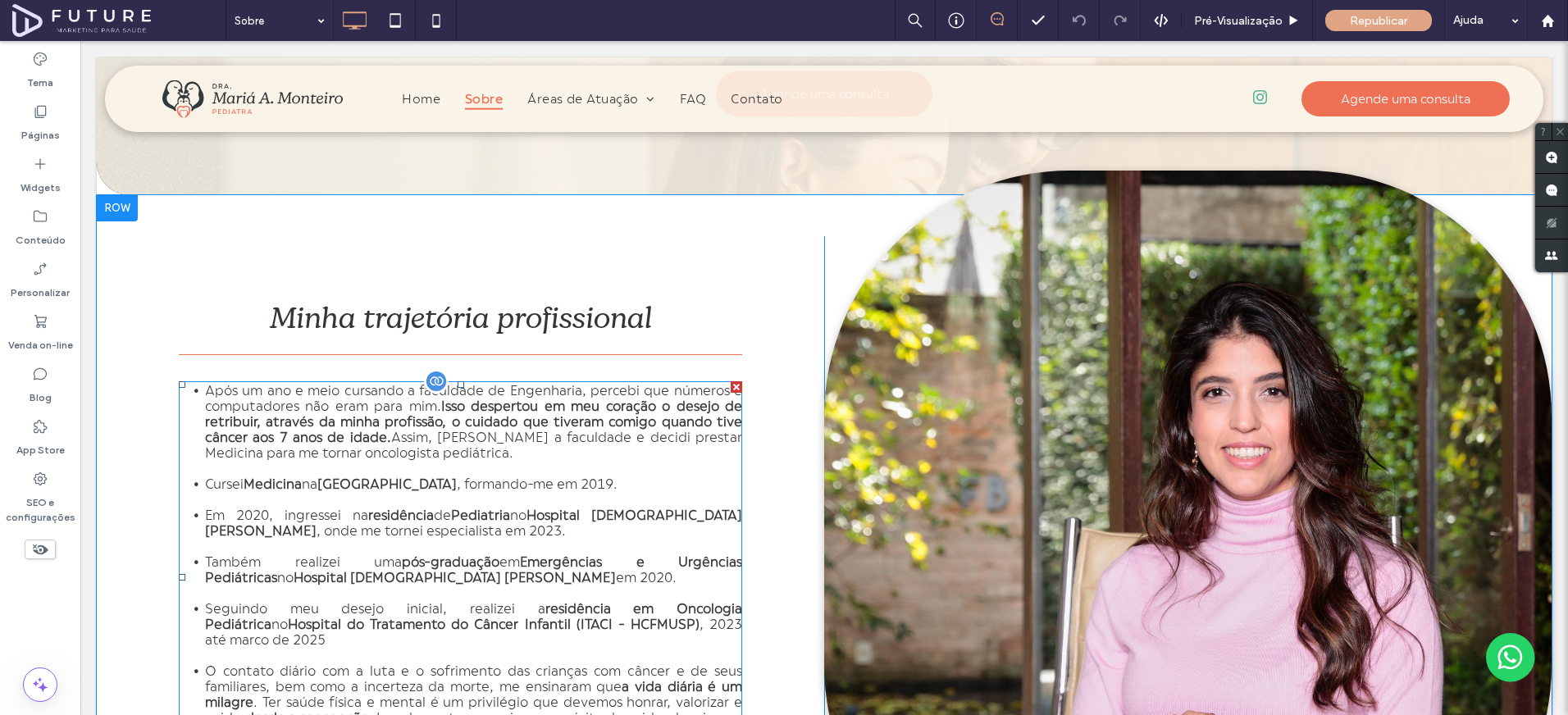
click at [463, 507] on strong "Pediatria" at bounding box center [480, 515] width 59 height 16
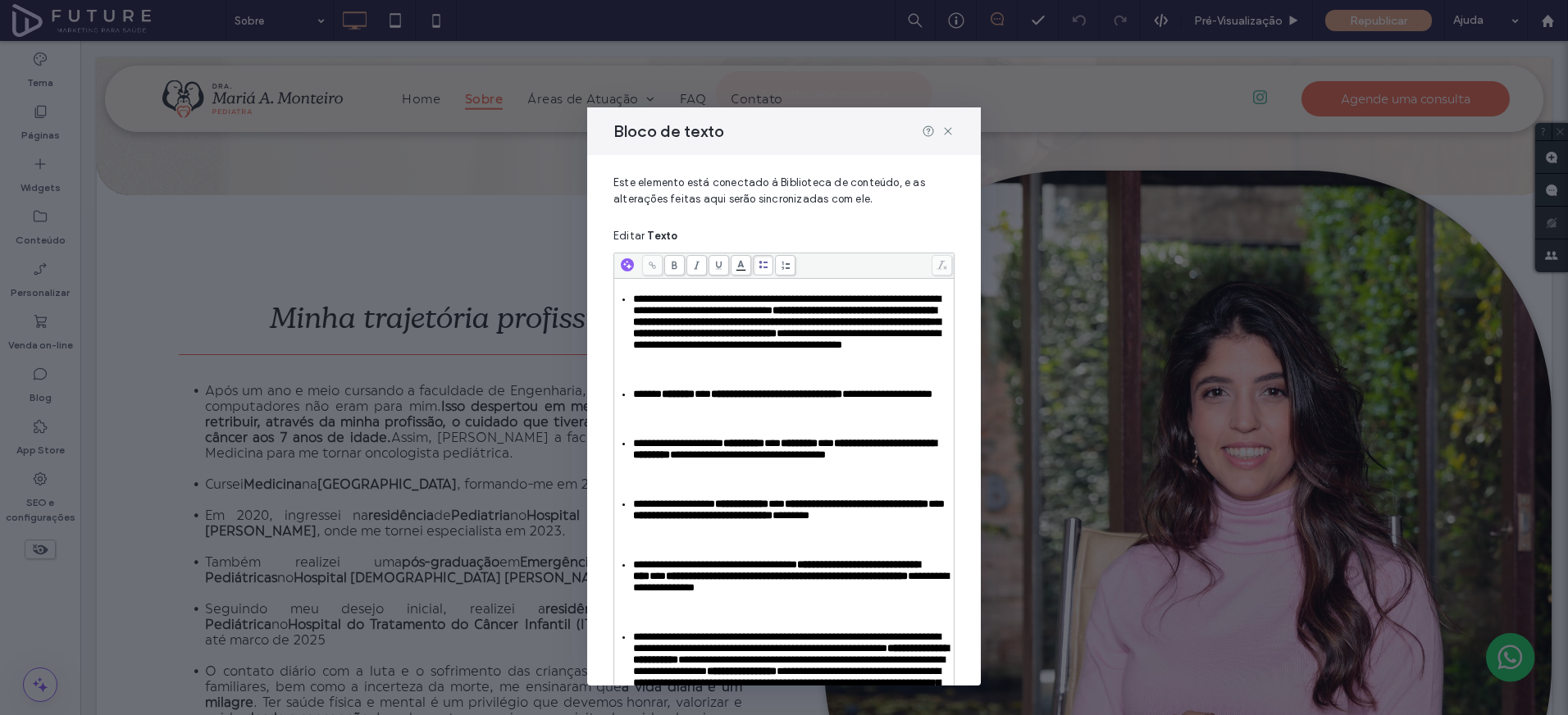
click at [709, 376] on div "Rich Text Editor" at bounding box center [784, 370] width 335 height 12
click at [669, 425] on div "Rich Text Editor" at bounding box center [784, 419] width 335 height 12
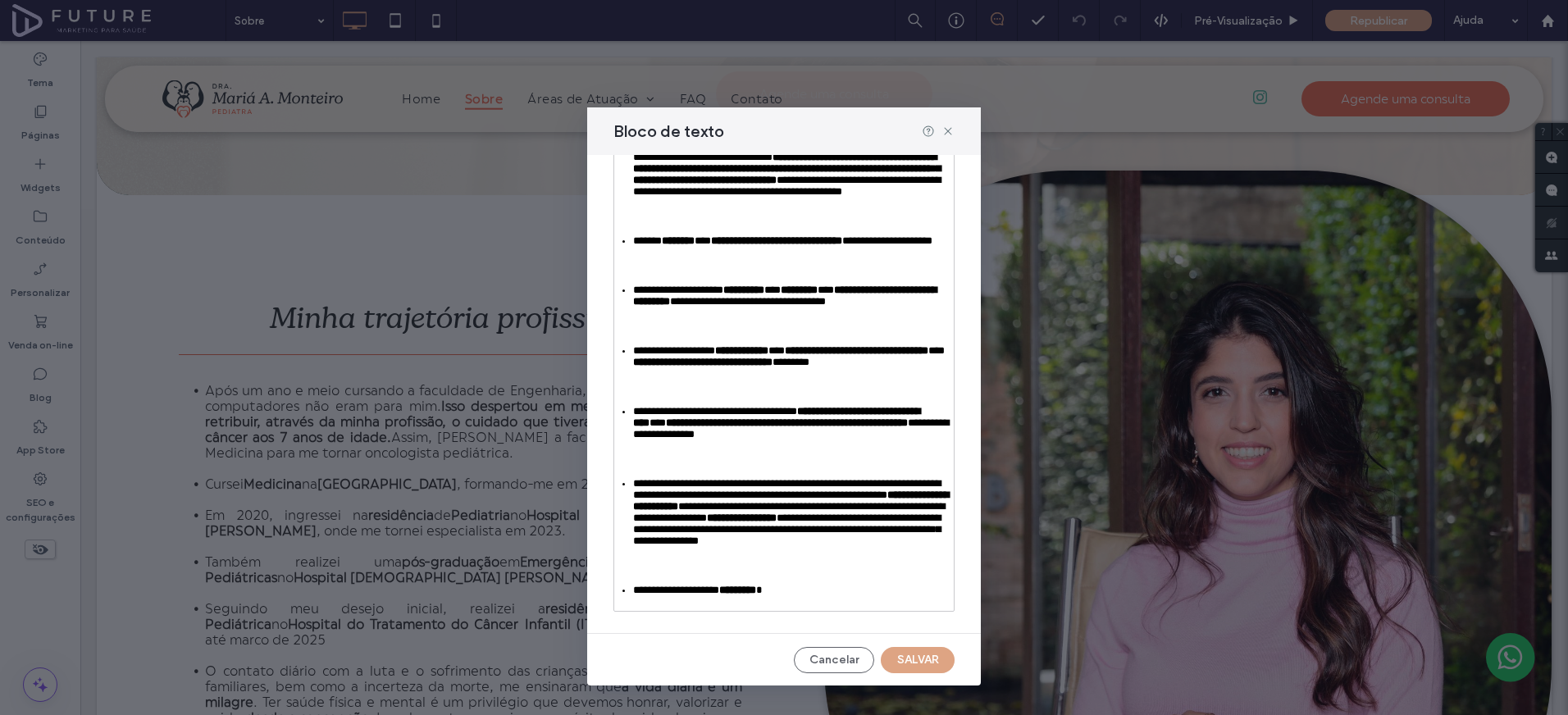
scroll to position [242, 0]
click at [757, 417] on span "**********" at bounding box center [790, 428] width 315 height 22
click at [783, 454] on div "Rich Text Editor" at bounding box center [784, 460] width 335 height 12
click at [915, 663] on button "SALVAR" at bounding box center [917, 660] width 74 height 27
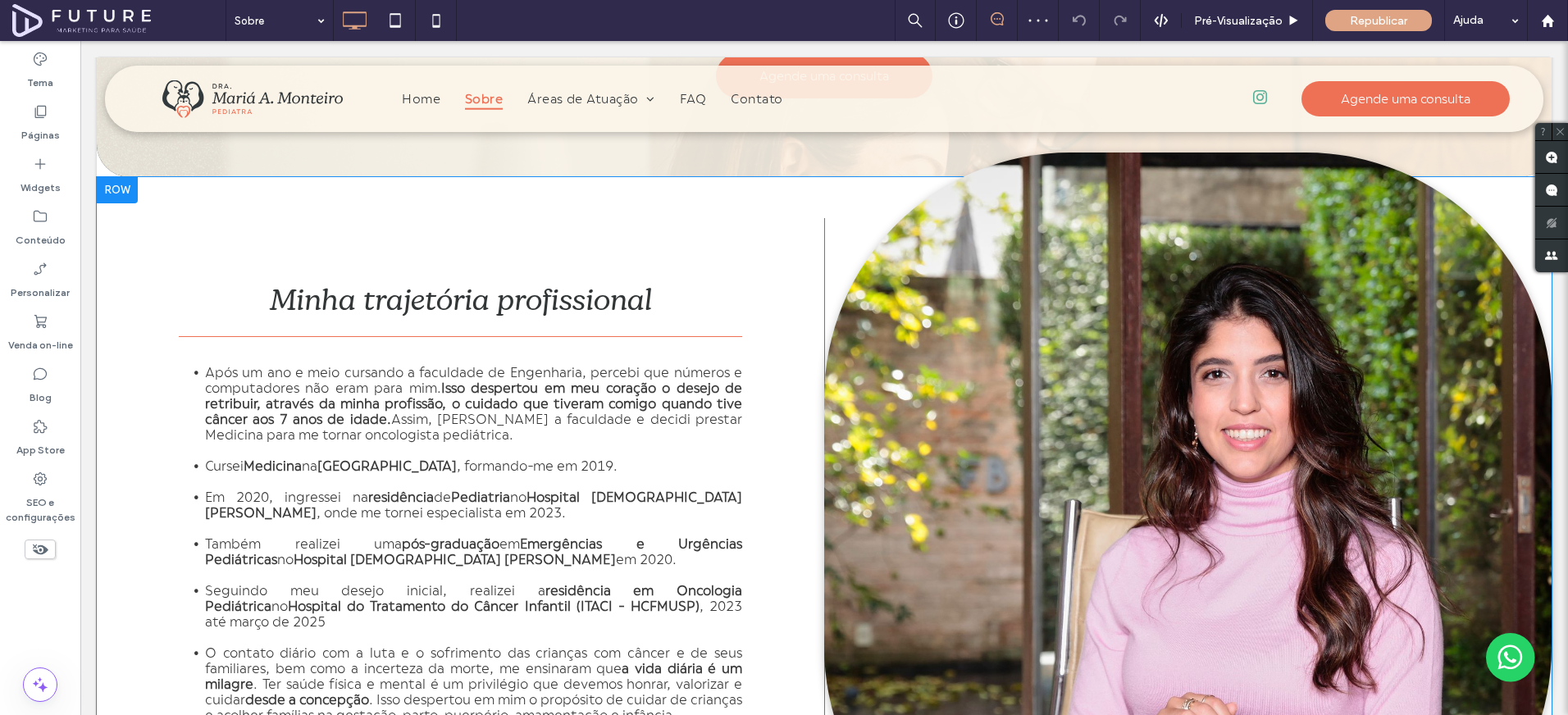
scroll to position [1538, 0]
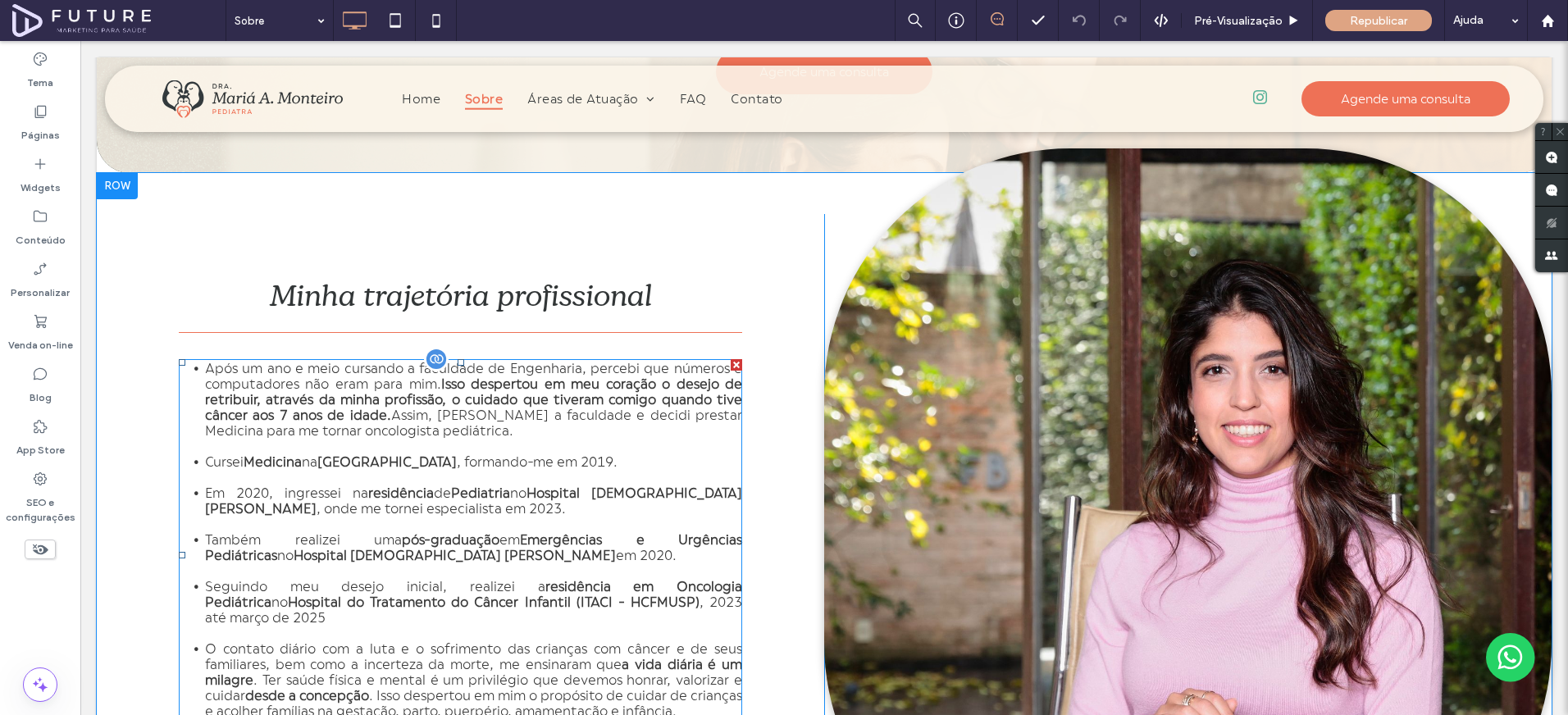
click at [300, 486] on li "Em 2020, ingressei na residência de Pediatria no [GEOGRAPHIC_DATA][PERSON_NAME]…" at bounding box center [473, 501] width 537 height 32
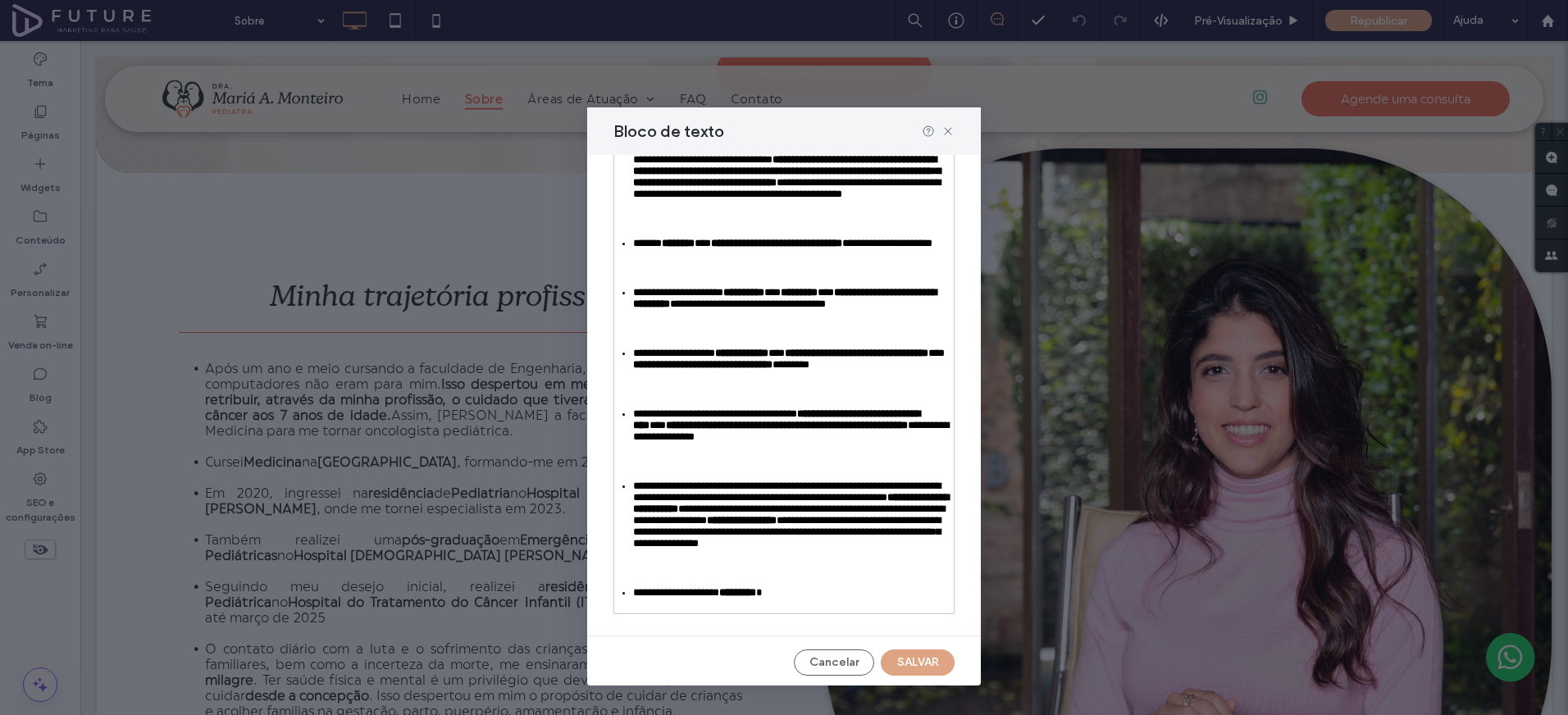
scroll to position [159, 0]
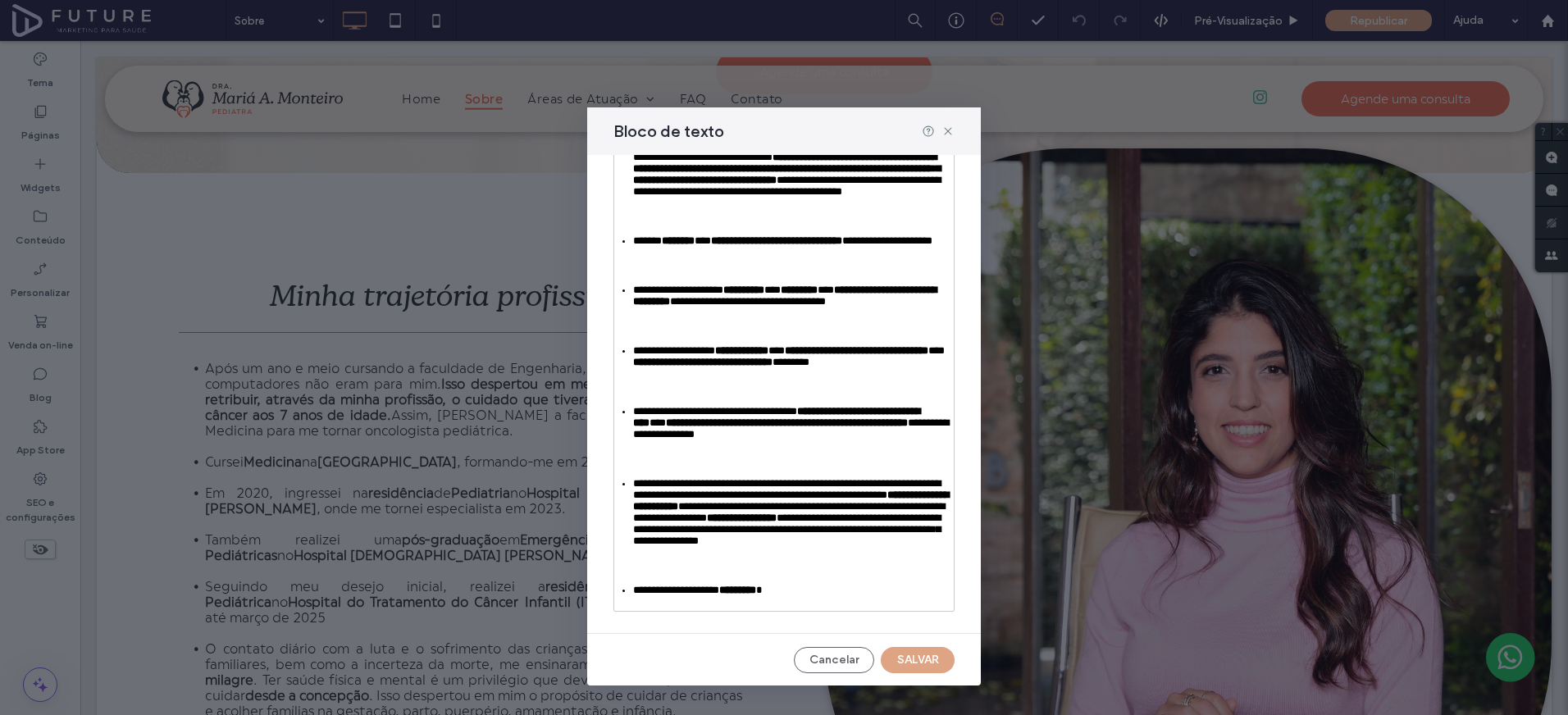
click at [846, 440] on div "**********" at bounding box center [793, 423] width 320 height 35
drag, startPoint x: 903, startPoint y: 658, endPoint x: 822, endPoint y: 617, distance: 90.8
click at [903, 658] on button "SALVAR" at bounding box center [917, 660] width 74 height 27
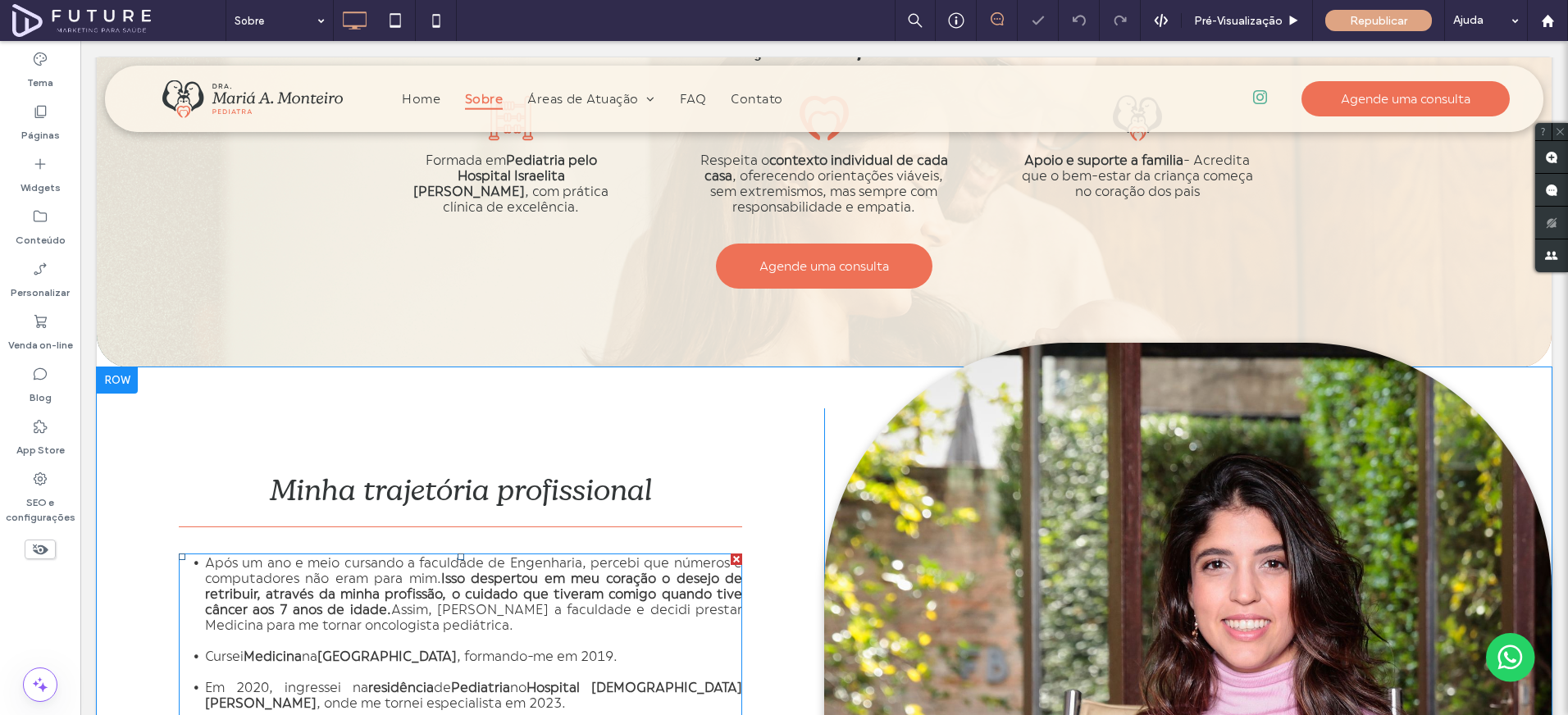
scroll to position [1322, 0]
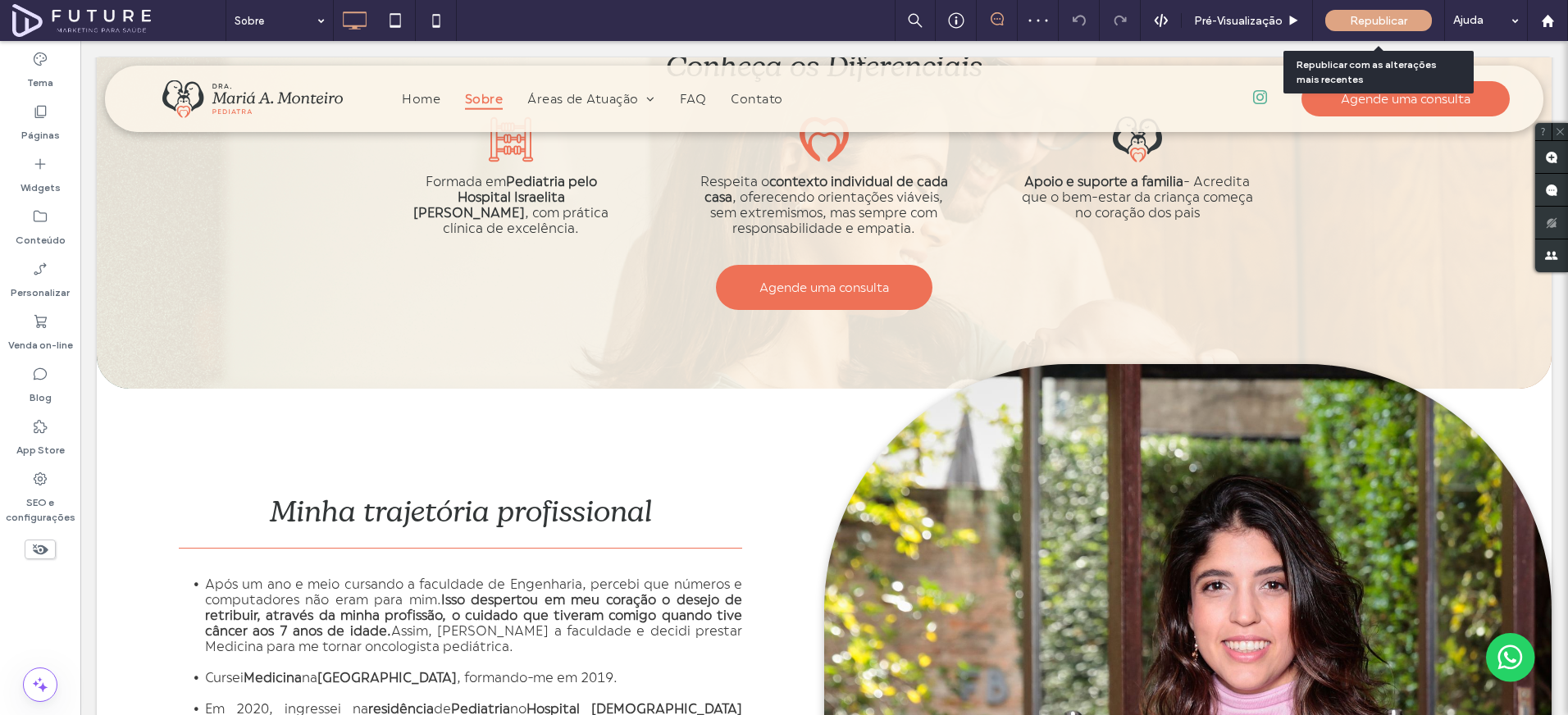
click at [1388, 15] on span "Republicar" at bounding box center [1378, 21] width 57 height 14
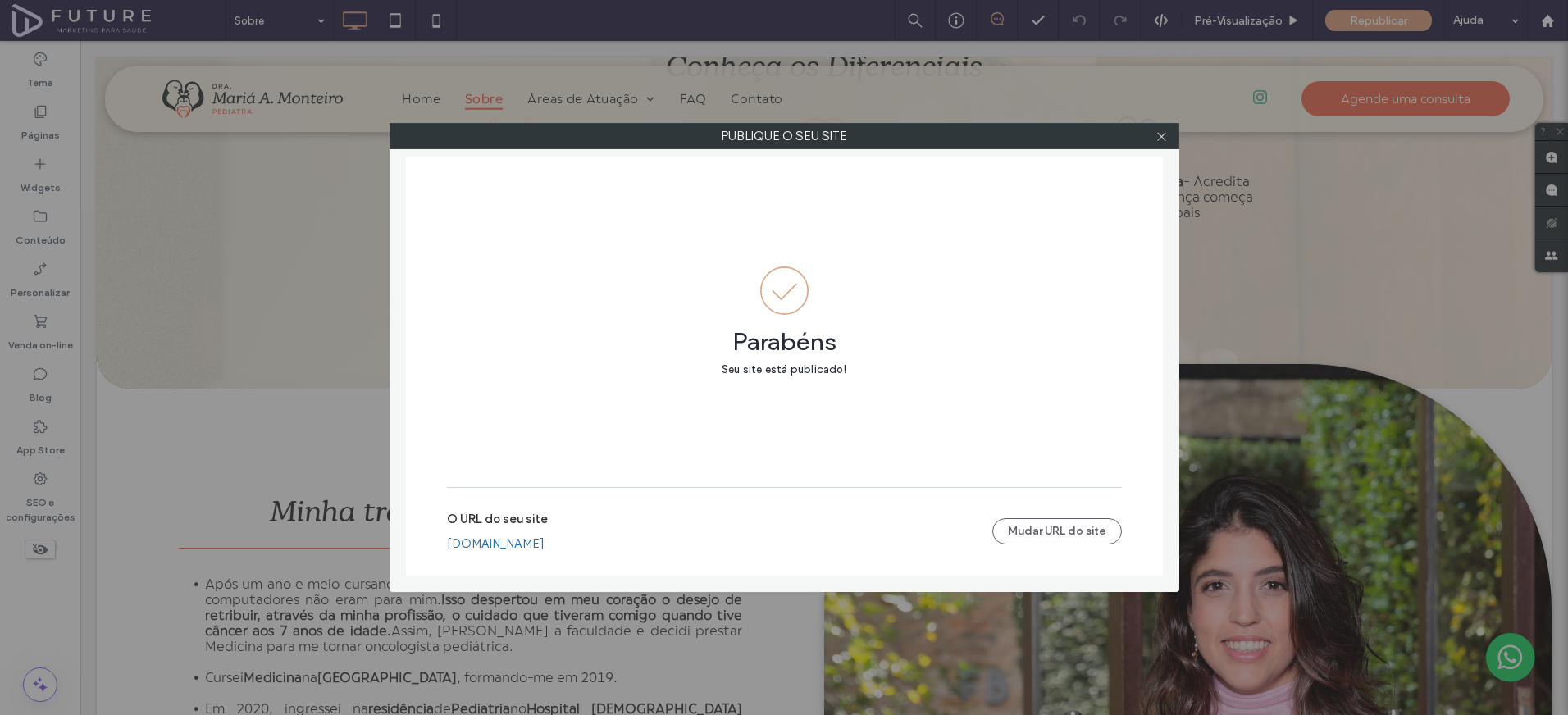
drag, startPoint x: 1158, startPoint y: 137, endPoint x: 1452, endPoint y: 85, distance: 298.6
click at [1158, 137] on icon at bounding box center [1162, 136] width 12 height 12
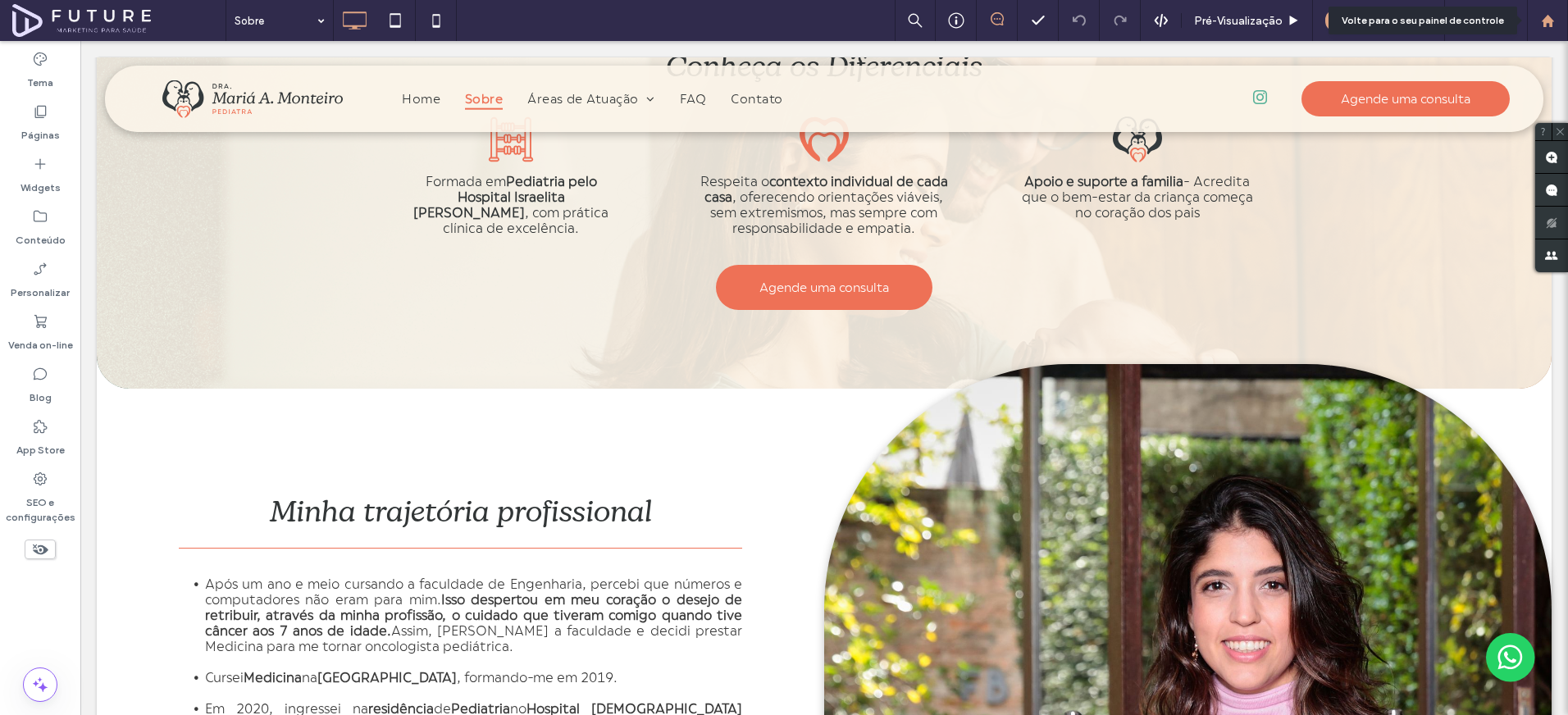
click at [1537, 19] on div at bounding box center [1547, 21] width 40 height 14
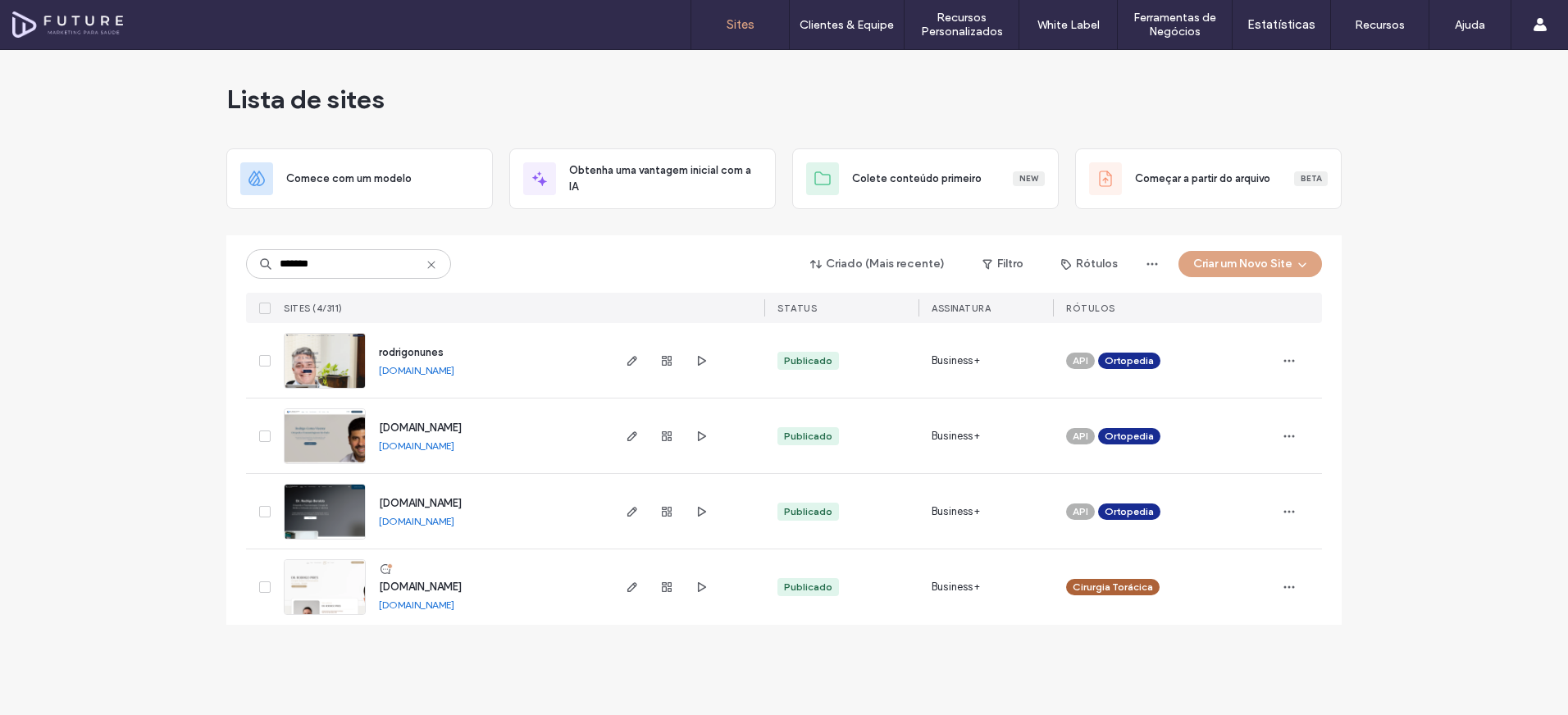
type input "*******"
click at [334, 366] on img at bounding box center [324, 390] width 80 height 112
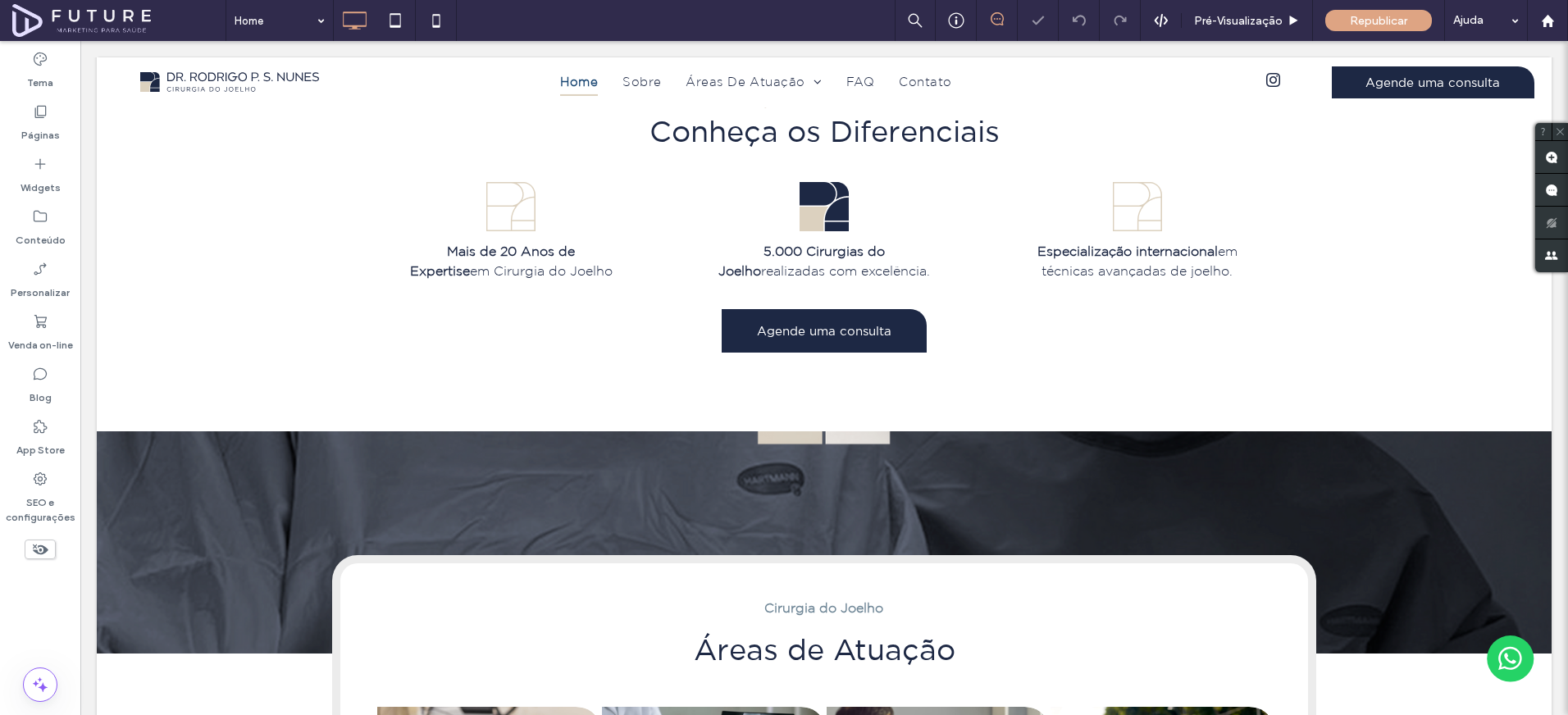
scroll to position [1980, 0]
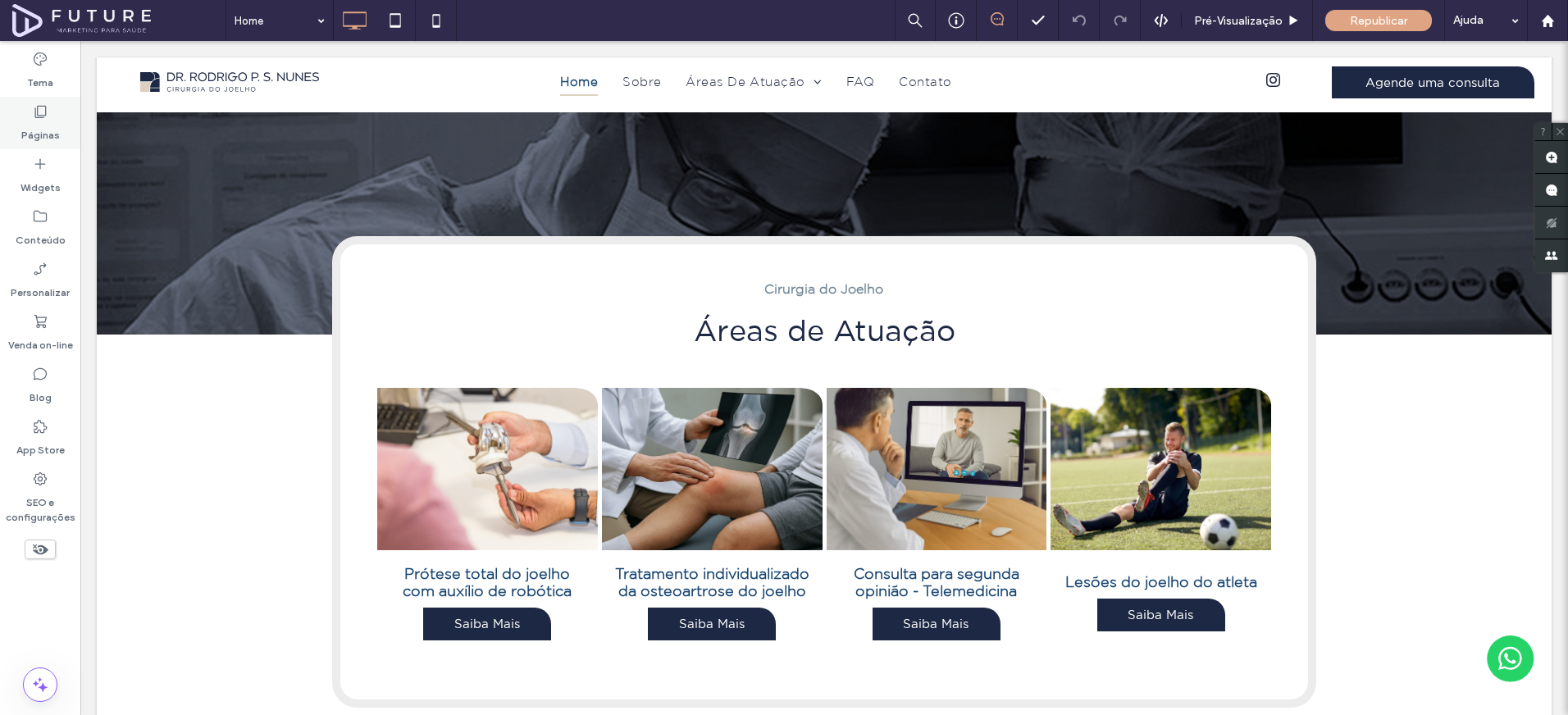
click at [43, 147] on div "Páginas" at bounding box center [40, 123] width 80 height 52
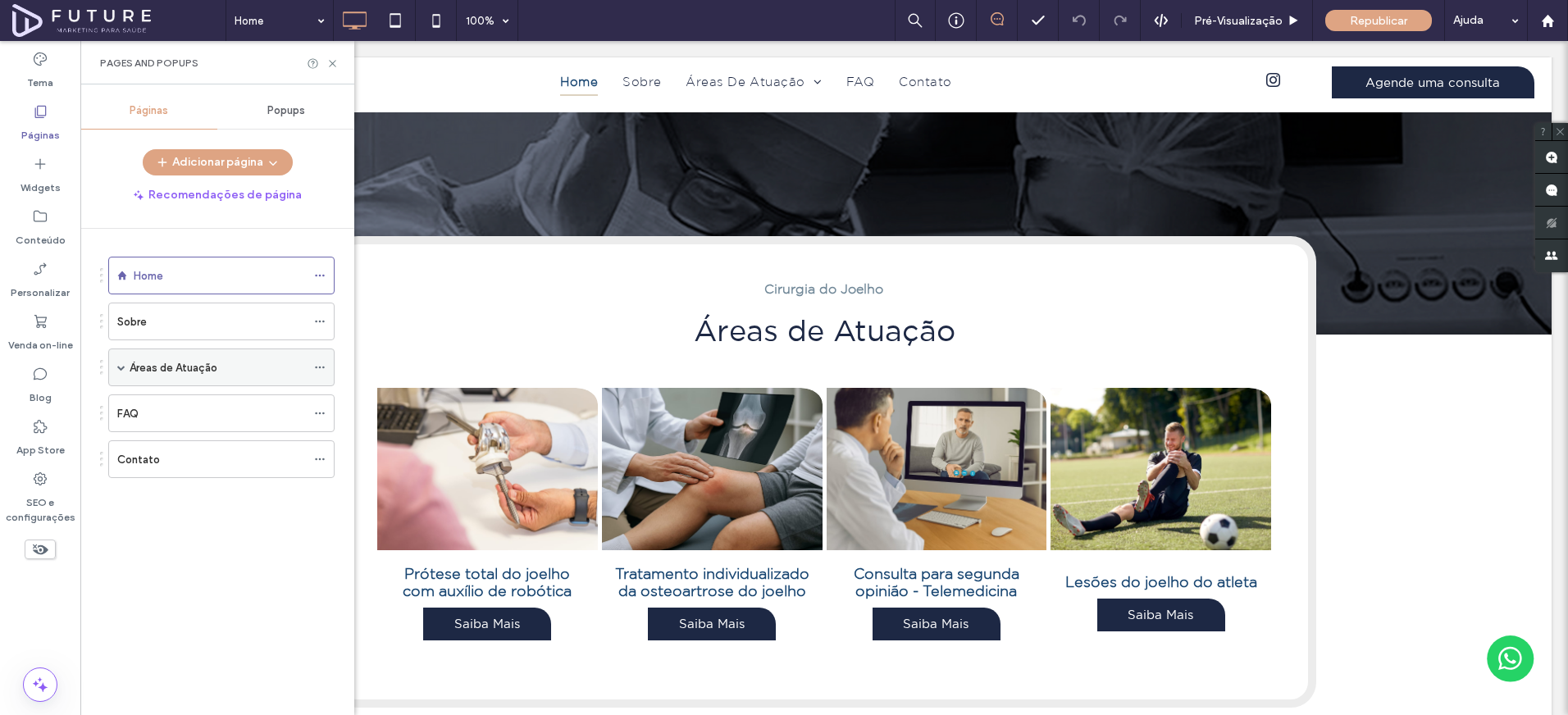
click at [118, 366] on span at bounding box center [122, 367] width 8 height 8
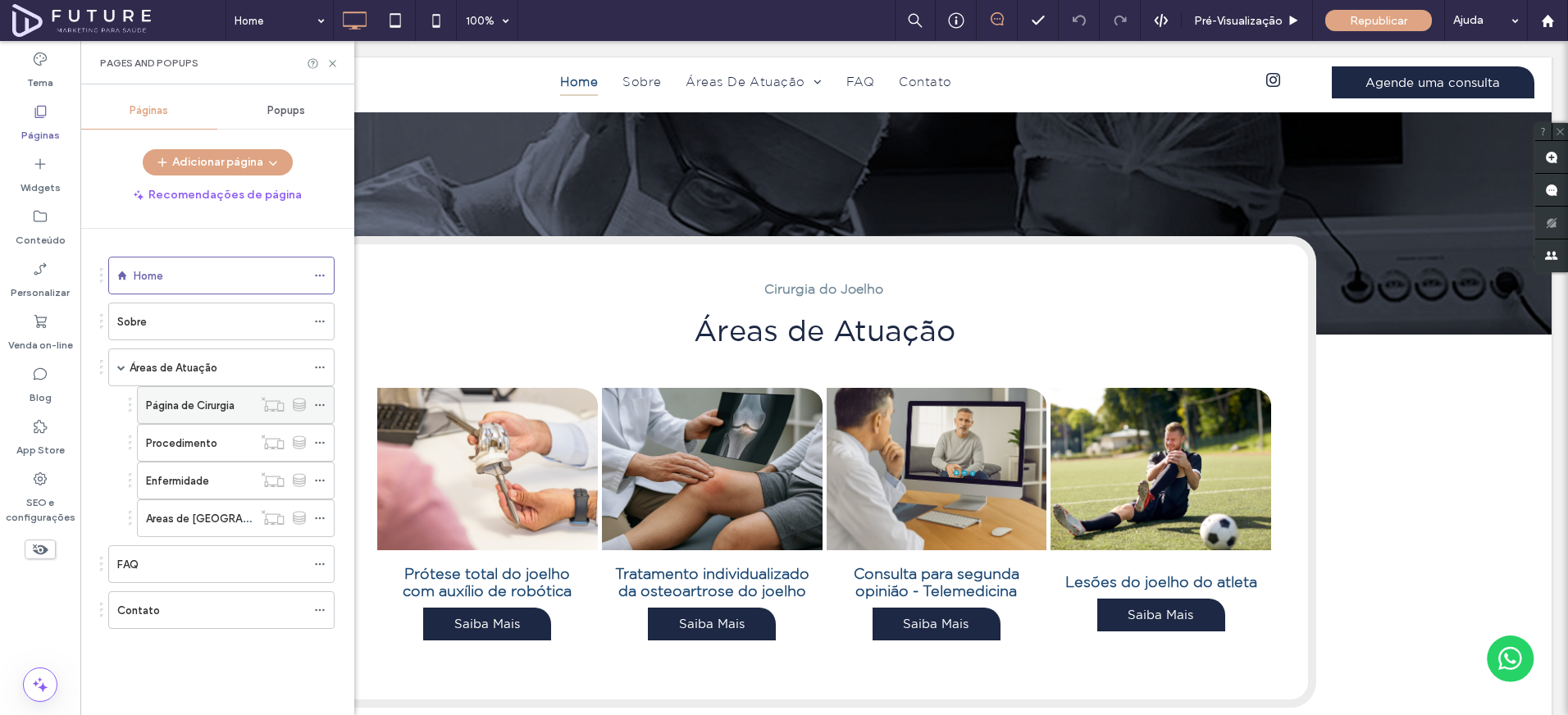
click at [163, 403] on label "Página de Cirurgia" at bounding box center [191, 405] width 89 height 29
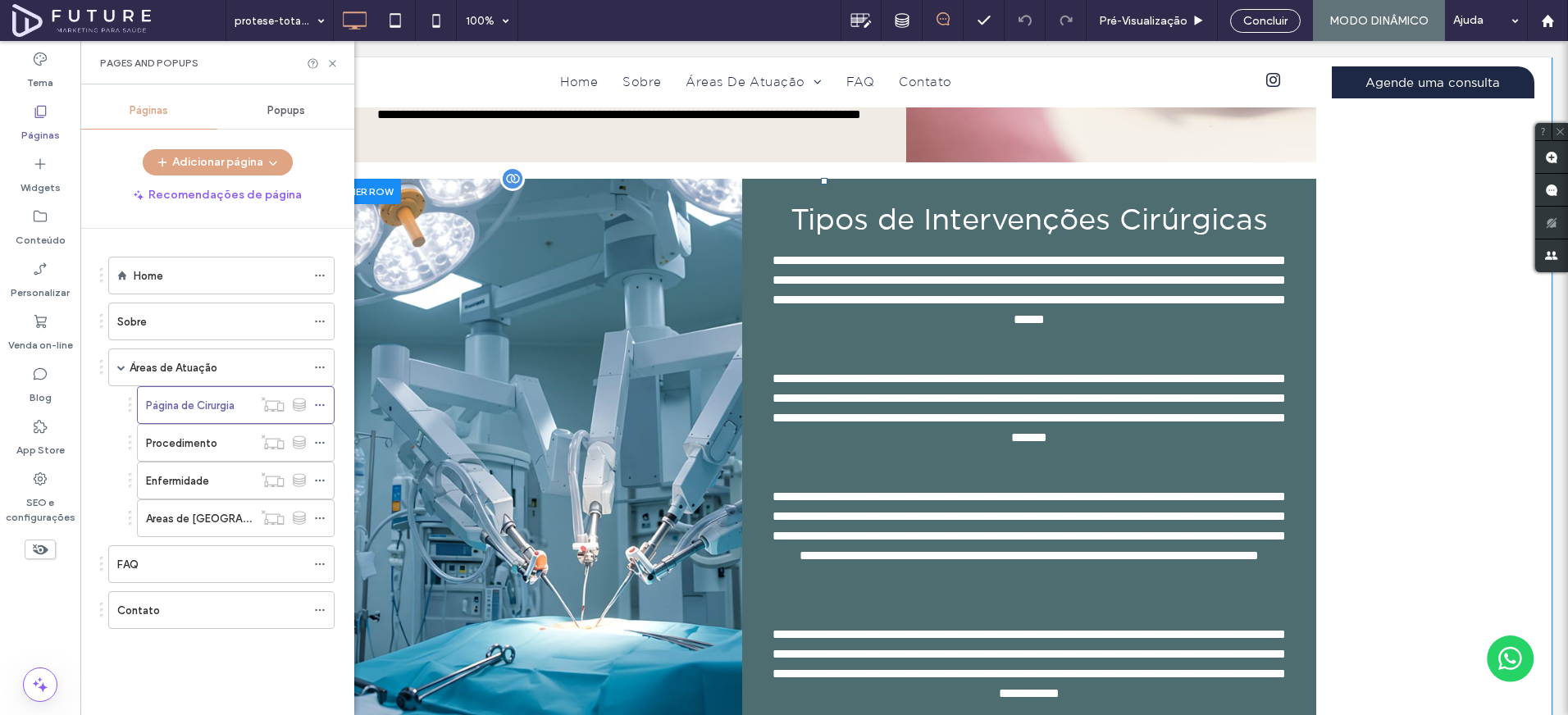
scroll to position [1185, 0]
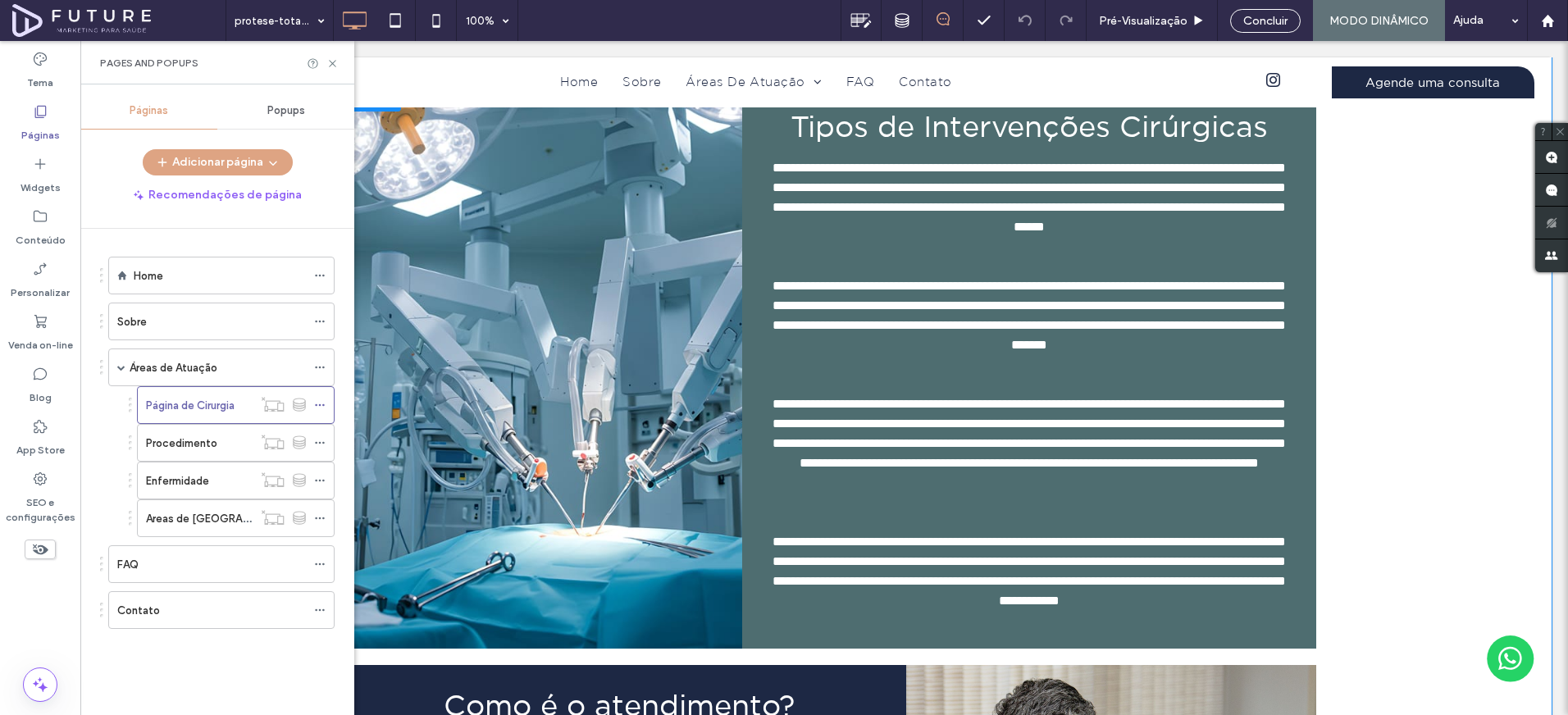
click at [540, 382] on div "Click To Paste" at bounding box center [537, 367] width 410 height 563
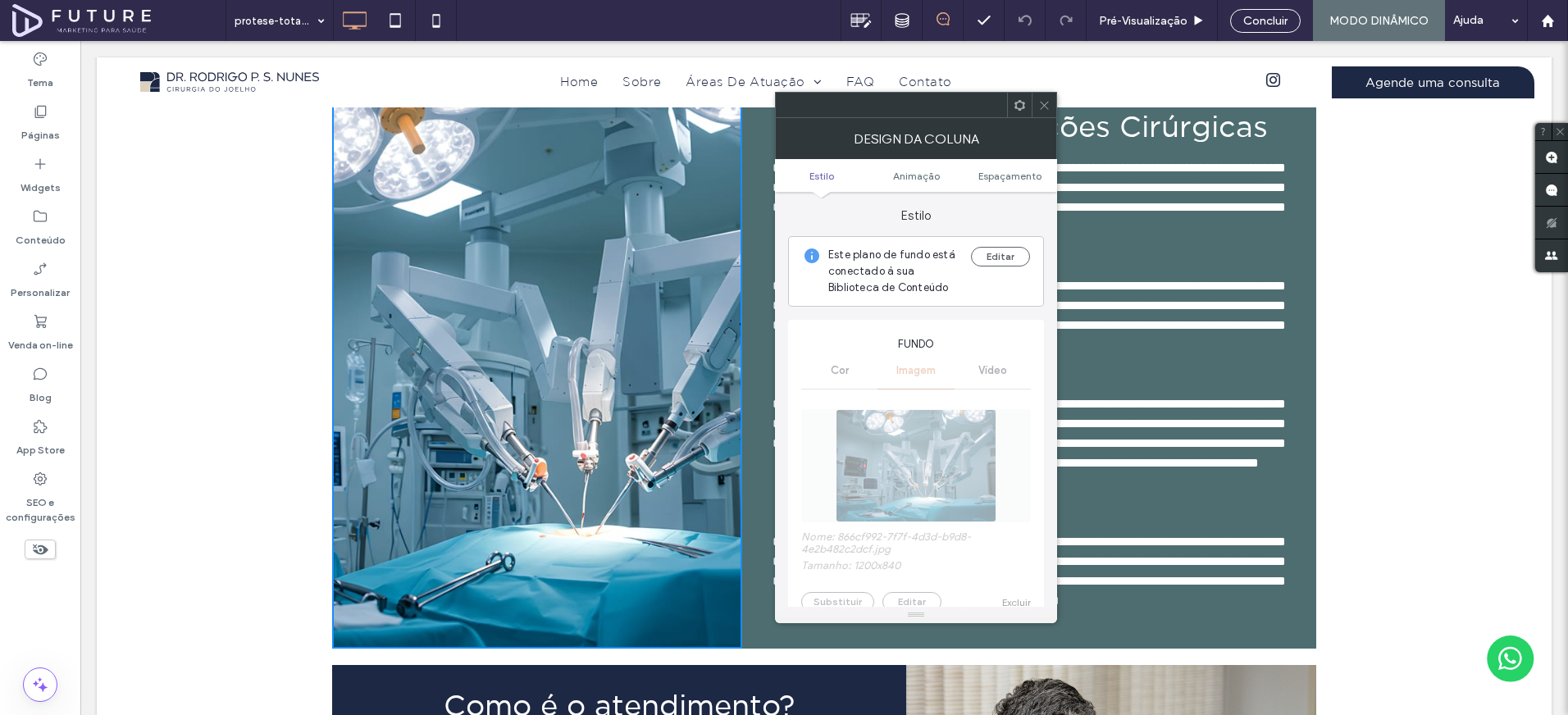
scroll to position [73, 0]
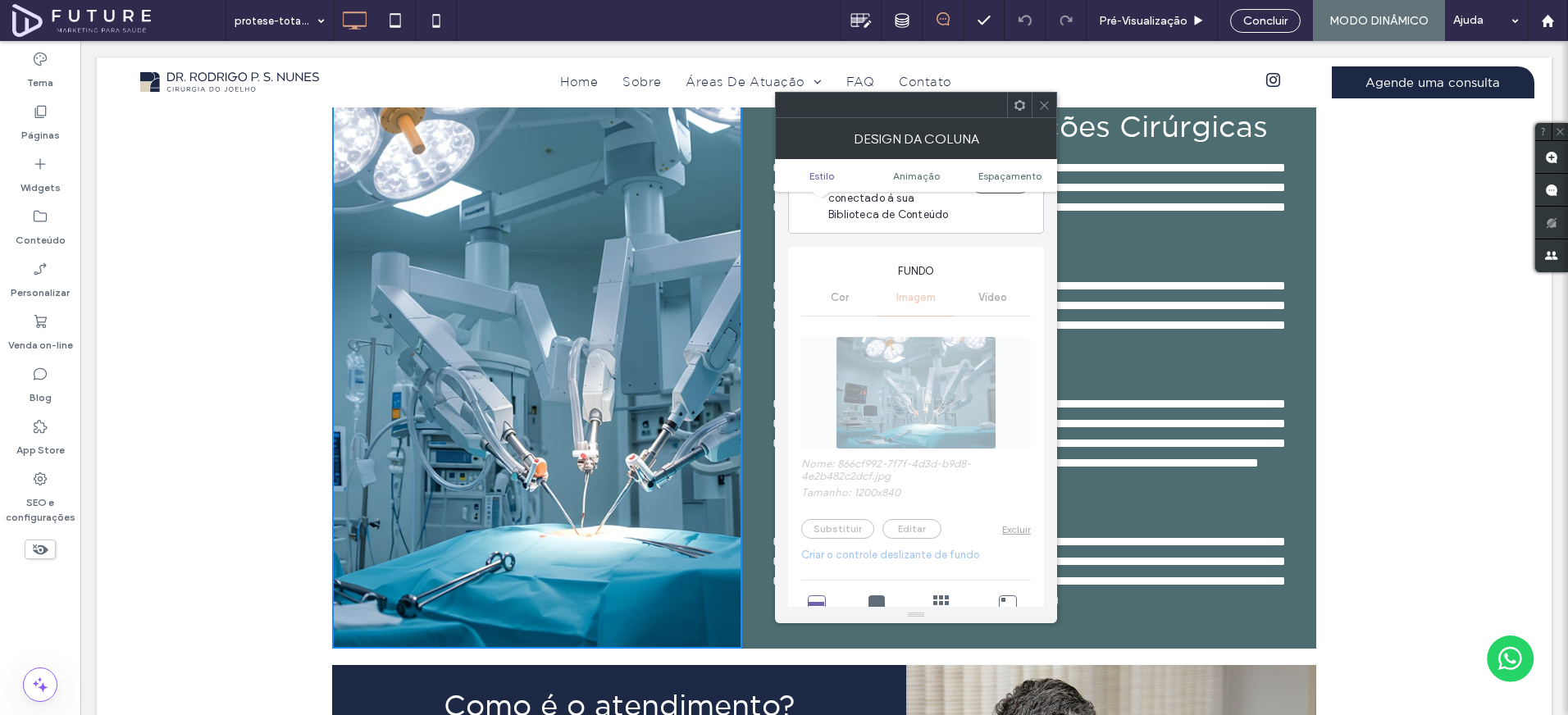
click at [1044, 107] on icon at bounding box center [1044, 105] width 12 height 12
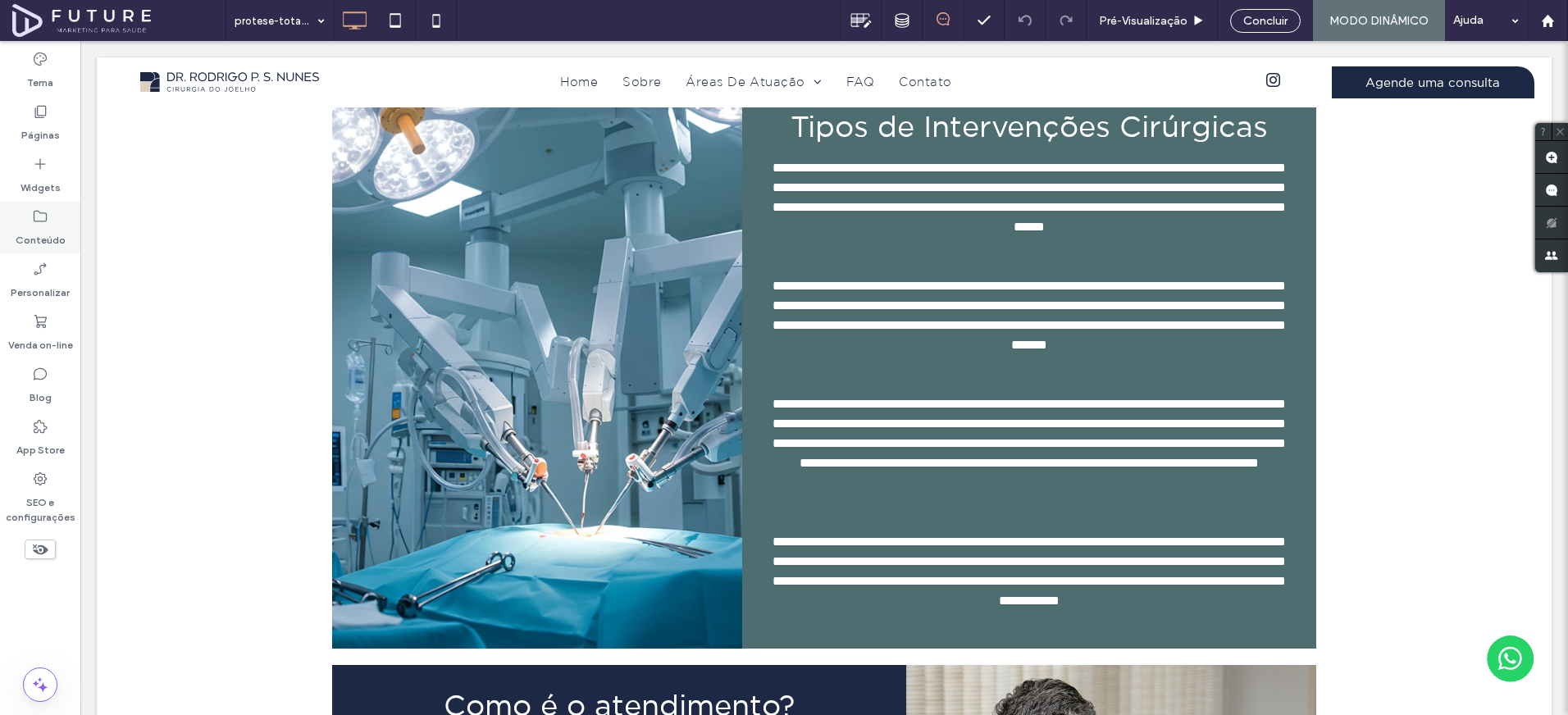
click at [18, 243] on label "Conteúdo" at bounding box center [41, 235] width 50 height 23
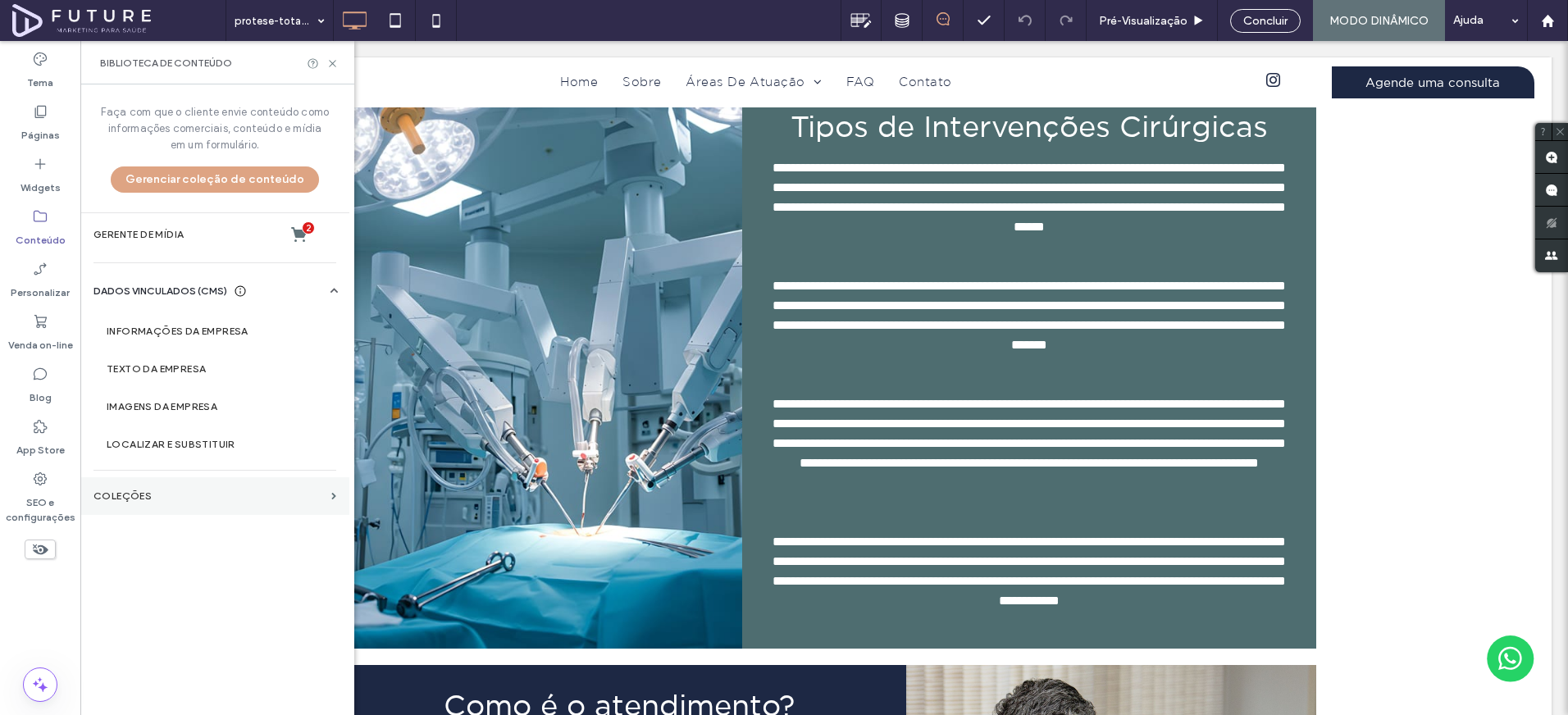
click at [180, 490] on section "COLEÇÕES" at bounding box center [215, 496] width 269 height 38
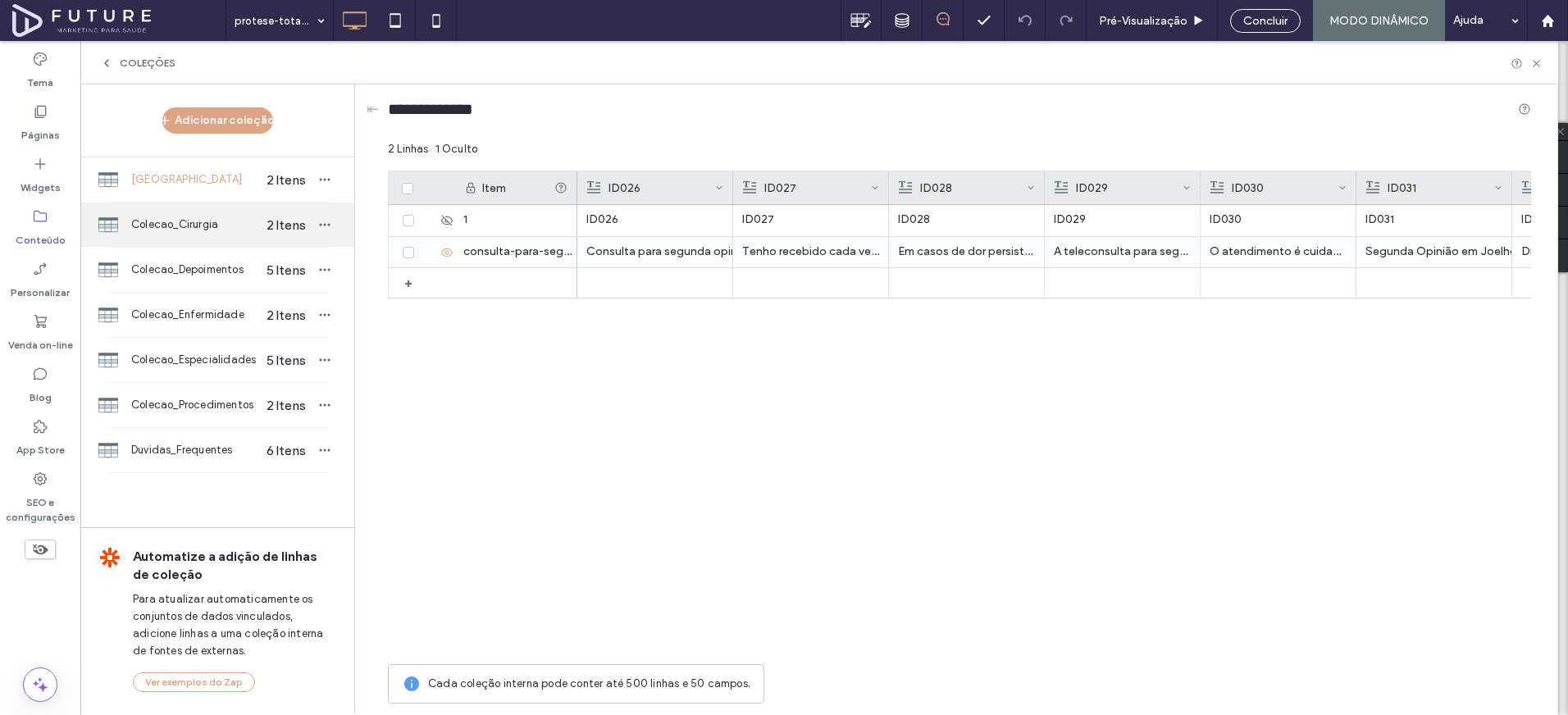
click at [209, 224] on span "Colecao_Cirurgia" at bounding box center [195, 224] width 127 height 17
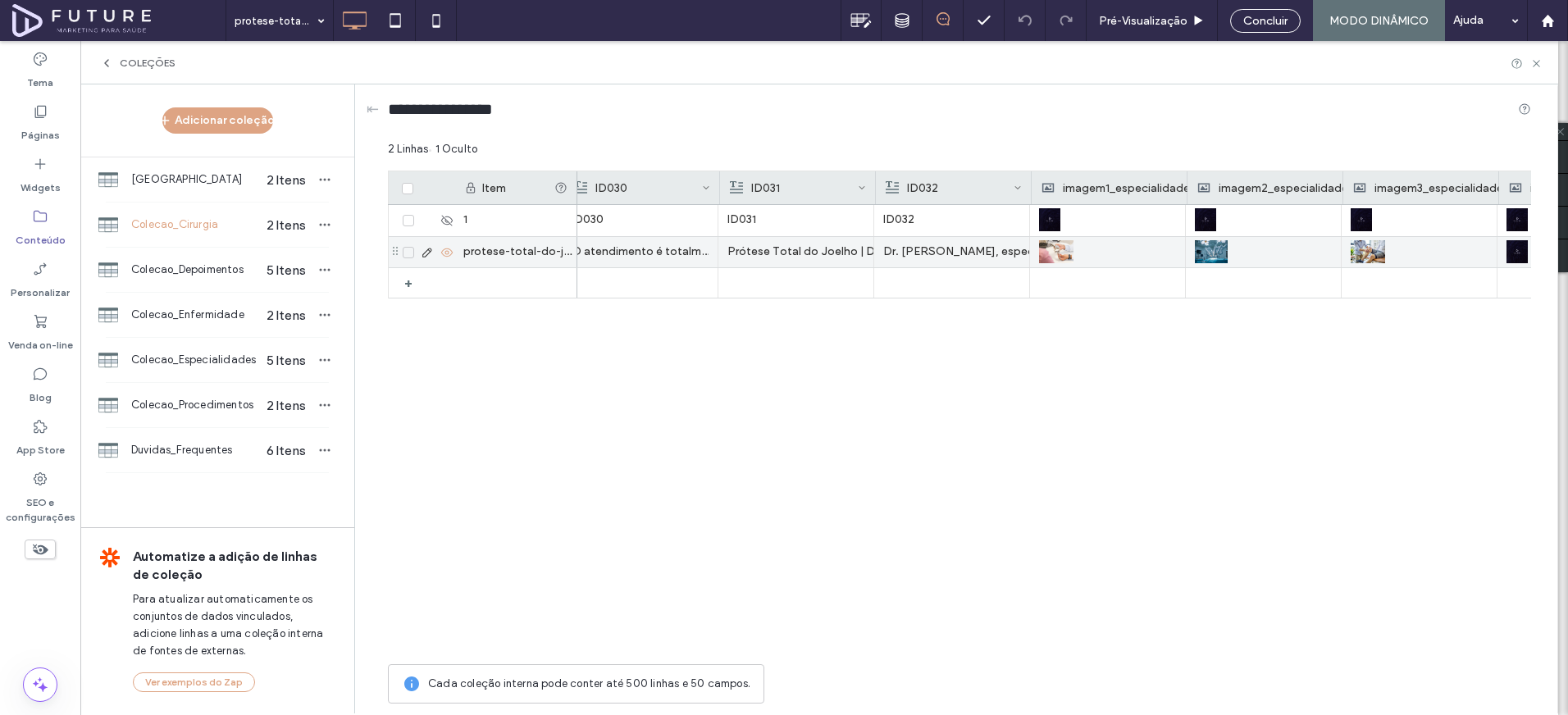
scroll to position [0, 642]
click at [424, 252] on use at bounding box center [426, 252] width 9 height 9
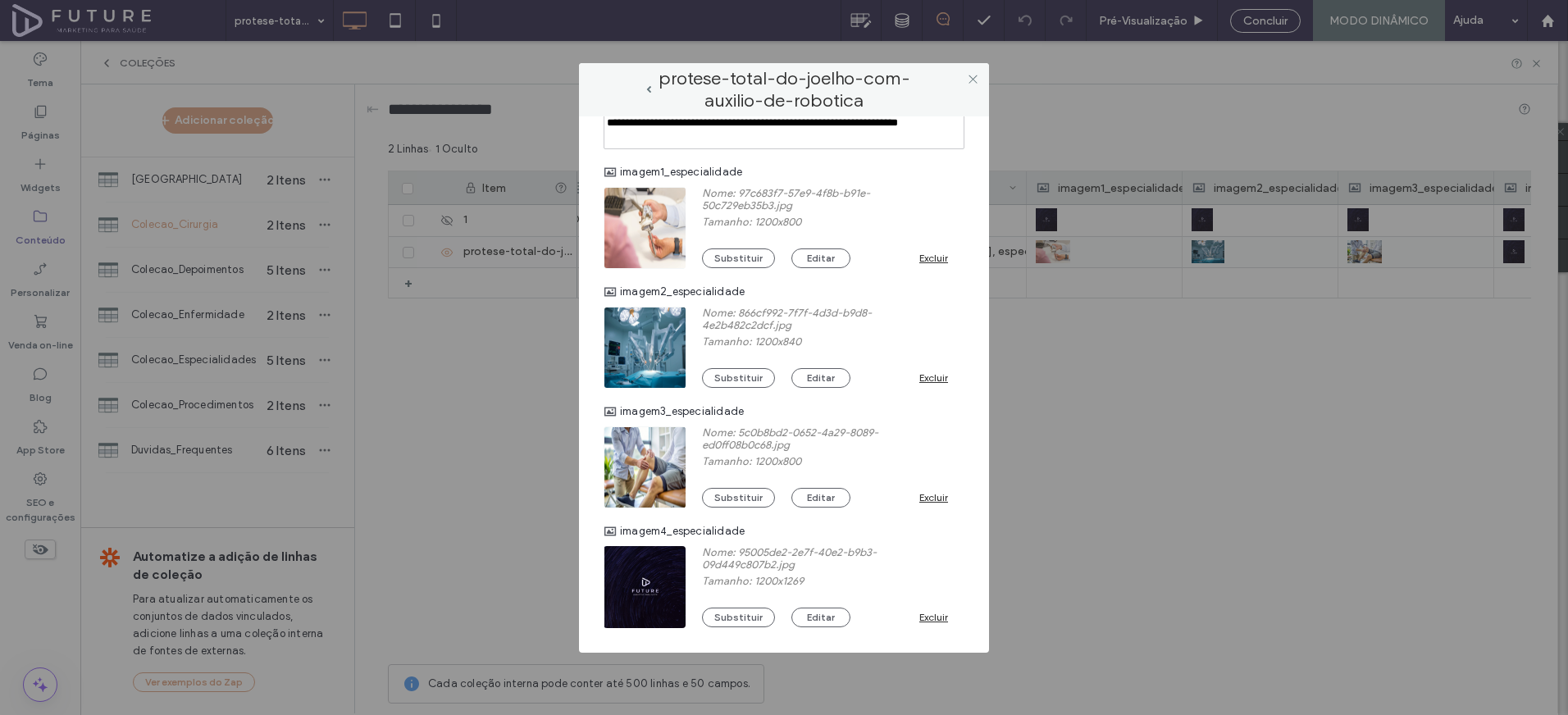
scroll to position [1800, 0]
click at [732, 375] on button "Substituir" at bounding box center [739, 378] width 73 height 20
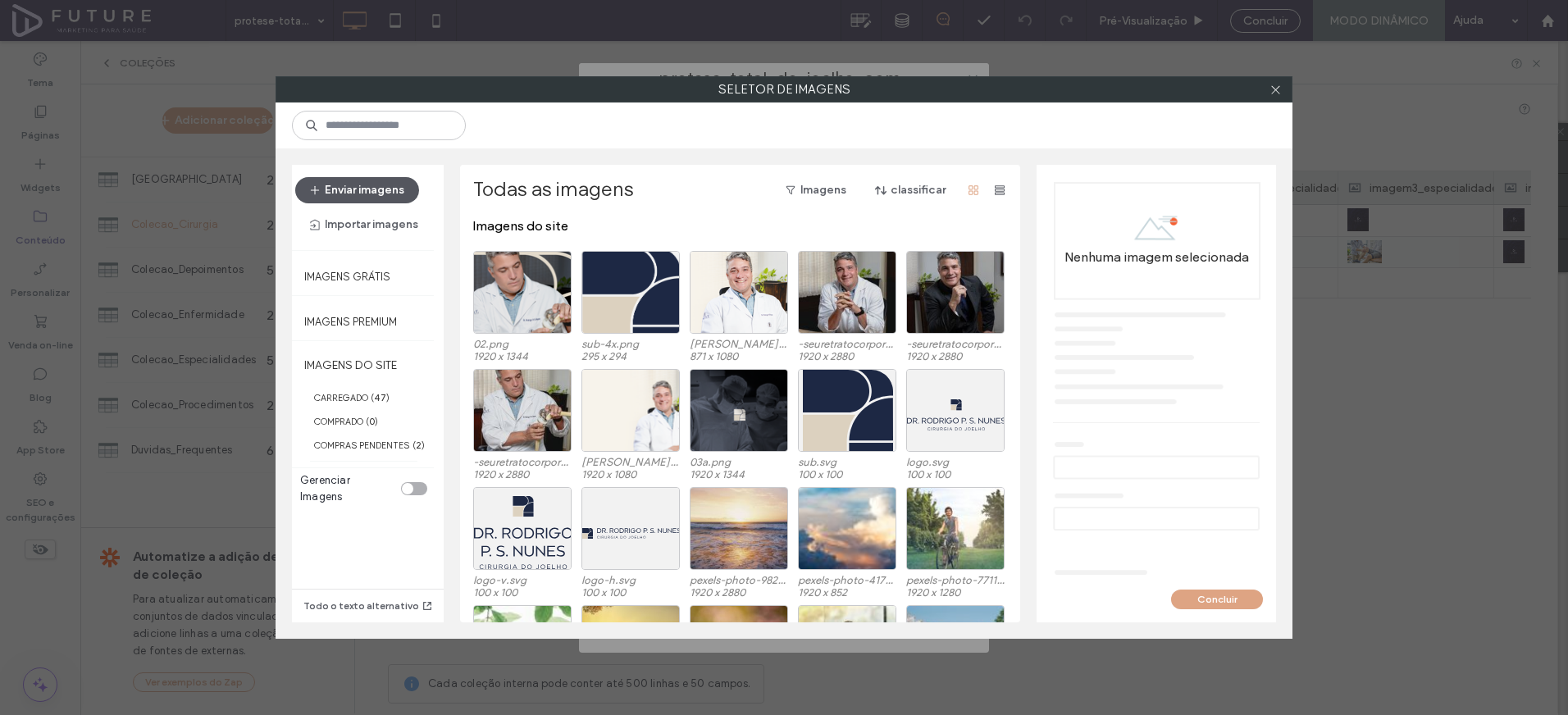
click at [388, 185] on button "Enviar imagens" at bounding box center [357, 190] width 124 height 27
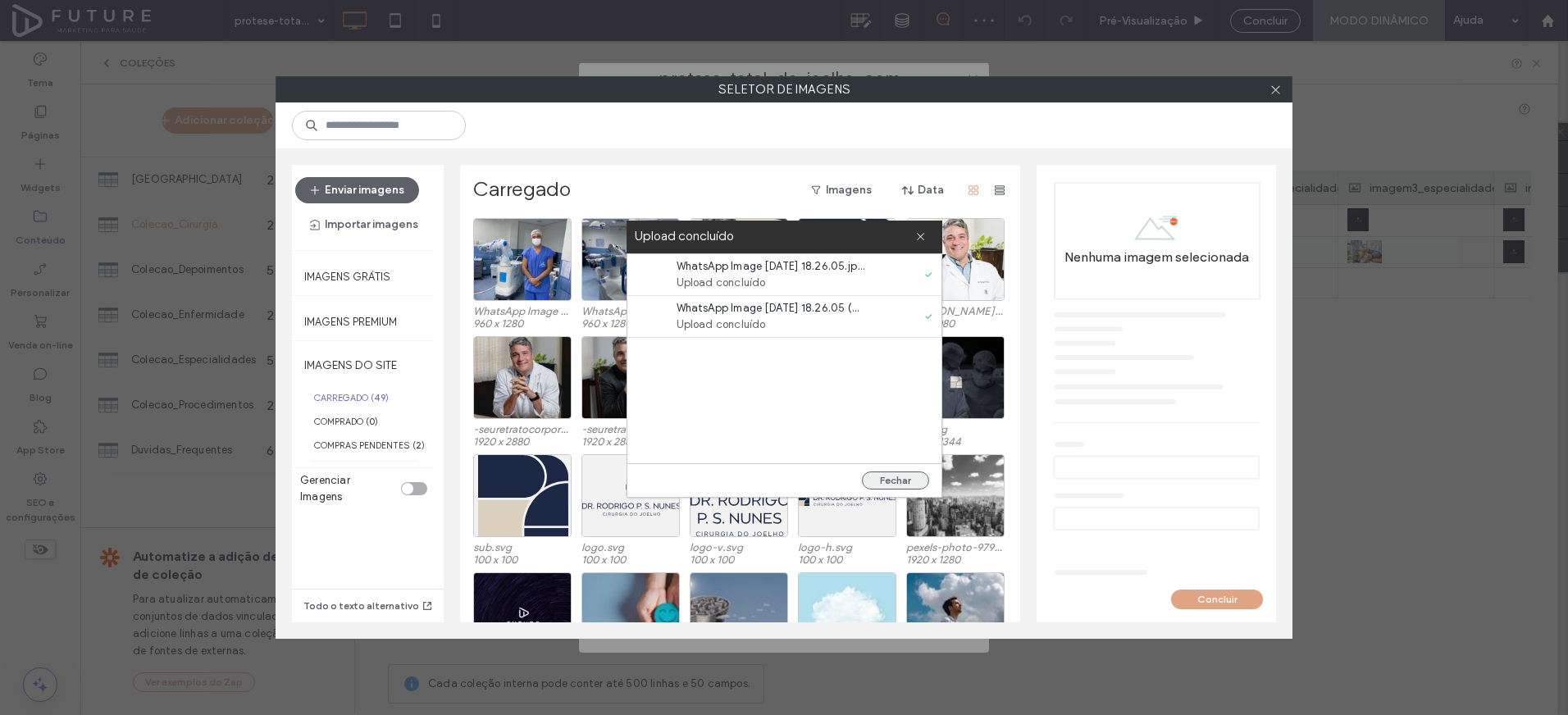
click at [921, 478] on button "Fechar" at bounding box center [896, 481] width 67 height 18
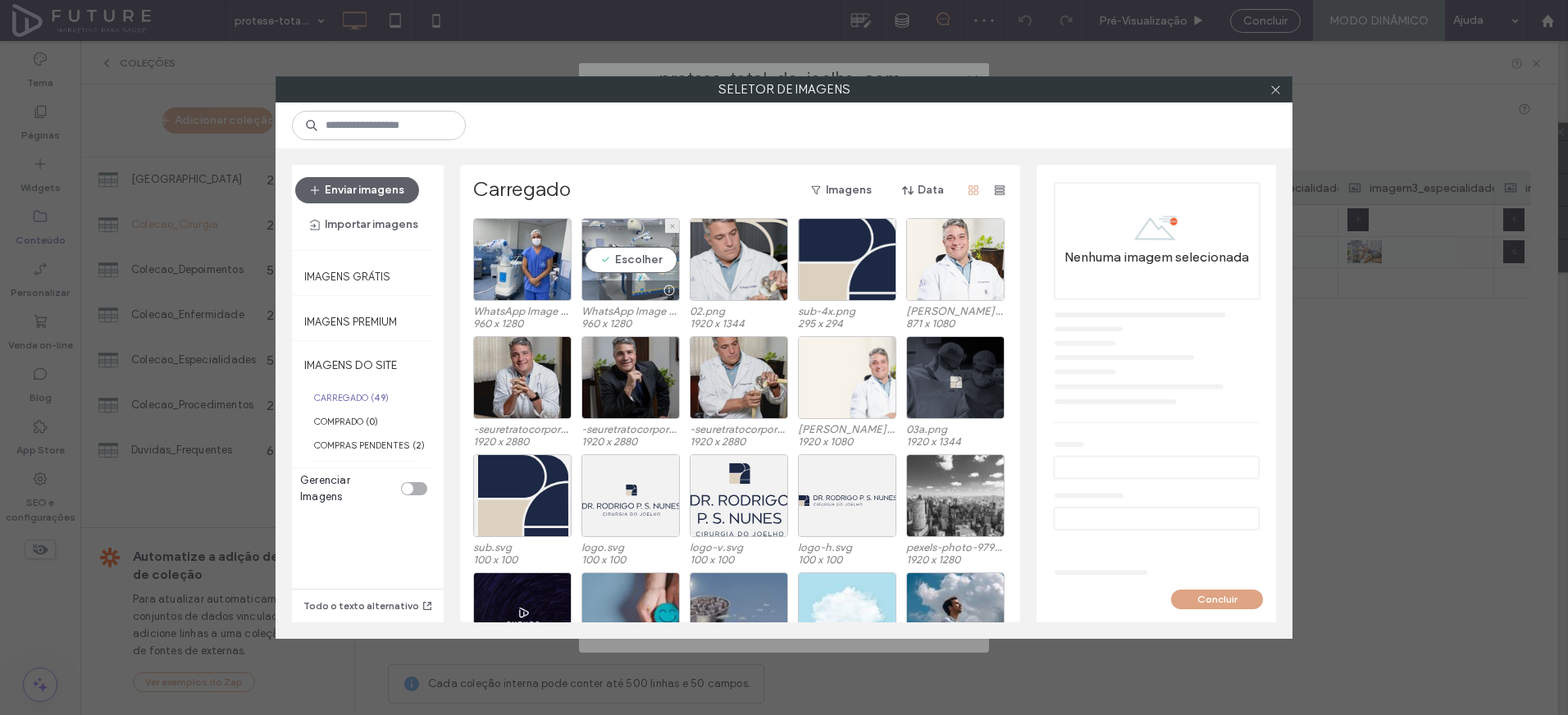
click at [607, 245] on div "Escolher" at bounding box center [631, 260] width 99 height 83
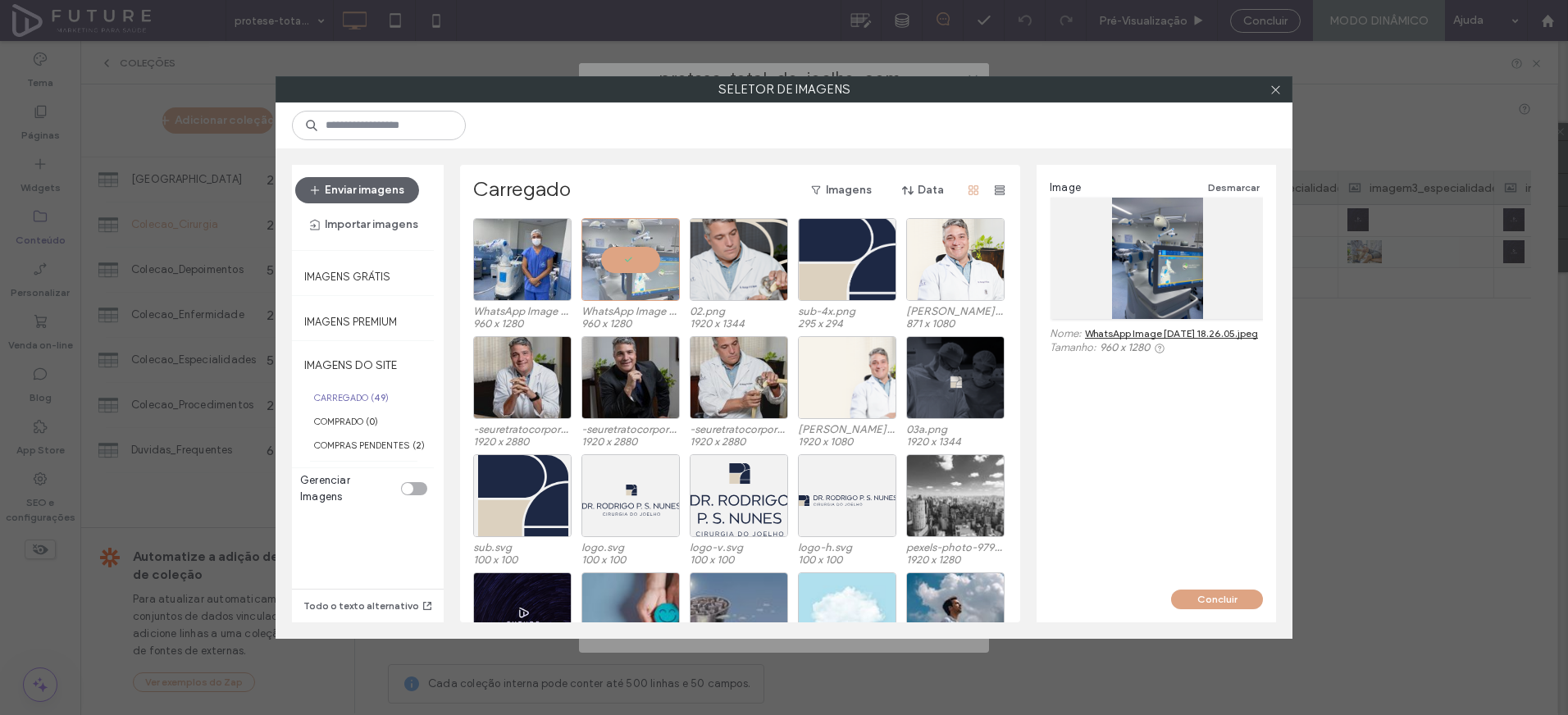
click at [1249, 609] on div "Concluir" at bounding box center [1156, 605] width 239 height 33
click at [1248, 601] on button "Concluir" at bounding box center [1217, 599] width 92 height 20
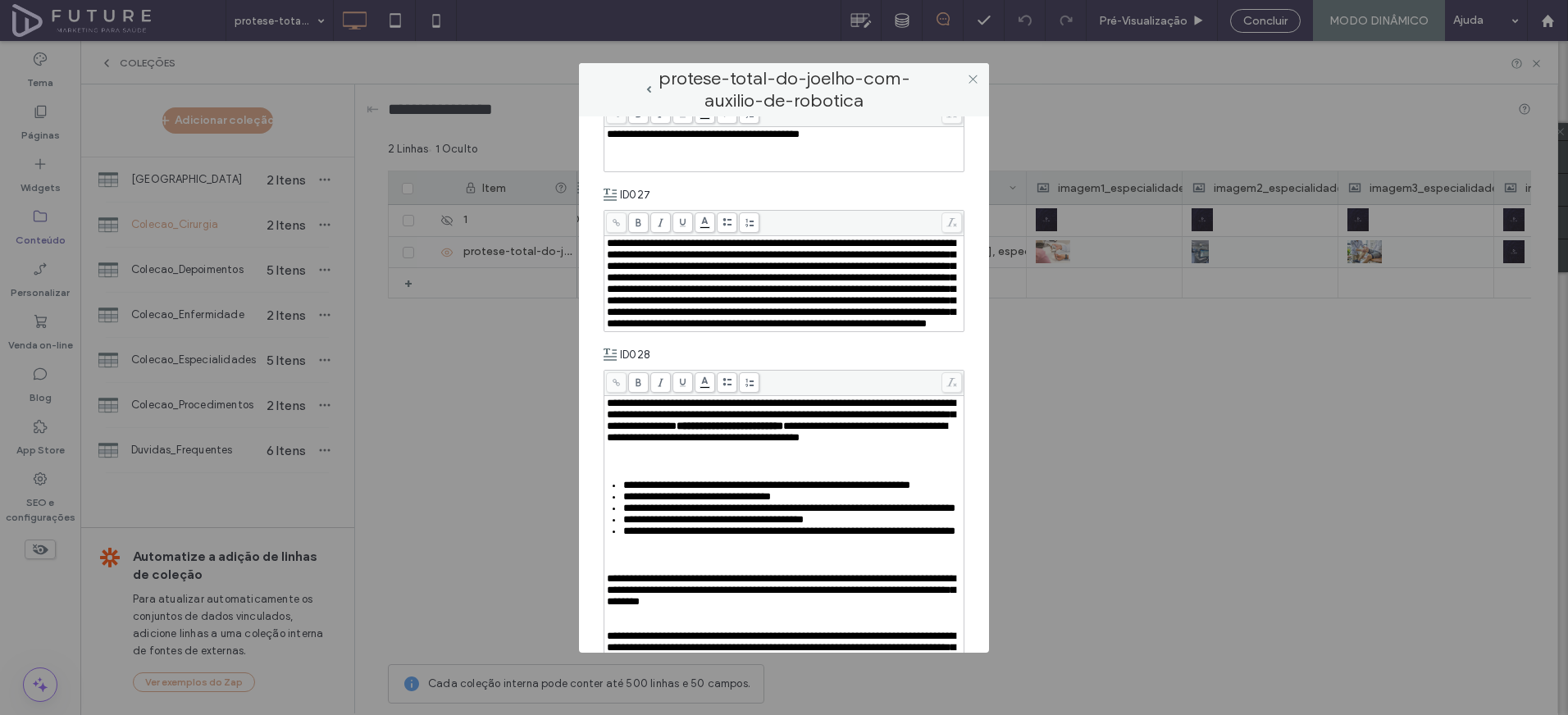
scroll to position [0, 0]
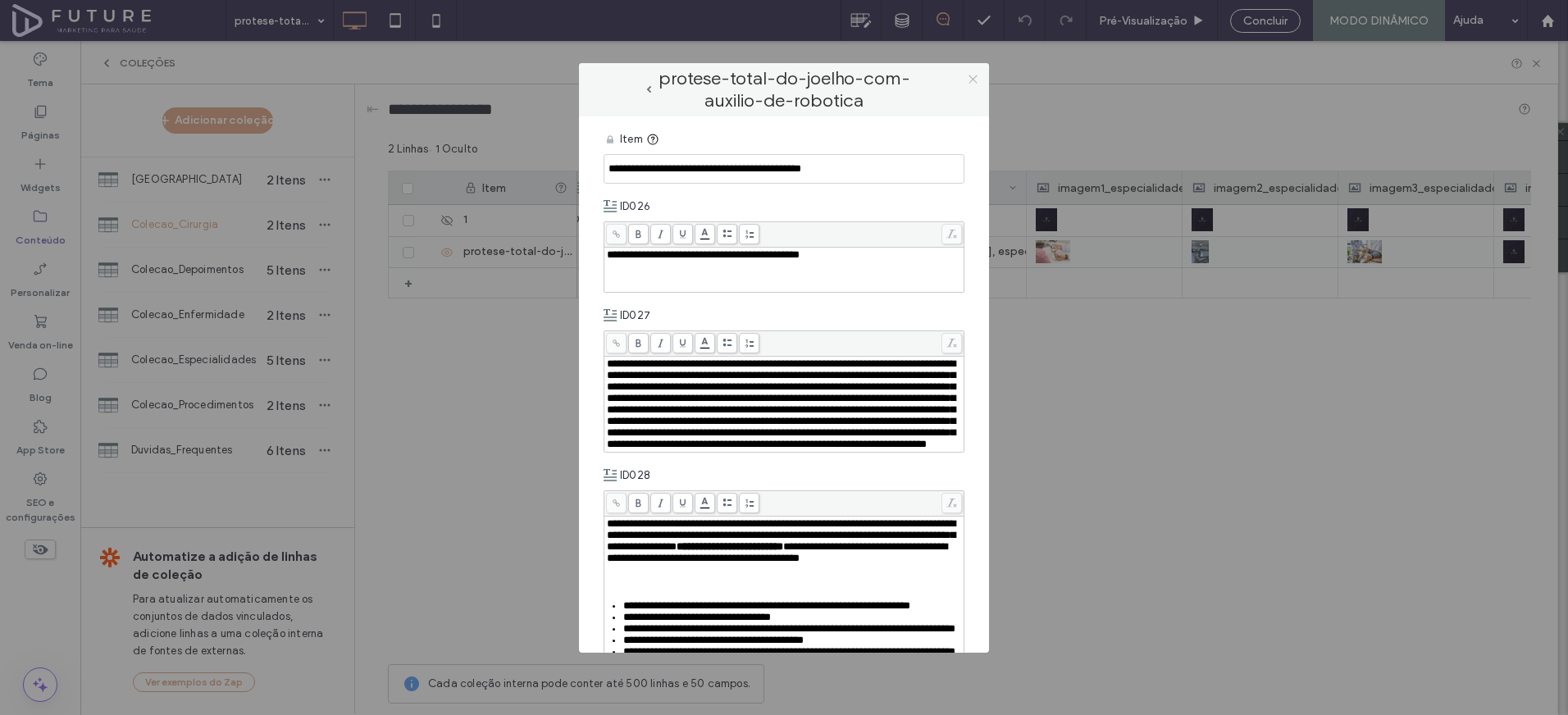
click at [970, 83] on icon at bounding box center [973, 79] width 12 height 12
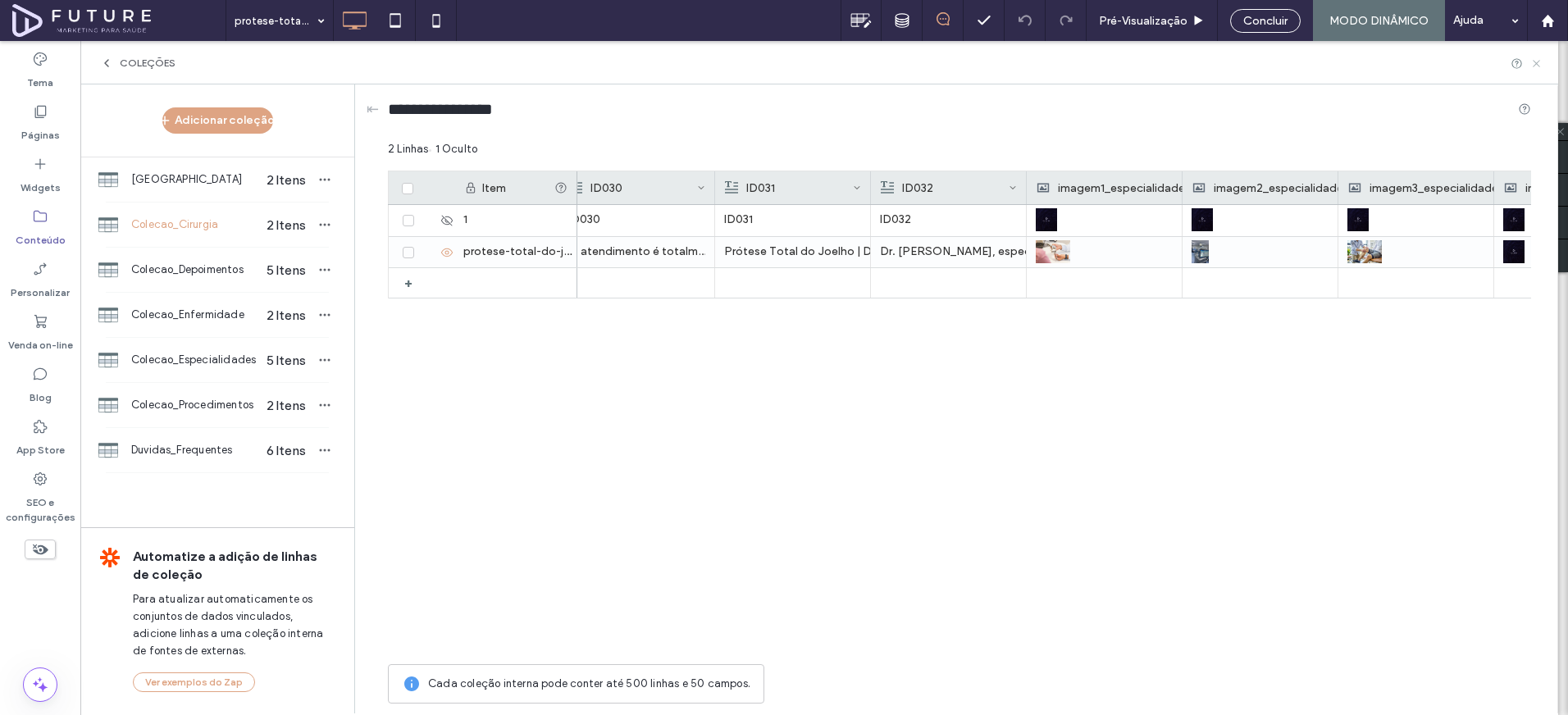
click at [1538, 64] on icon at bounding box center [1536, 63] width 12 height 12
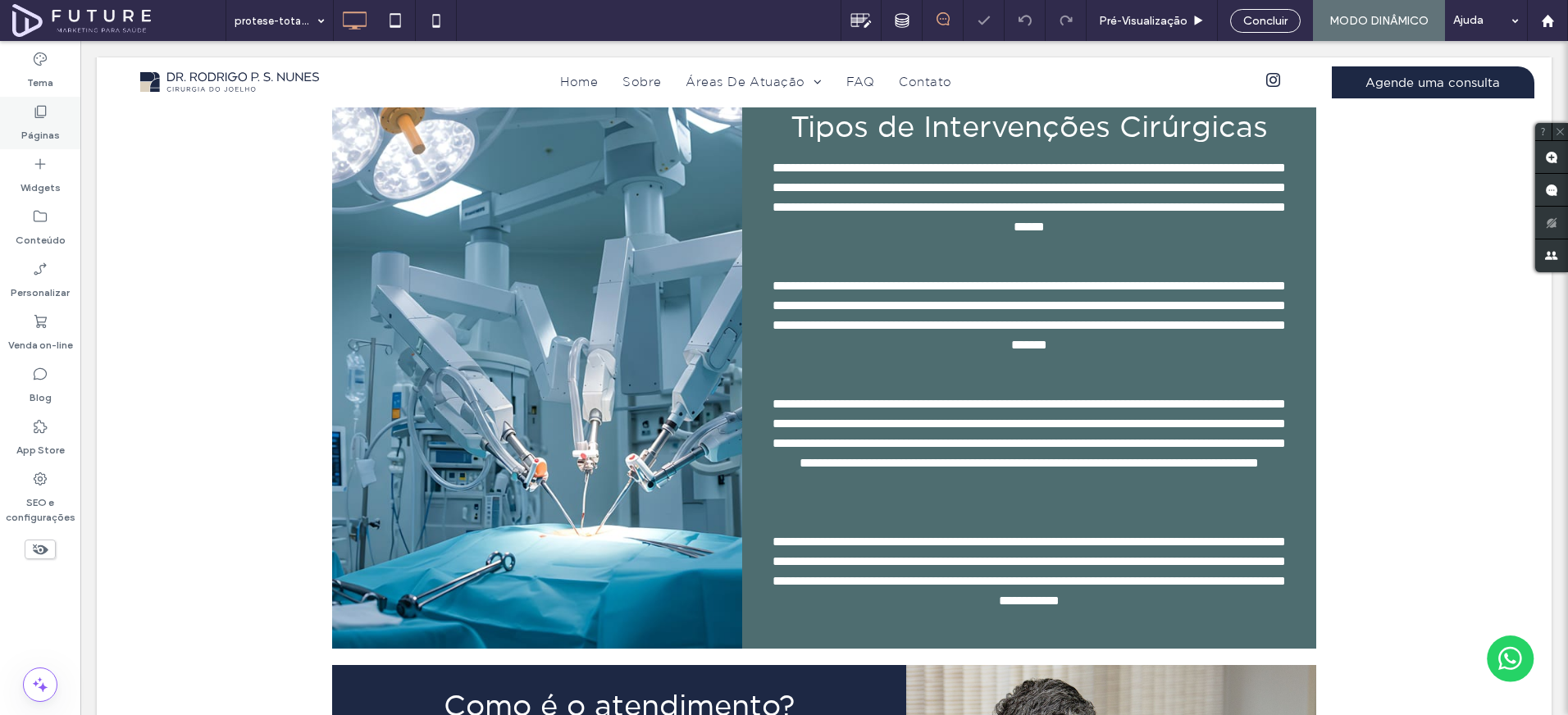
click at [42, 122] on label "Páginas" at bounding box center [41, 131] width 39 height 23
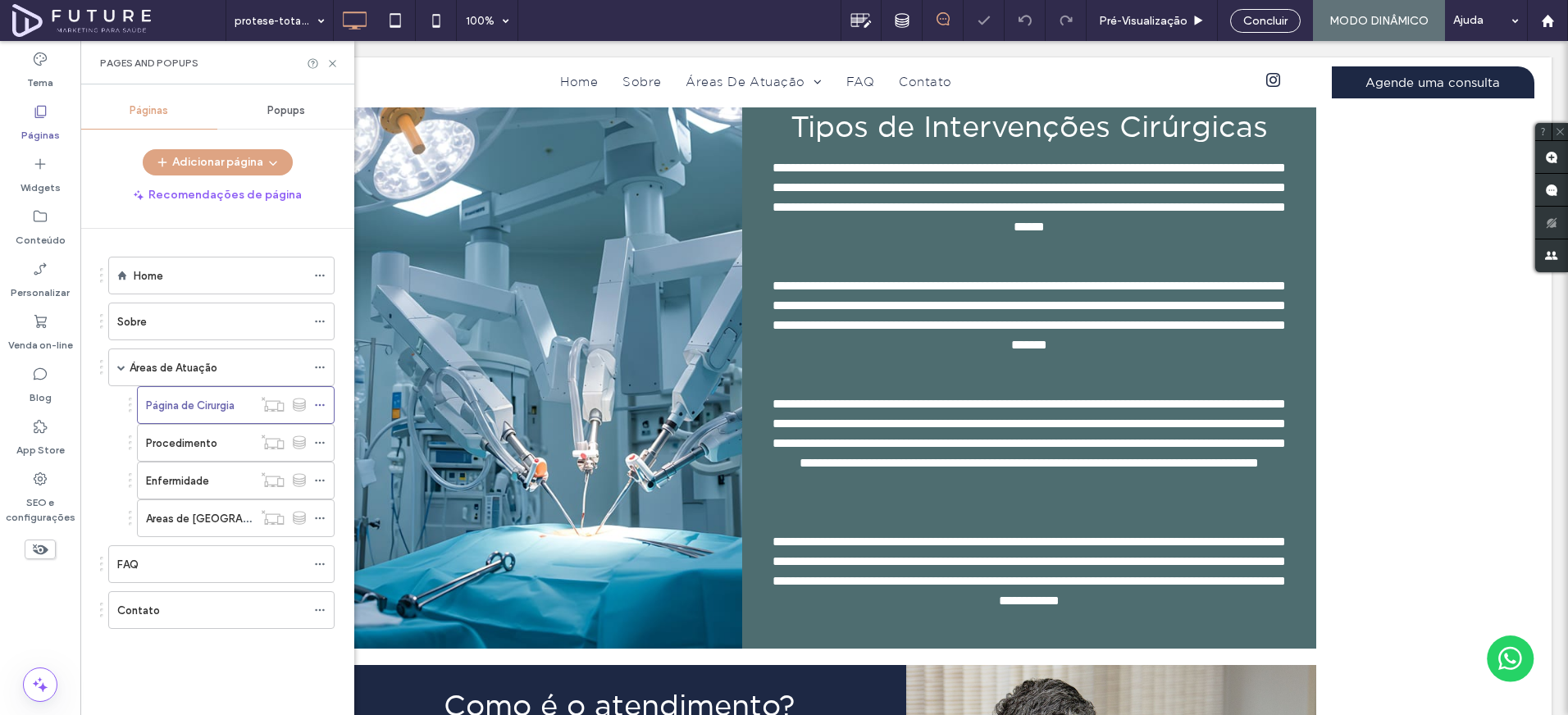
click at [175, 278] on div "Home" at bounding box center [219, 275] width 172 height 17
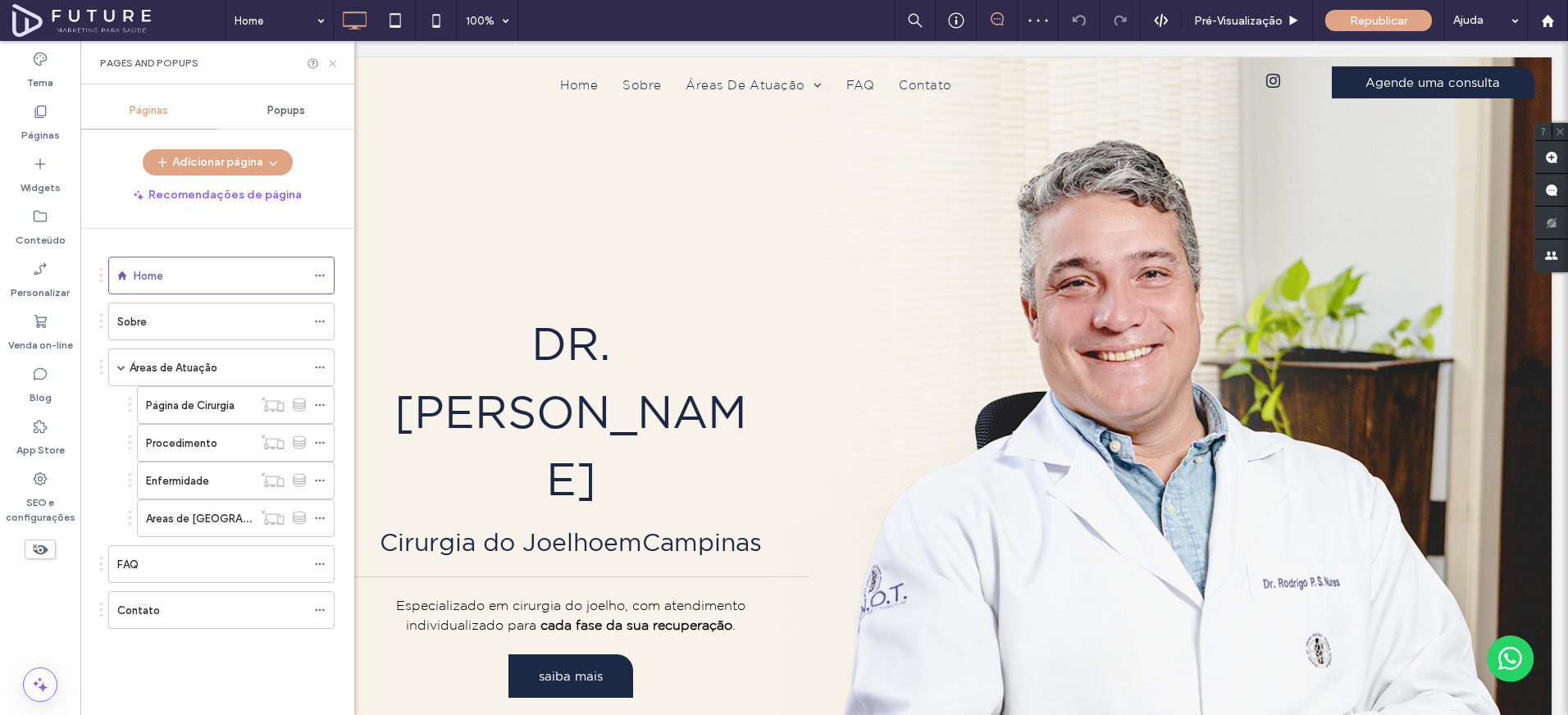
click at [333, 60] on icon at bounding box center [332, 63] width 12 height 12
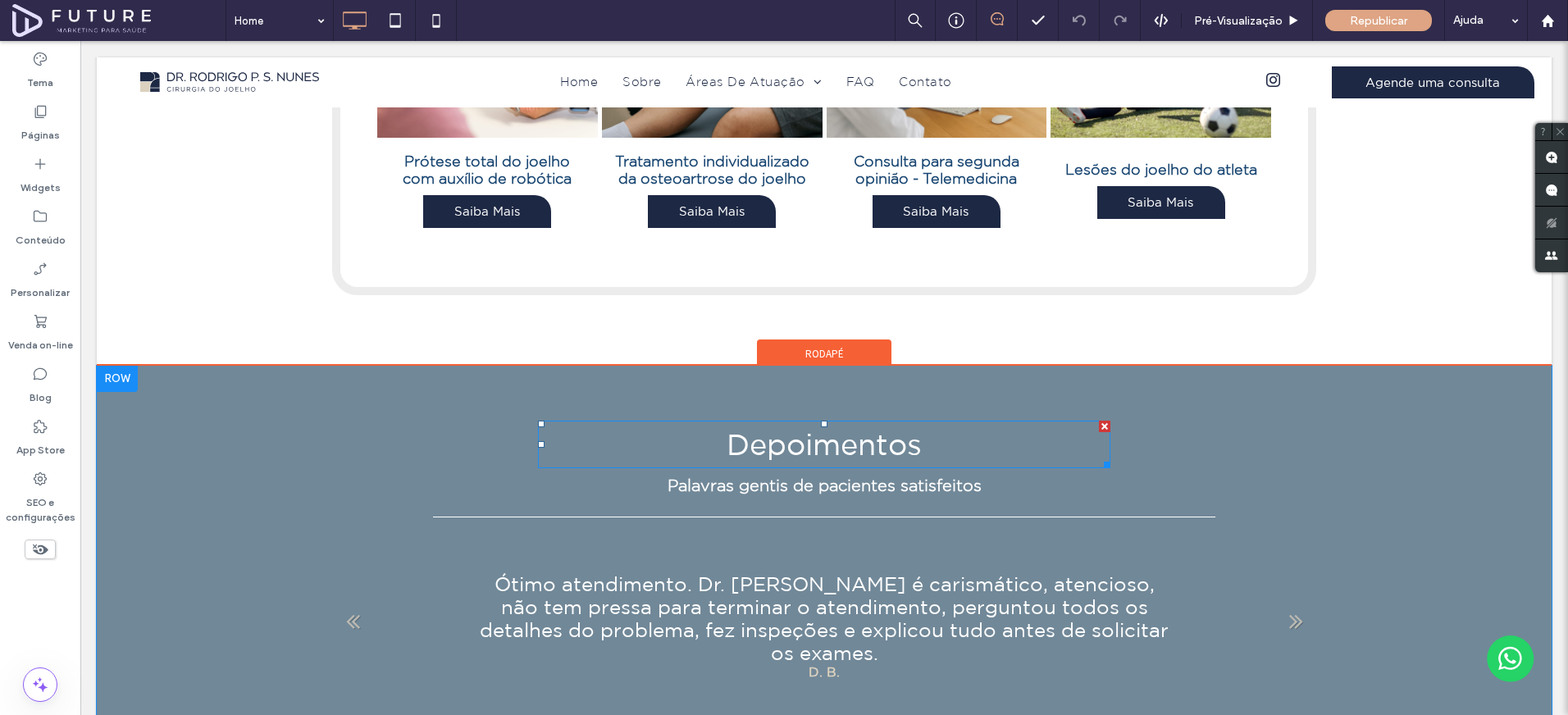
scroll to position [2045, 0]
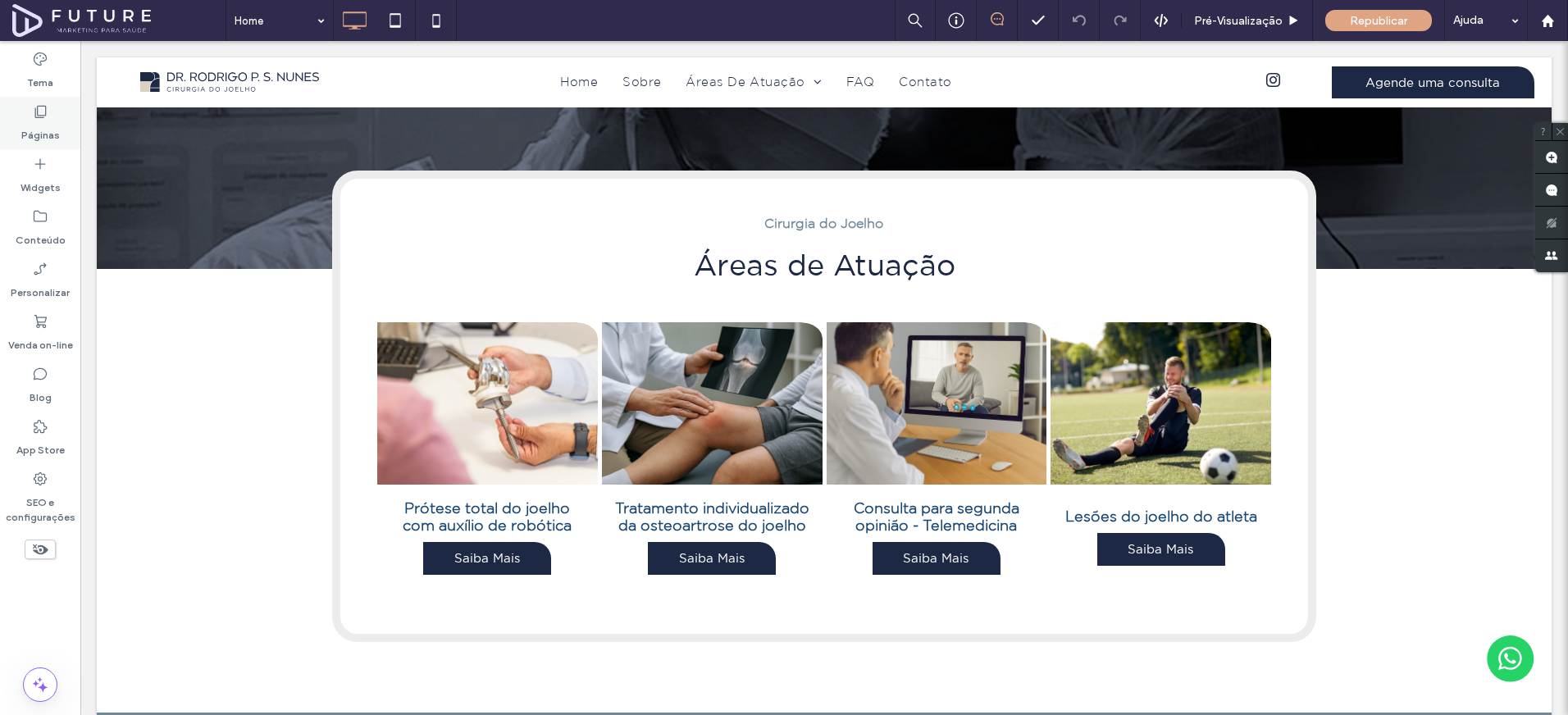
click at [67, 123] on div "Páginas" at bounding box center [40, 123] width 80 height 52
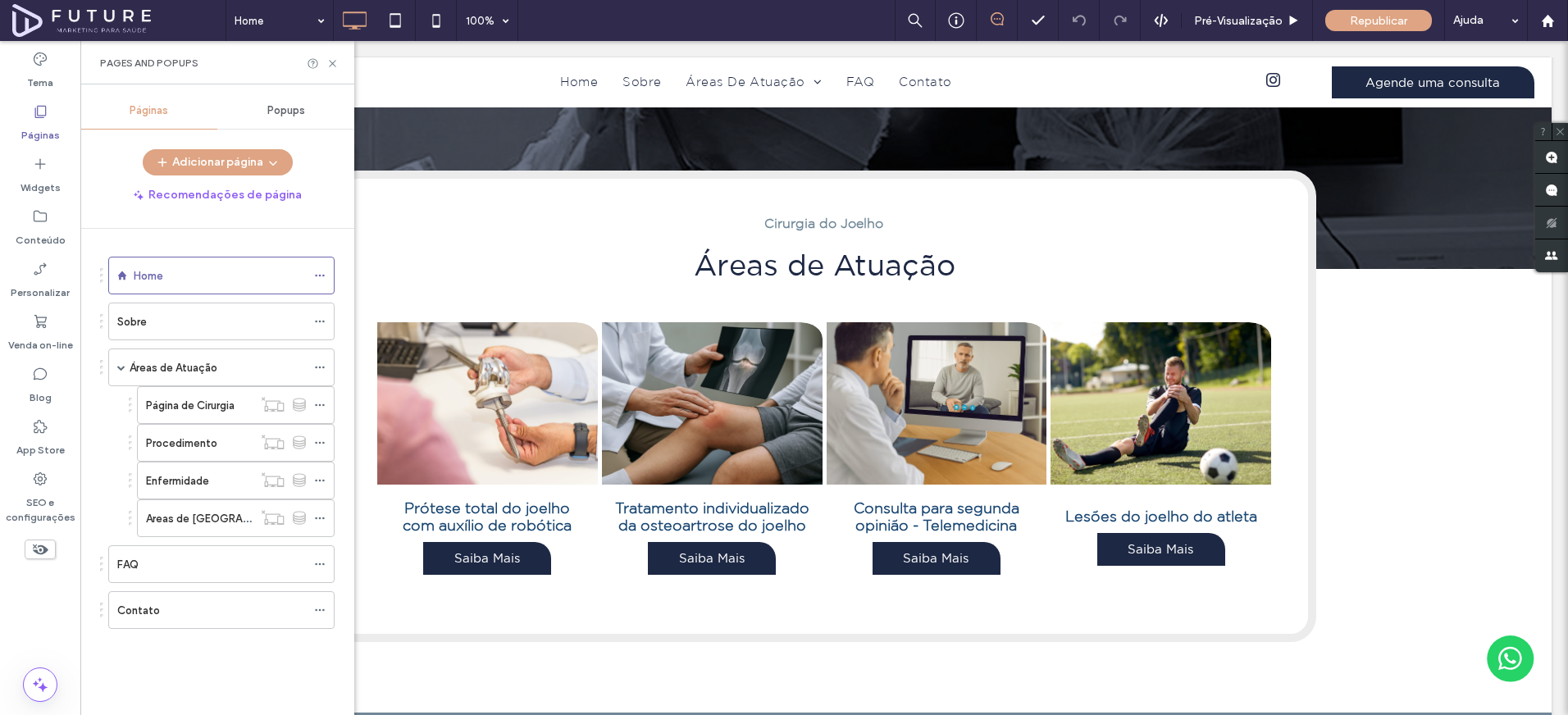
drag, startPoint x: 138, startPoint y: 315, endPoint x: 133, endPoint y: 328, distance: 13.9
click at [138, 315] on label "Sobre" at bounding box center [132, 321] width 30 height 29
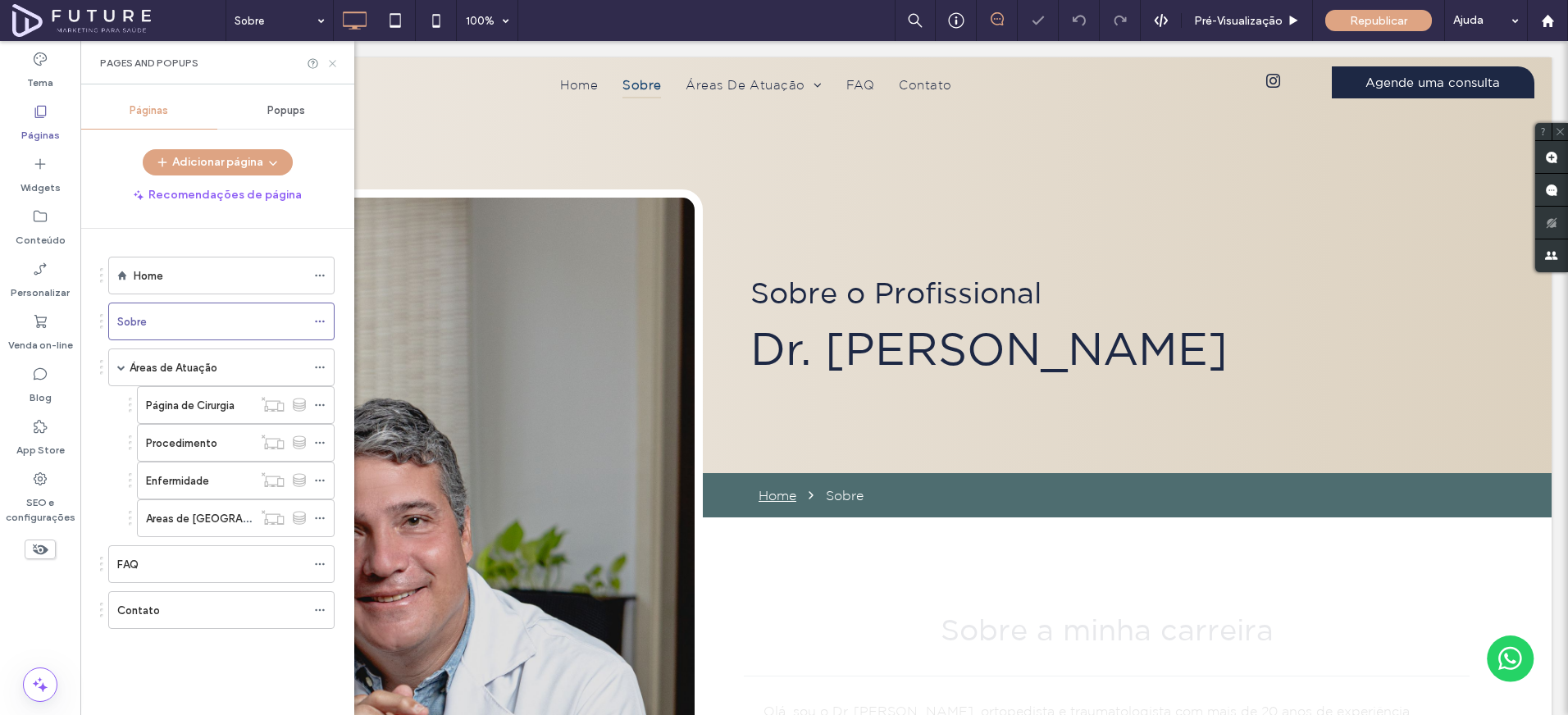
drag, startPoint x: 332, startPoint y: 61, endPoint x: 430, endPoint y: 285, distance: 244.5
click at [332, 61] on icon at bounding box center [332, 63] width 12 height 12
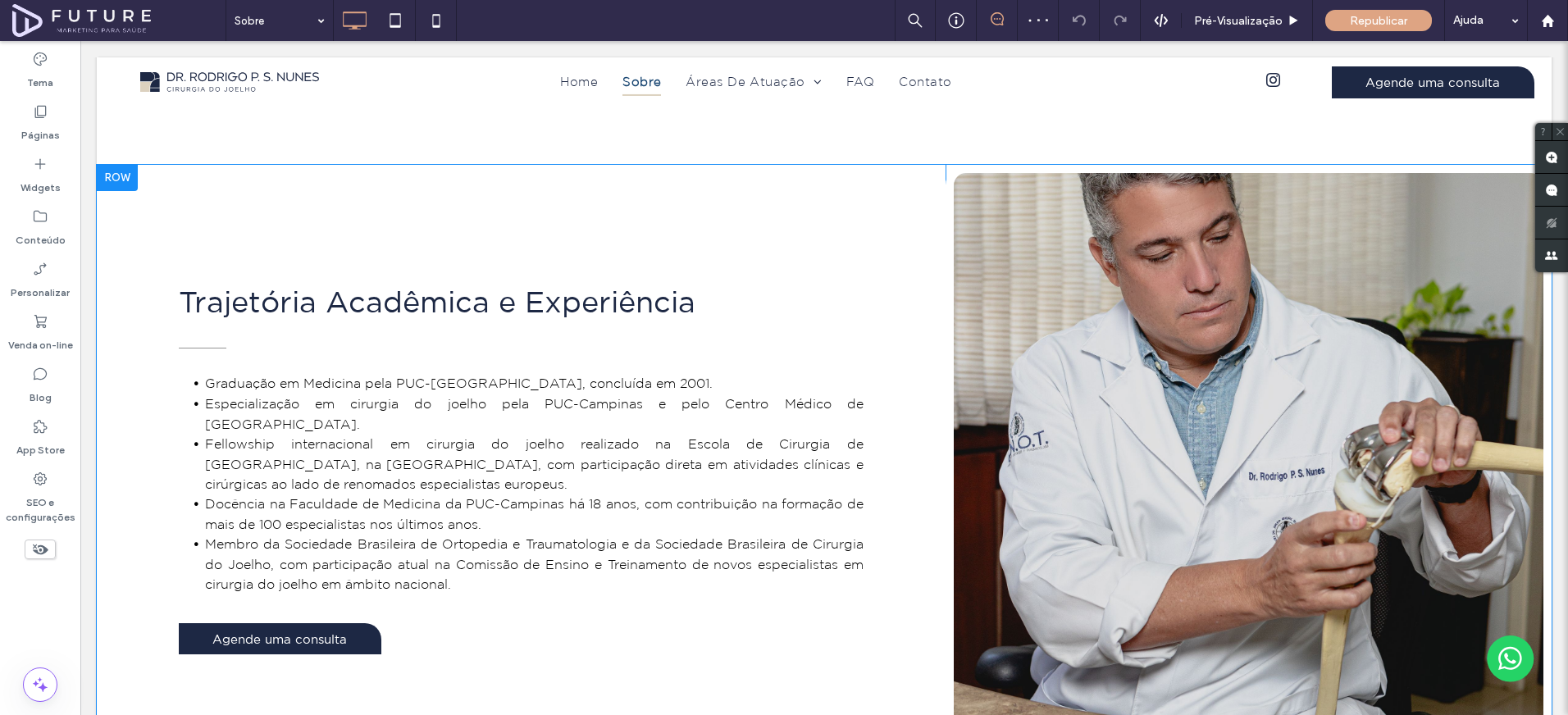
scroll to position [1583, 0]
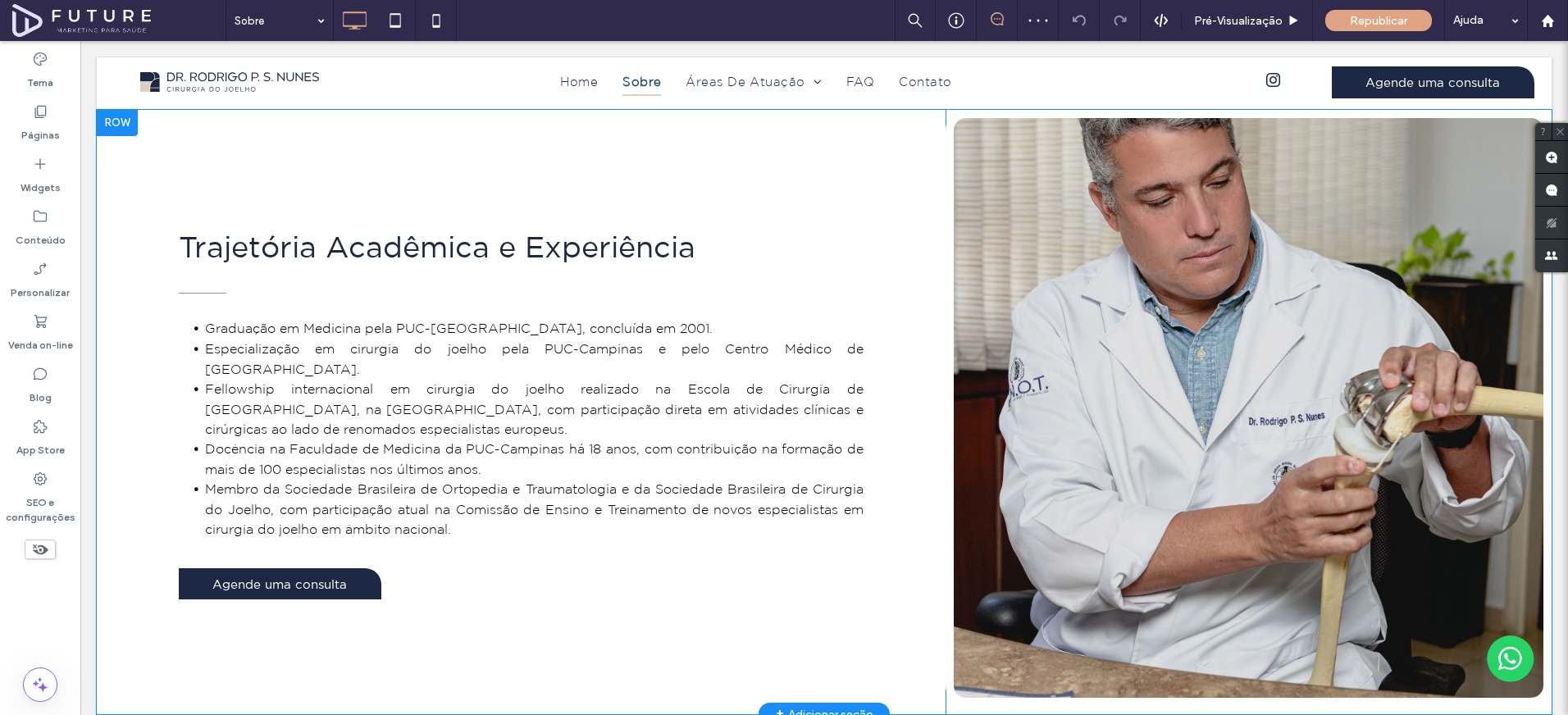
click at [1029, 326] on div "Click To Paste" at bounding box center [1248, 408] width 606 height 597
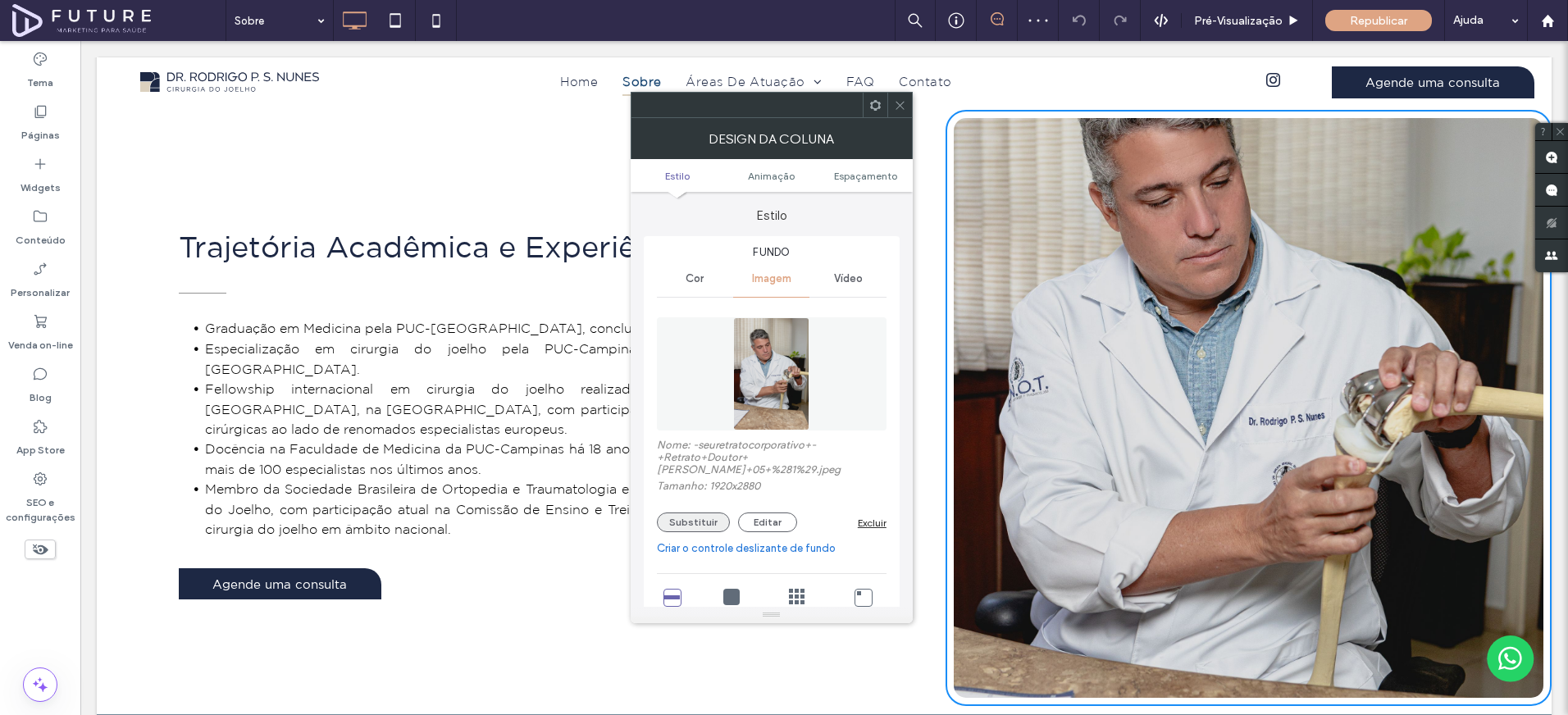
click at [722, 512] on button "Substituir" at bounding box center [693, 522] width 73 height 20
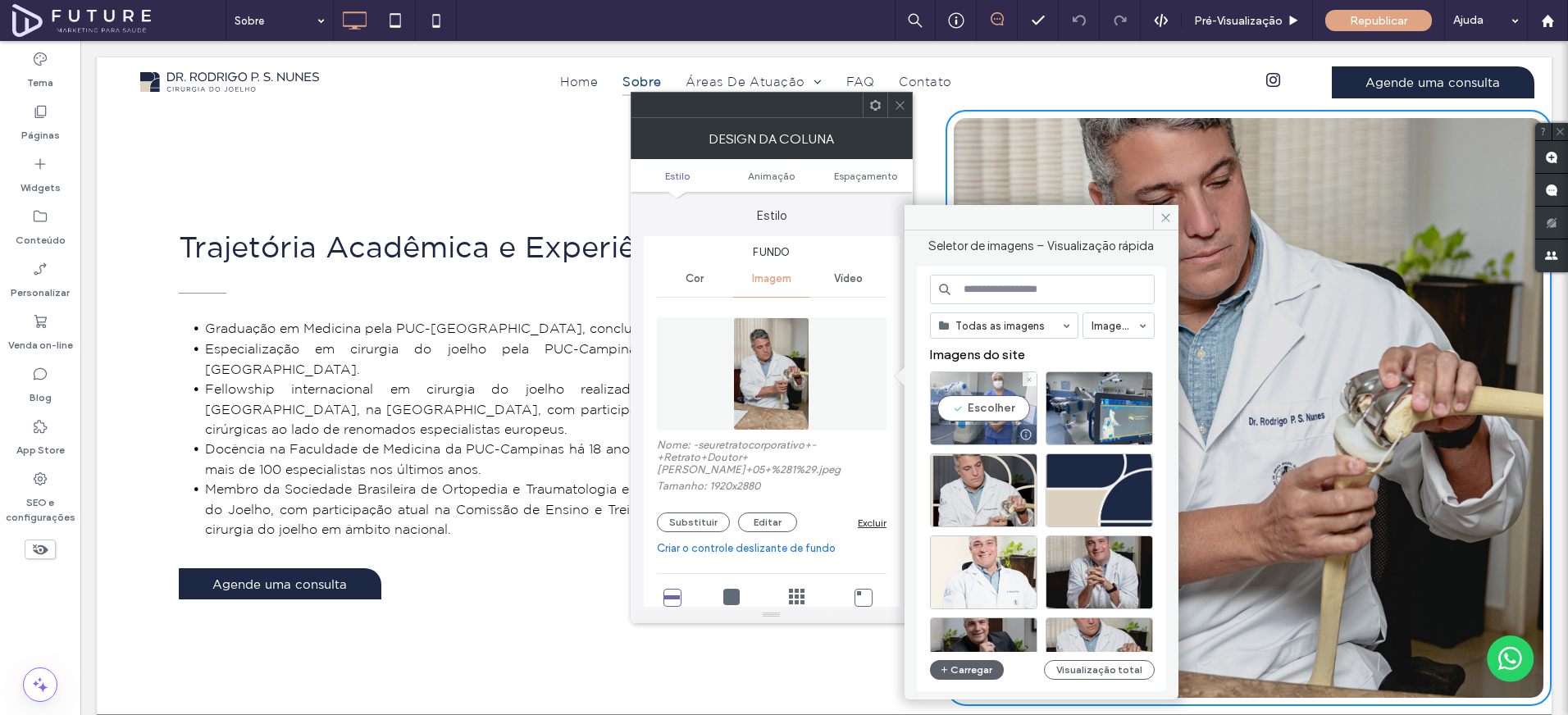
click at [994, 411] on div "Escolher" at bounding box center [984, 408] width 108 height 74
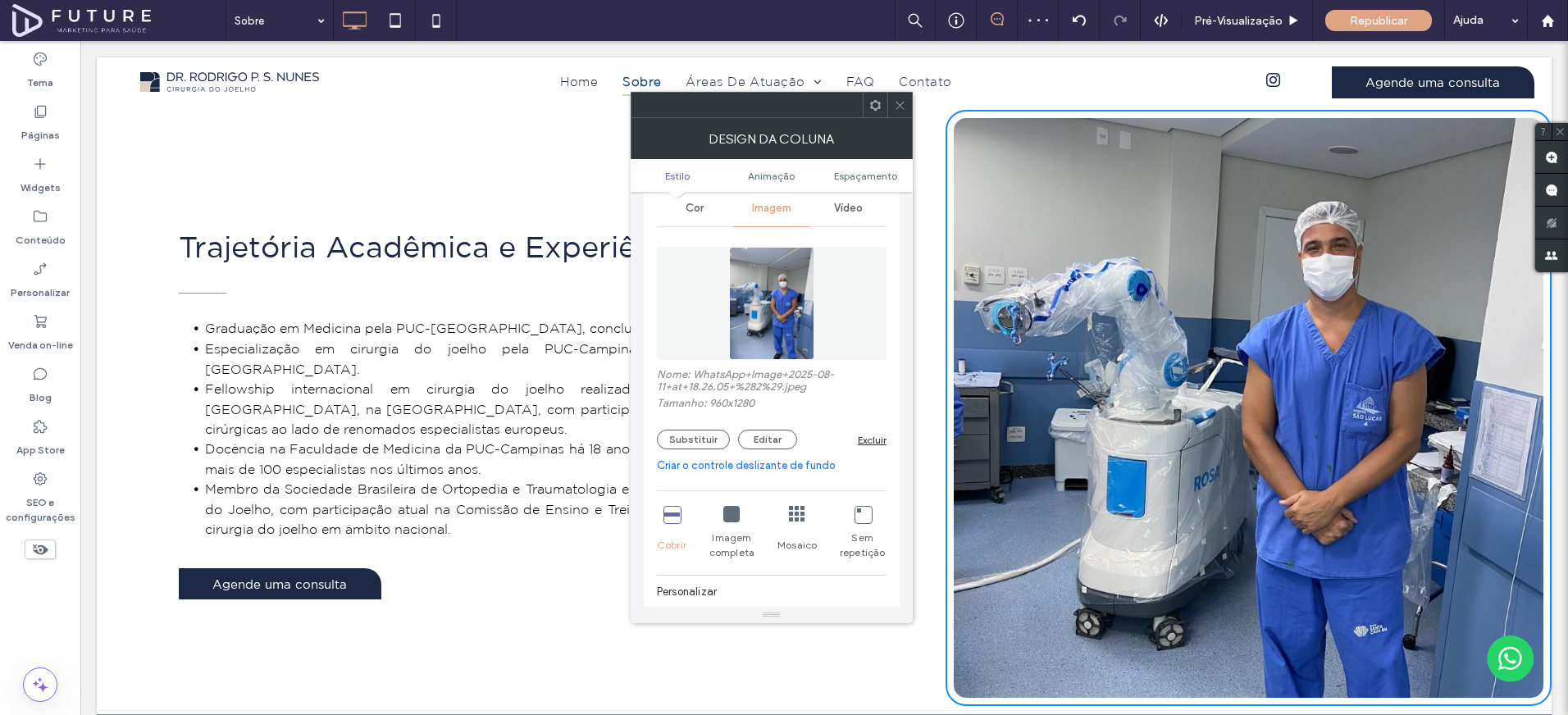
scroll to position [237, 0]
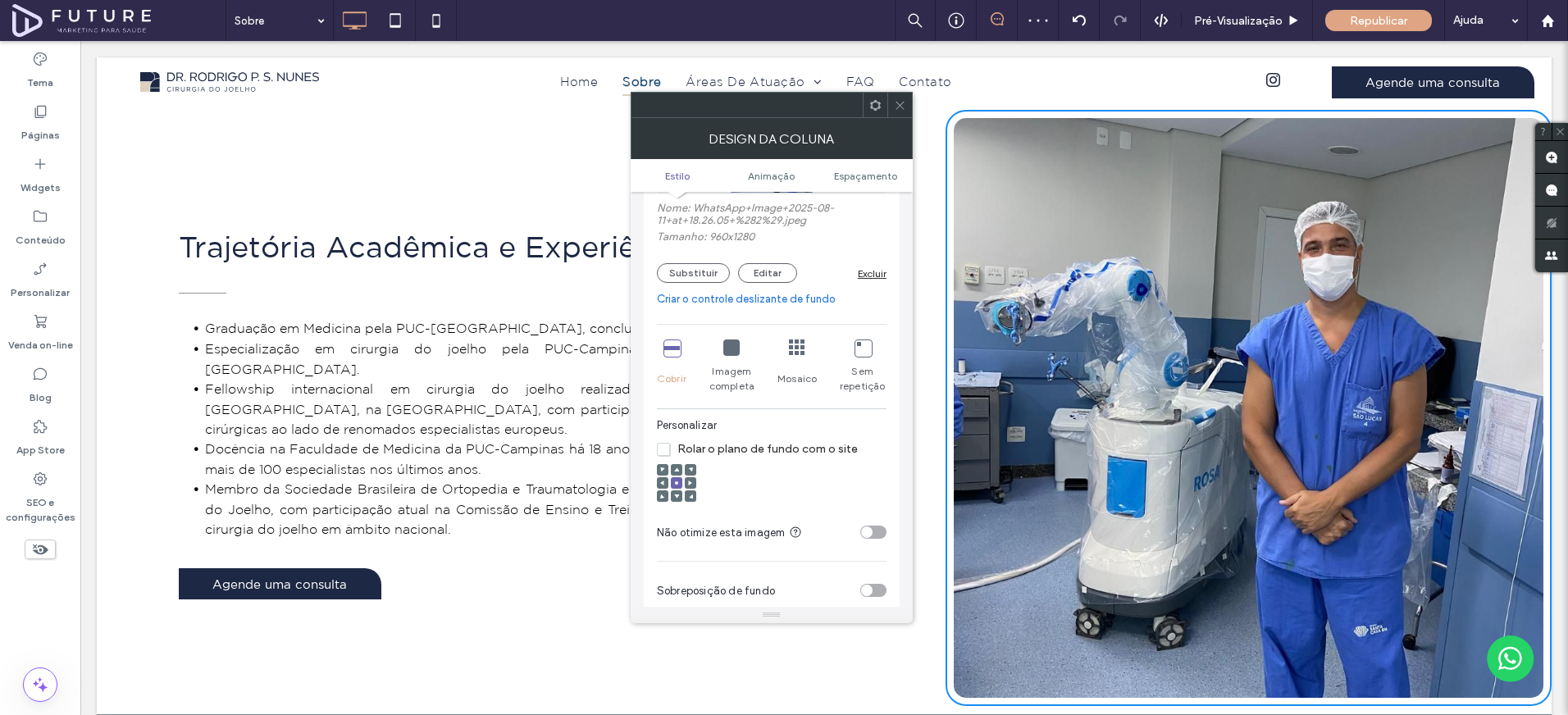
click at [867, 532] on div "toggle" at bounding box center [867, 533] width 12 height 12
click at [905, 104] on icon at bounding box center [900, 105] width 12 height 12
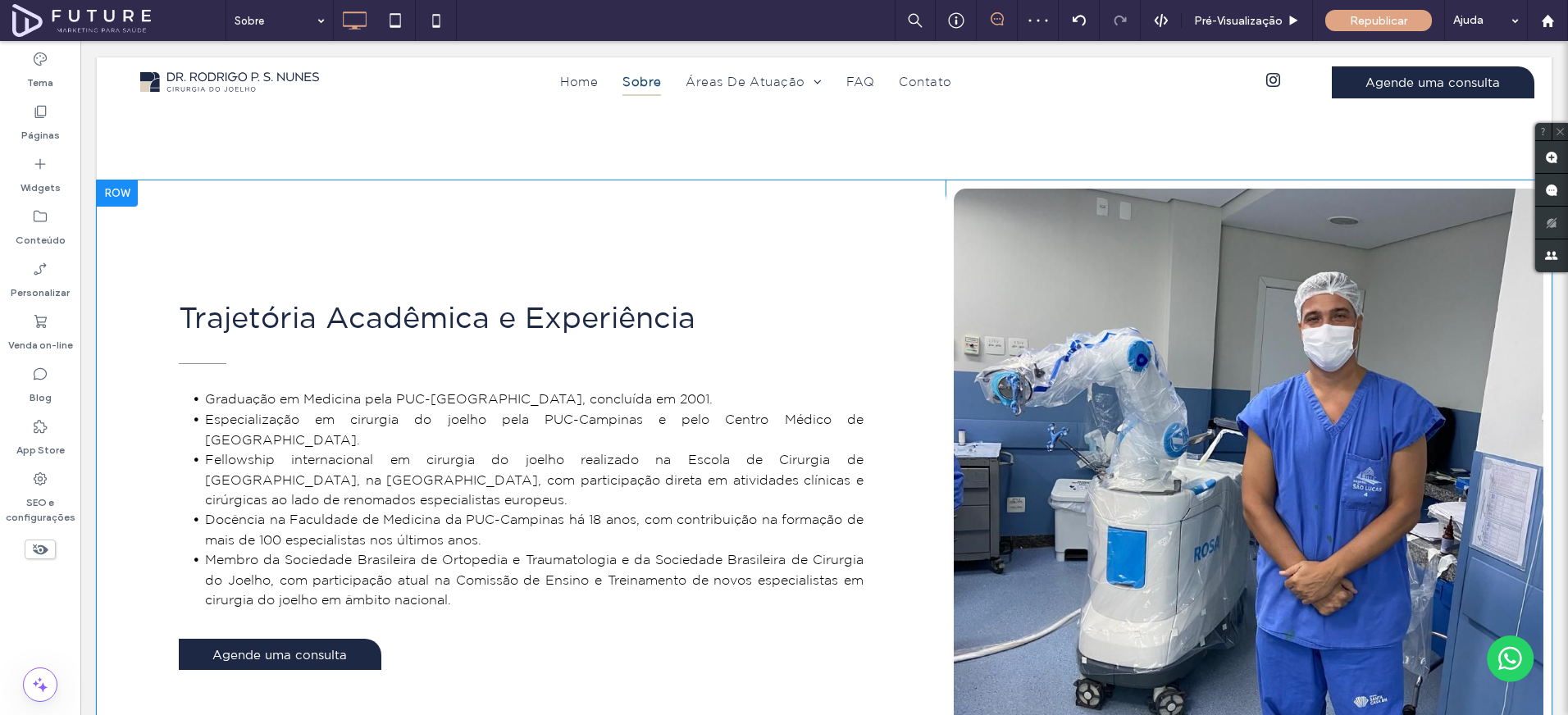
scroll to position [1455, 0]
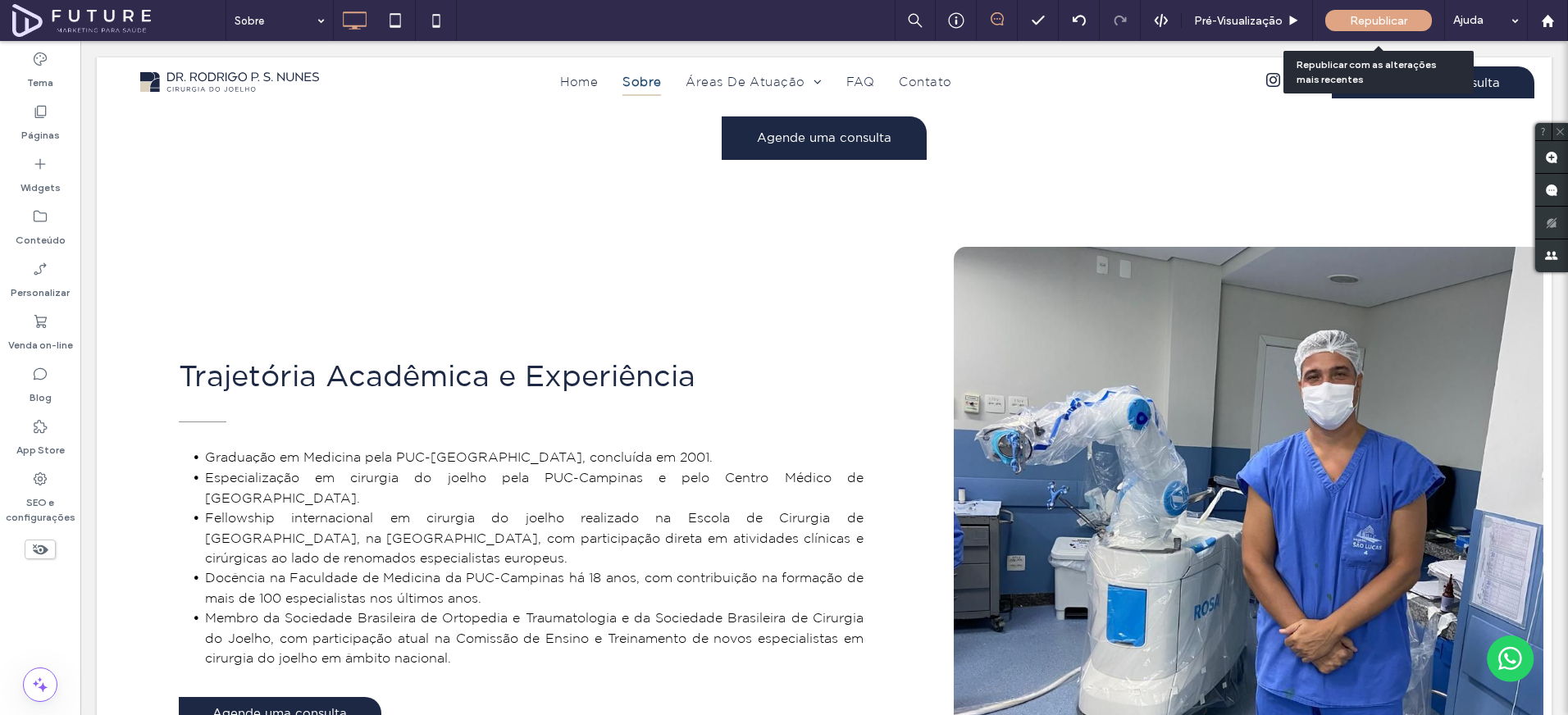
click at [1379, 25] on span "Republicar" at bounding box center [1378, 21] width 57 height 14
